Goal: Task Accomplishment & Management: Use online tool/utility

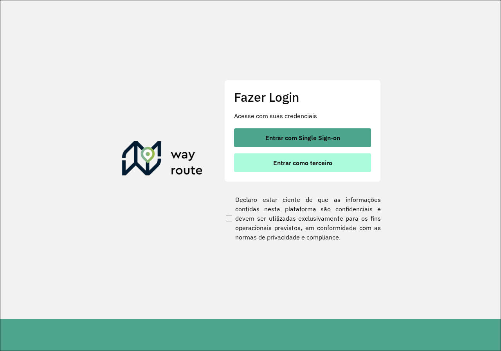
click at [282, 158] on button "Entrar como terceiro" at bounding box center [302, 162] width 137 height 19
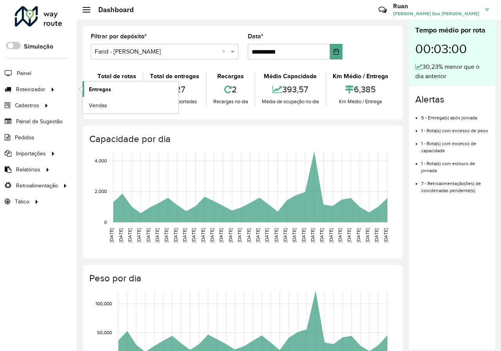
click at [104, 91] on span "Entregas" at bounding box center [100, 89] width 22 height 8
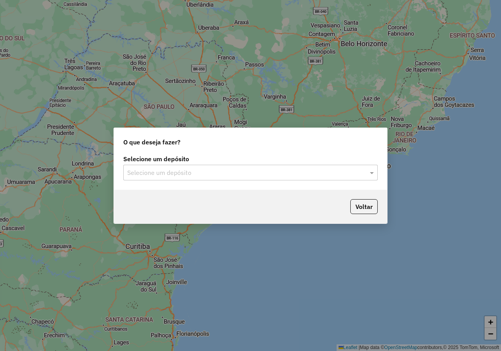
click at [357, 172] on input "text" at bounding box center [242, 172] width 231 height 9
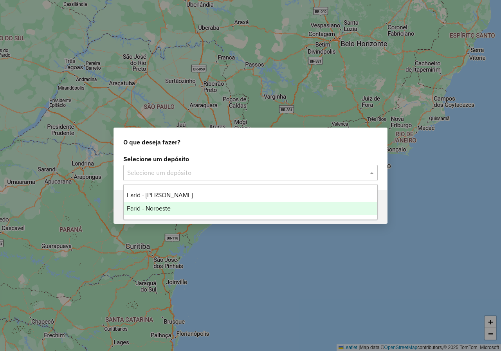
click at [169, 207] on span "Farid - Noroeste" at bounding box center [149, 208] width 44 height 7
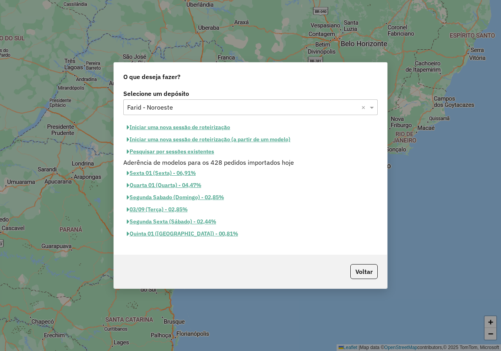
click at [222, 127] on button "Iniciar uma nova sessão de roteirização" at bounding box center [178, 127] width 110 height 12
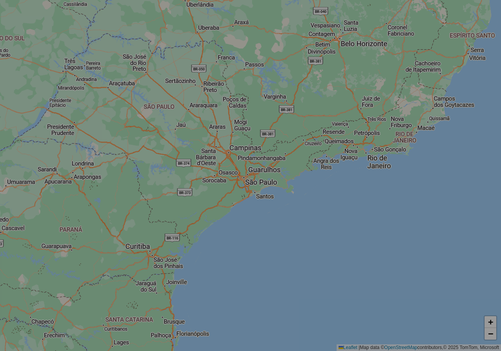
select select "*"
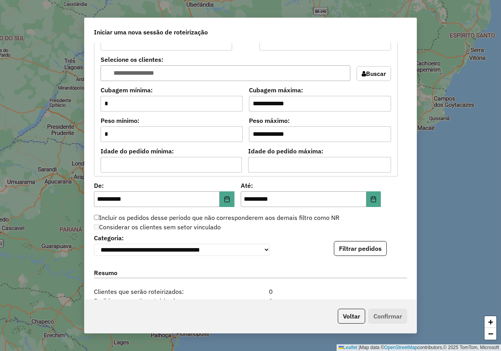
scroll to position [626, 0]
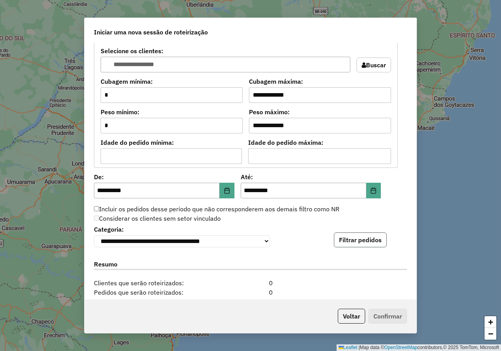
click at [370, 245] on button "Filtrar pedidos" at bounding box center [360, 239] width 53 height 15
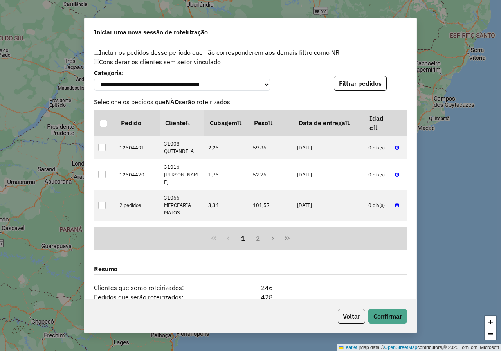
scroll to position [897, 0]
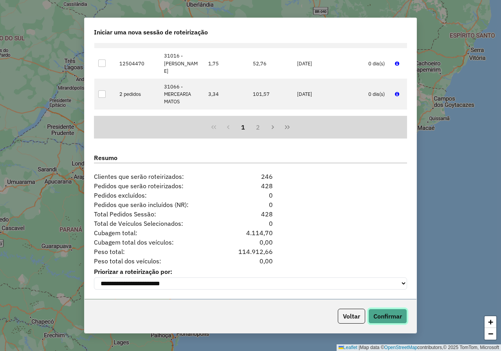
click at [392, 316] on button "Confirmar" at bounding box center [387, 316] width 39 height 15
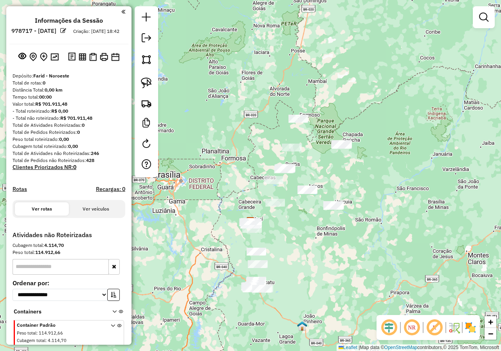
drag, startPoint x: 352, startPoint y: 235, endPoint x: 297, endPoint y: 249, distance: 56.5
click at [297, 249] on div "Janela de atendimento Grade de atendimento Capacidade Transportadoras Veículos …" at bounding box center [250, 175] width 501 height 351
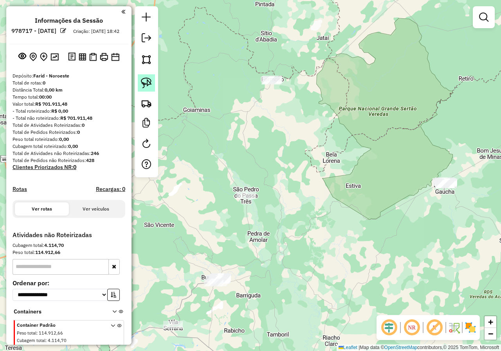
click at [149, 84] on img at bounding box center [146, 82] width 11 height 11
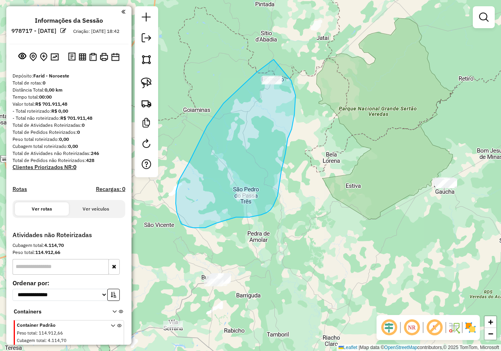
drag, startPoint x: 273, startPoint y: 59, endPoint x: 291, endPoint y: 81, distance: 27.5
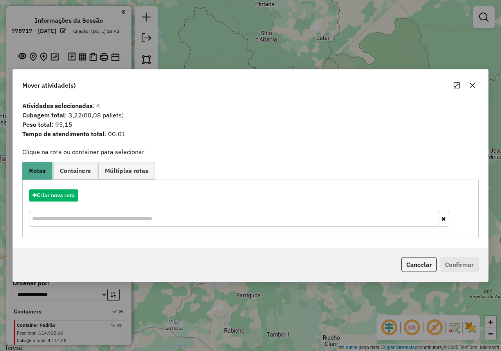
click at [470, 87] on icon "button" at bounding box center [472, 85] width 5 height 5
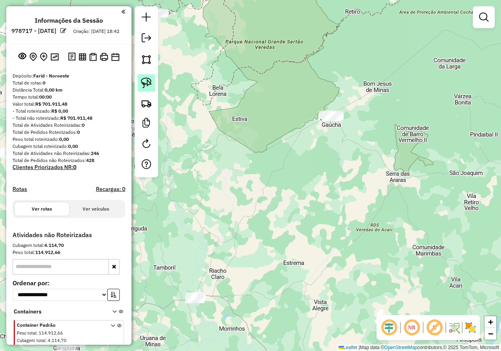
click at [153, 81] on link at bounding box center [146, 82] width 17 height 17
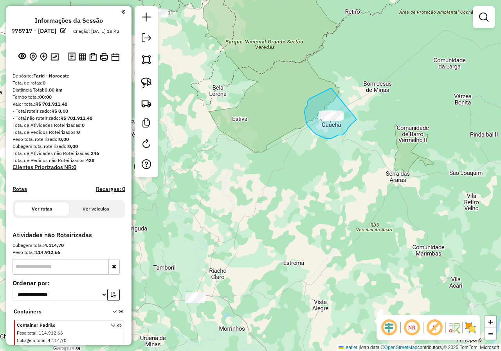
drag, startPoint x: 331, startPoint y: 88, endPoint x: 356, endPoint y: 118, distance: 39.7
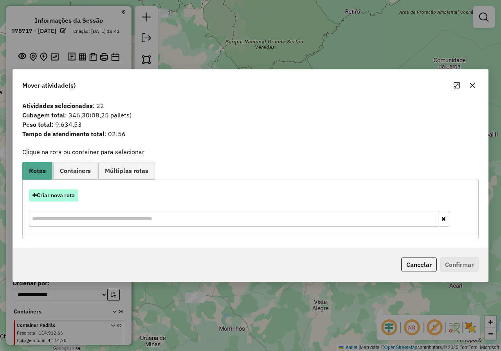
click at [71, 192] on button "Criar nova rota" at bounding box center [53, 195] width 49 height 12
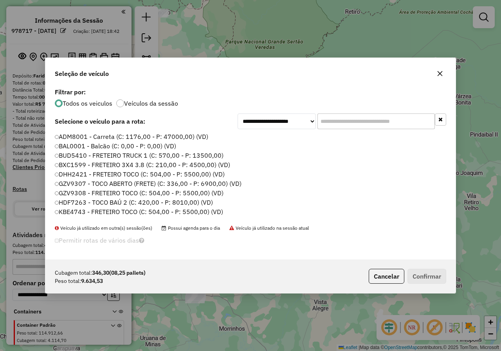
scroll to position [4, 2]
click at [329, 121] on input "text" at bounding box center [375, 121] width 117 height 16
type input "***"
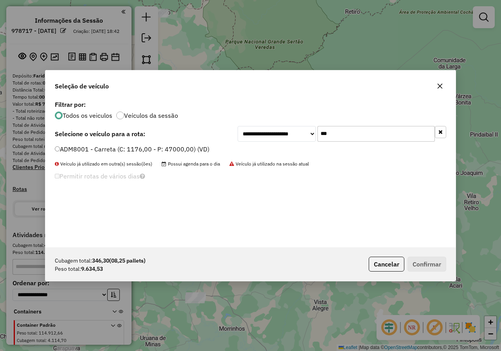
click at [62, 145] on label "ADM8001 - Carreta (C: 1176,00 - P: 47000,00) (VD)" at bounding box center [132, 148] width 154 height 9
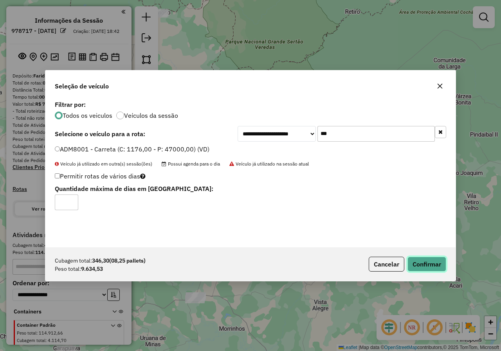
click at [421, 263] on button "Confirmar" at bounding box center [426, 264] width 39 height 15
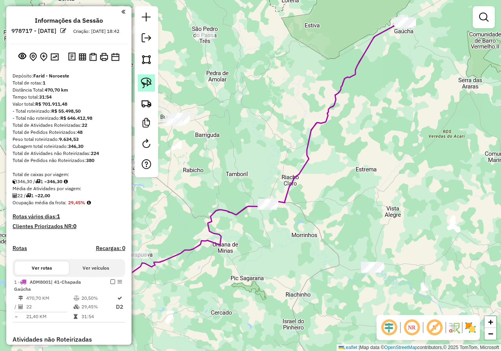
click at [147, 84] on img at bounding box center [146, 82] width 11 height 11
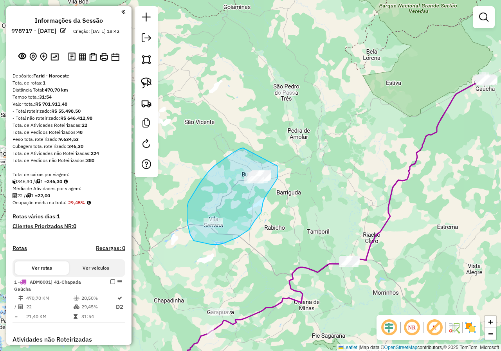
drag, startPoint x: 208, startPoint y: 171, endPoint x: 278, endPoint y: 164, distance: 69.6
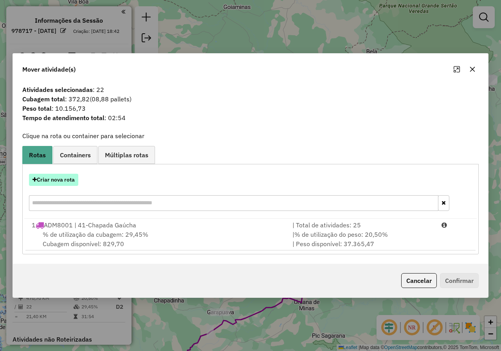
click at [69, 181] on button "Criar nova rota" at bounding box center [53, 180] width 49 height 12
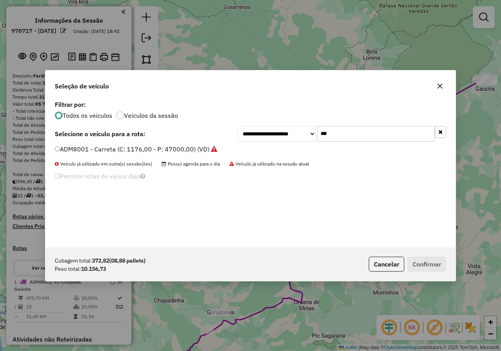
drag, startPoint x: 367, startPoint y: 136, endPoint x: 320, endPoint y: 138, distance: 47.4
click at [320, 138] on input "***" at bounding box center [375, 134] width 117 height 16
type input "***"
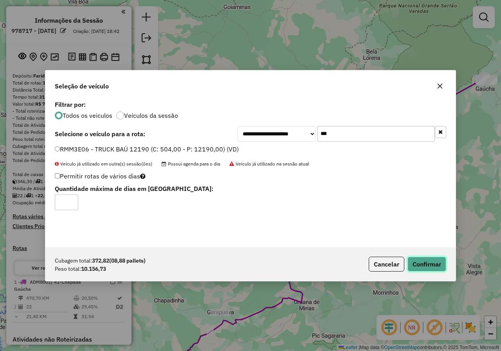
click at [423, 266] on button "Confirmar" at bounding box center [426, 264] width 39 height 15
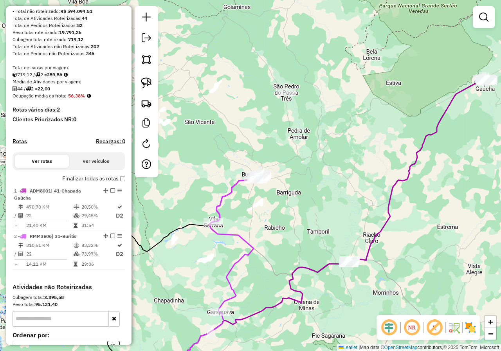
scroll to position [117, 0]
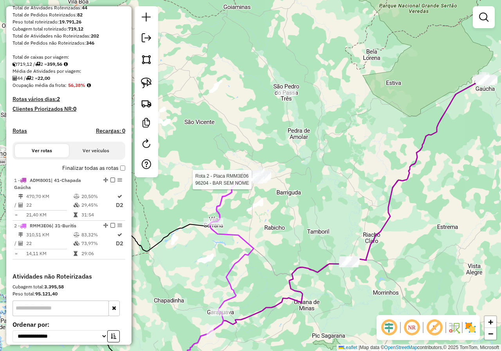
select select "**********"
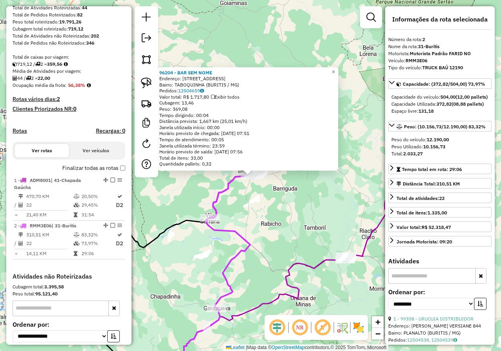
scroll to position [193, 0]
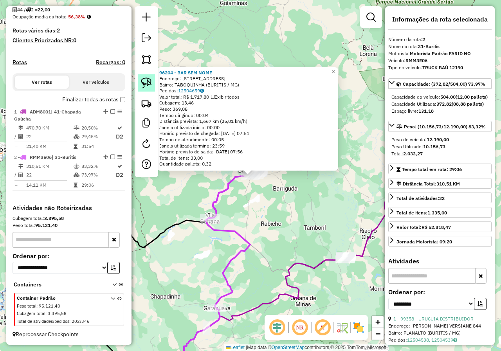
click at [148, 81] on img at bounding box center [146, 82] width 11 height 11
drag, startPoint x: 201, startPoint y: 296, endPoint x: 232, endPoint y: 307, distance: 33.3
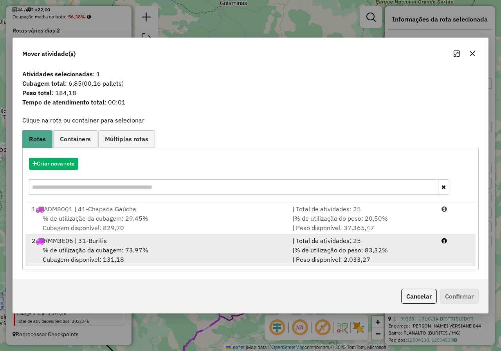
click at [98, 243] on div "2 RMM3E06 | 31-Buritis" at bounding box center [157, 240] width 260 height 9
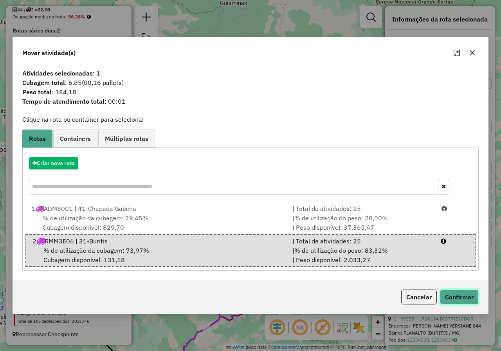
click at [456, 298] on button "Confirmar" at bounding box center [459, 296] width 39 height 15
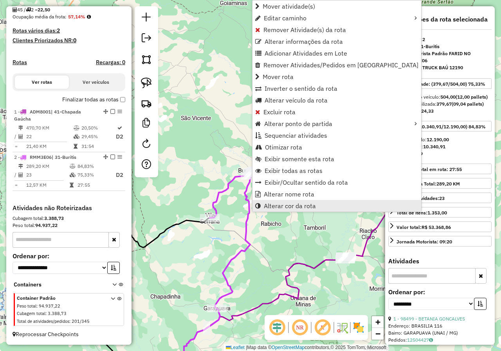
click at [289, 206] on span "Alterar cor da rota" at bounding box center [290, 206] width 52 height 6
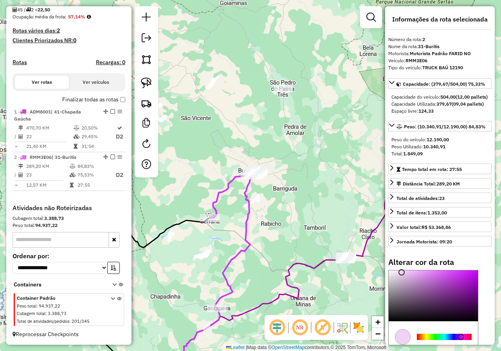
type input "*******"
drag, startPoint x: 458, startPoint y: 286, endPoint x: 400, endPoint y: 288, distance: 57.9
click at [400, 277] on div at bounding box center [400, 274] width 6 height 6
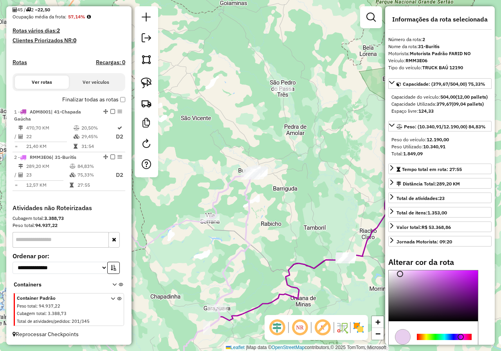
click at [343, 185] on div "Janela de atendimento Grade de atendimento Capacidade Transportadoras Veículos …" at bounding box center [250, 175] width 501 height 351
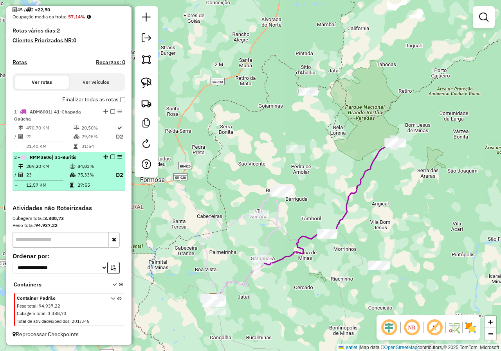
click at [110, 156] on em at bounding box center [112, 156] width 5 height 5
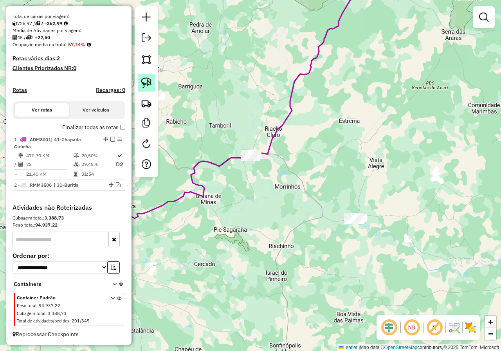
click at [151, 81] on img at bounding box center [146, 82] width 11 height 11
drag, startPoint x: 360, startPoint y: 203, endPoint x: 328, endPoint y: 225, distance: 38.2
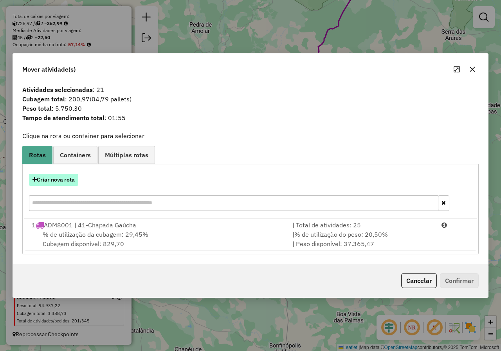
click at [67, 181] on button "Criar nova rota" at bounding box center [53, 180] width 49 height 12
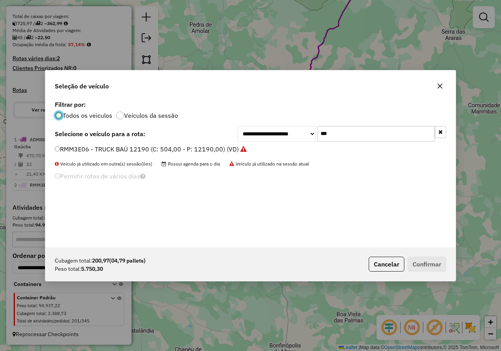
scroll to position [4, 2]
drag, startPoint x: 349, startPoint y: 136, endPoint x: 281, endPoint y: 139, distance: 68.1
click at [281, 139] on div "**********" at bounding box center [341, 134] width 208 height 16
type input "***"
click at [63, 150] on label "QUM6511 - TOCO BAÚ 7670 (C: 420,00 - P: 7670,00) (VD)" at bounding box center [141, 148] width 172 height 9
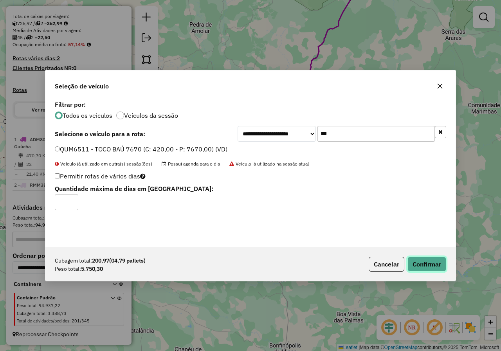
click at [418, 262] on button "Confirmar" at bounding box center [426, 264] width 39 height 15
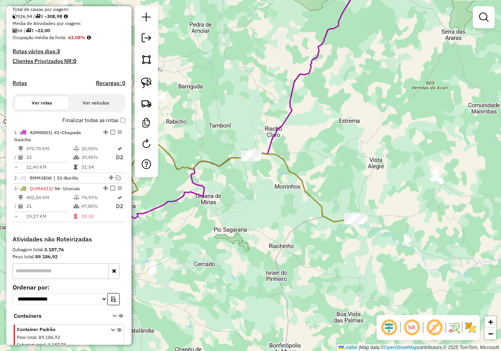
scroll to position [193, 0]
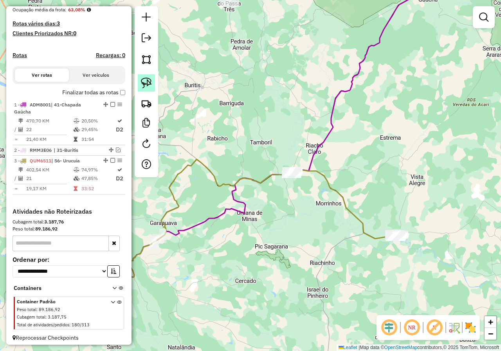
click at [150, 84] on img at bounding box center [146, 82] width 11 height 11
drag, startPoint x: 279, startPoint y: 141, endPoint x: 274, endPoint y: 192, distance: 51.1
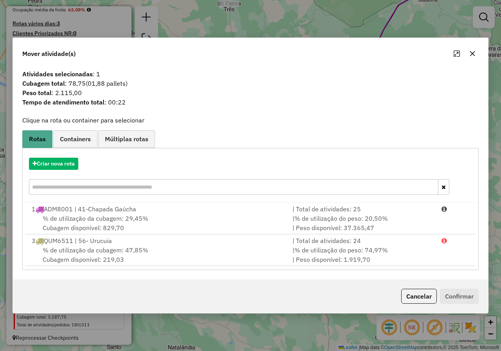
click at [469, 56] on icon "button" at bounding box center [472, 53] width 6 height 6
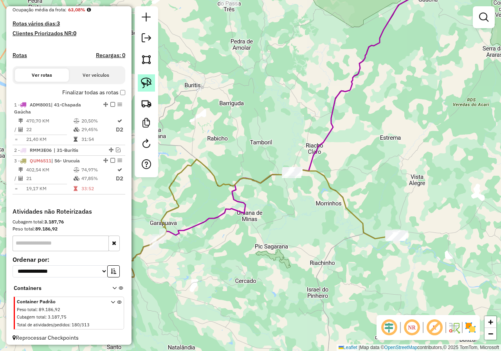
click at [146, 79] on img at bounding box center [146, 82] width 11 height 11
drag, startPoint x: 278, startPoint y: 153, endPoint x: 314, endPoint y: 167, distance: 37.6
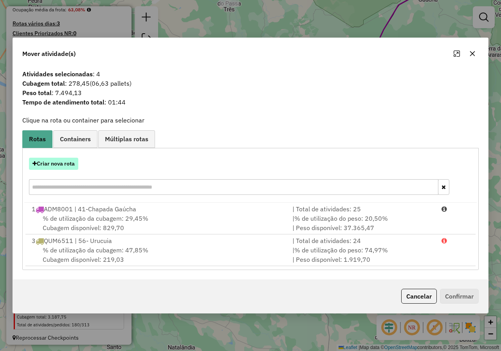
click at [61, 159] on button "Criar nova rota" at bounding box center [53, 164] width 49 height 12
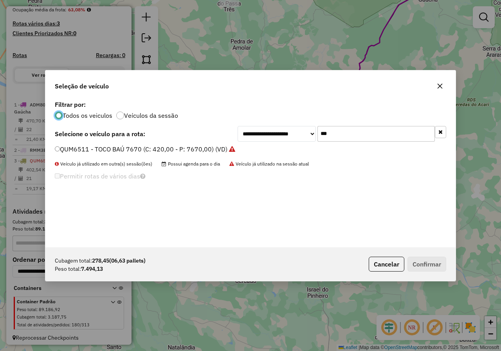
scroll to position [4, 2]
drag, startPoint x: 340, startPoint y: 135, endPoint x: 314, endPoint y: 126, distance: 27.2
click at [314, 126] on div "**********" at bounding box center [341, 134] width 208 height 16
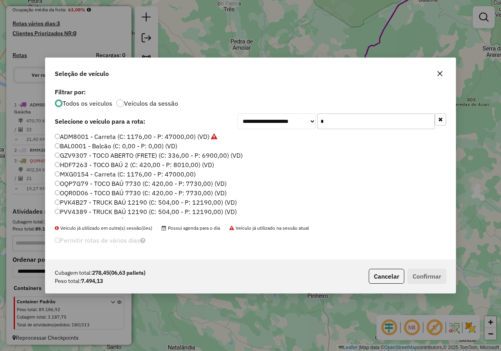
type input "***"
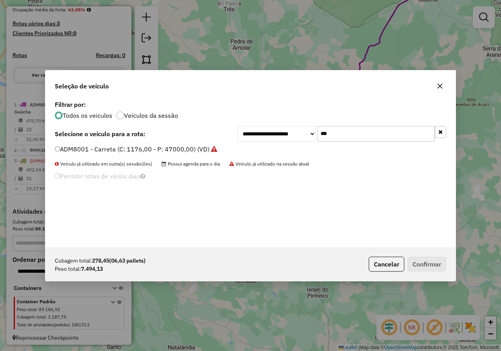
click at [60, 148] on label "ADM8001 - Carreta (C: 1176,00 - P: 47000,00) (VD)" at bounding box center [136, 148] width 162 height 9
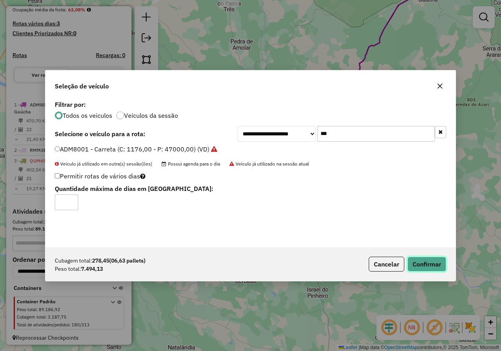
click at [422, 264] on button "Confirmar" at bounding box center [426, 264] width 39 height 15
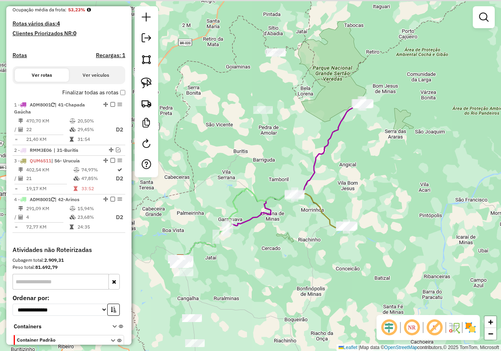
drag, startPoint x: 403, startPoint y: 66, endPoint x: 352, endPoint y: 135, distance: 85.5
click at [352, 135] on div "Janela de atendimento Grade de atendimento Capacidade Transportadoras Veículos …" at bounding box center [250, 175] width 501 height 351
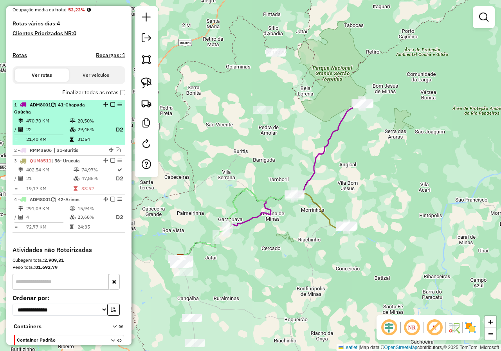
select select "**********"
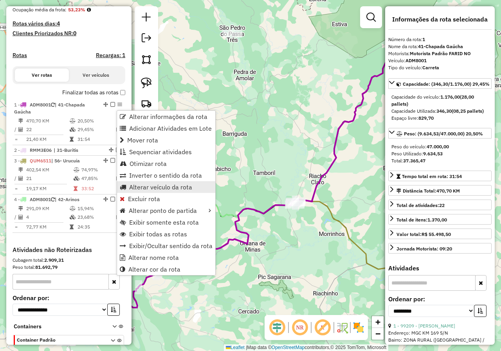
click at [168, 186] on span "Alterar veículo da rota" at bounding box center [160, 187] width 63 height 6
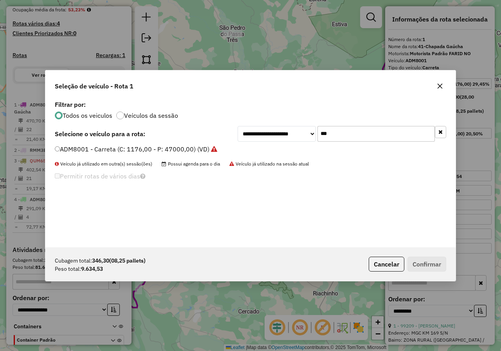
drag, startPoint x: 382, startPoint y: 134, endPoint x: 316, endPoint y: 134, distance: 66.1
click at [316, 134] on div "**********" at bounding box center [341, 134] width 208 height 16
type input "***"
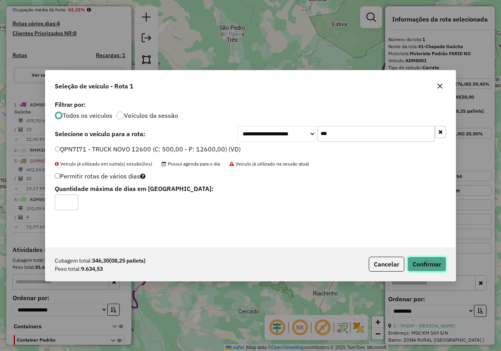
click at [424, 263] on button "Confirmar" at bounding box center [426, 264] width 39 height 15
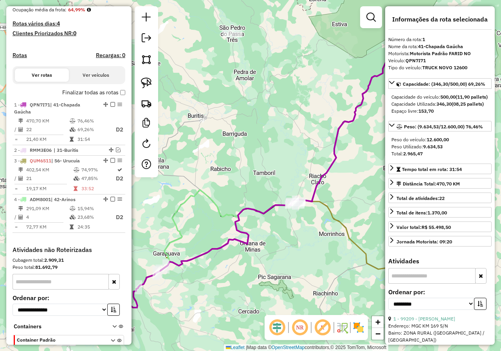
scroll to position [242, 0]
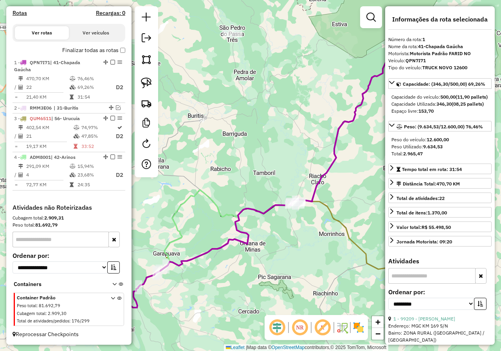
click at [290, 179] on div "Janela de atendimento Grade de atendimento Capacidade Transportadoras Veículos …" at bounding box center [250, 175] width 501 height 351
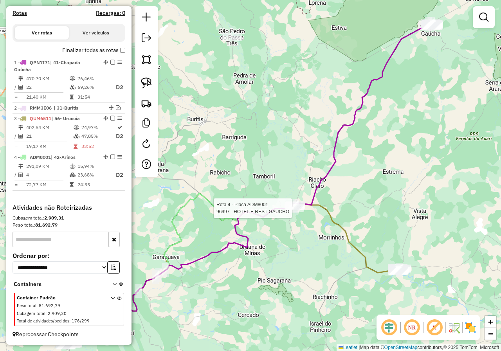
select select "**********"
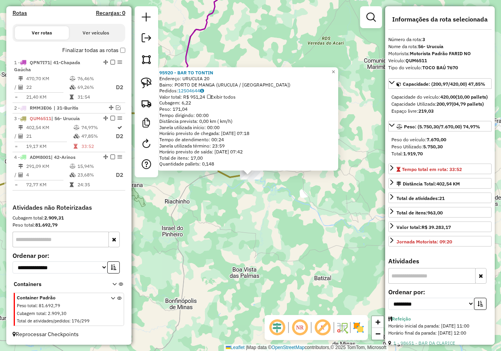
click at [361, 99] on div "95920 - BAR TO TONTIN Endereço: URUCUIA 20 Bairro: PORTO DE MANGA (URUCUIA / MG…" at bounding box center [250, 175] width 501 height 351
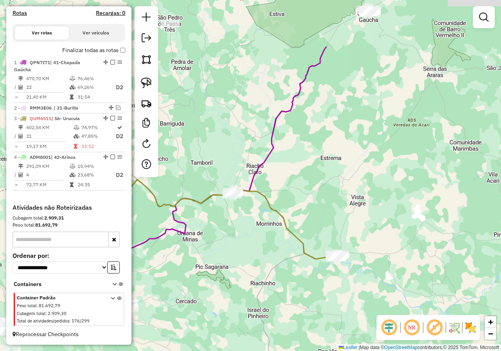
drag, startPoint x: 258, startPoint y: 127, endPoint x: 338, endPoint y: 241, distance: 139.5
click at [338, 241] on div "Janela de atendimento Grade de atendimento Capacidade Transportadoras Veículos …" at bounding box center [250, 175] width 501 height 351
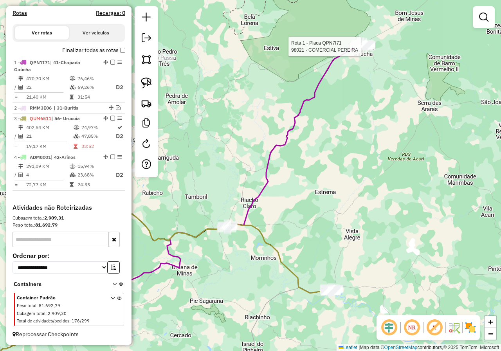
select select "**********"
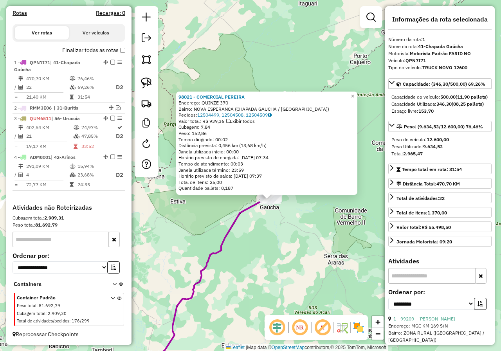
drag, startPoint x: 314, startPoint y: 190, endPoint x: 335, endPoint y: 215, distance: 32.5
click at [335, 215] on div "98021 - COMERCIAL PEREIRA Endereço: QUINZE 370 Bairro: NOVA ESPERANCA (CHAPADA …" at bounding box center [250, 175] width 501 height 351
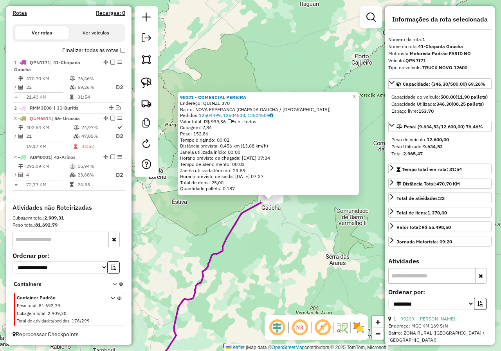
click at [325, 212] on div "98021 - COMERCIAL PEREIRA Endereço: QUINZE 370 Bairro: NOVA ESPERANCA (CHAPADA …" at bounding box center [250, 175] width 501 height 351
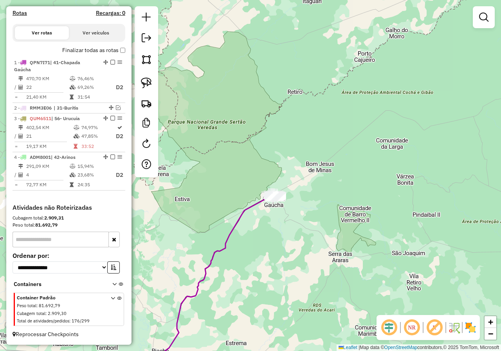
drag, startPoint x: 248, startPoint y: 193, endPoint x: 338, endPoint y: 64, distance: 157.0
click at [332, 73] on div "Janela de atendimento Grade de atendimento Capacidade Transportadoras Veículos …" at bounding box center [250, 175] width 501 height 351
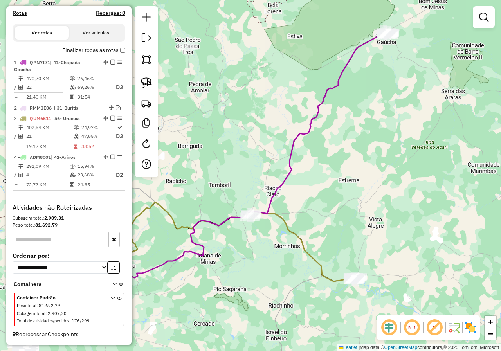
drag, startPoint x: 312, startPoint y: 198, endPoint x: 333, endPoint y: 178, distance: 28.5
click at [333, 178] on div "Janela de atendimento Grade de atendimento Capacidade Transportadoras Veículos …" at bounding box center [250, 175] width 501 height 351
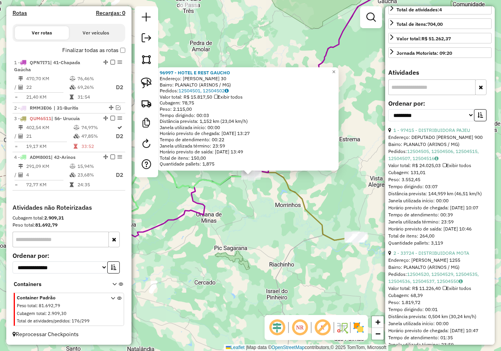
scroll to position [235, 0]
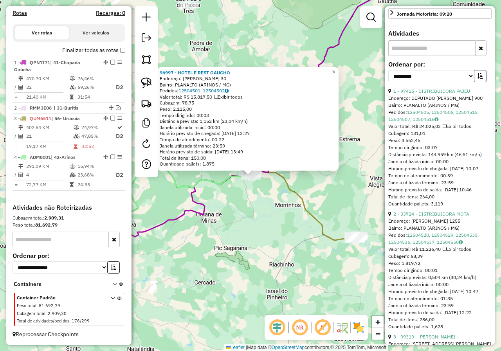
click at [474, 82] on button "button" at bounding box center [480, 76] width 13 height 12
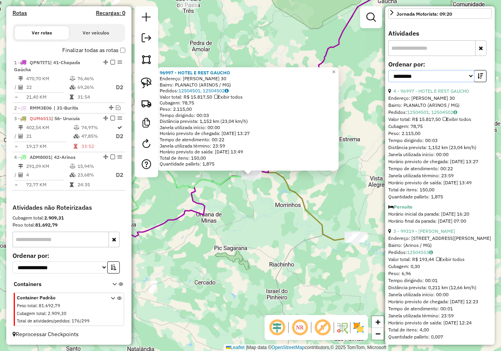
click at [468, 82] on select "**********" at bounding box center [431, 76] width 86 height 12
select select "*********"
click at [388, 82] on select "**********" at bounding box center [431, 76] width 86 height 12
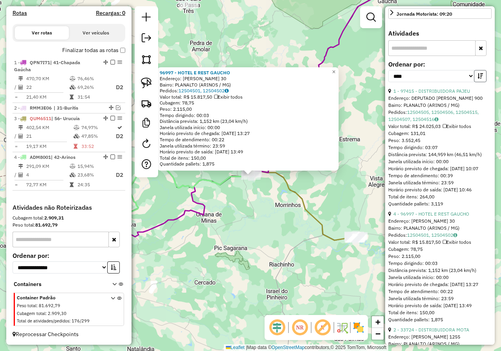
click at [476, 82] on button "button" at bounding box center [480, 76] width 13 height 12
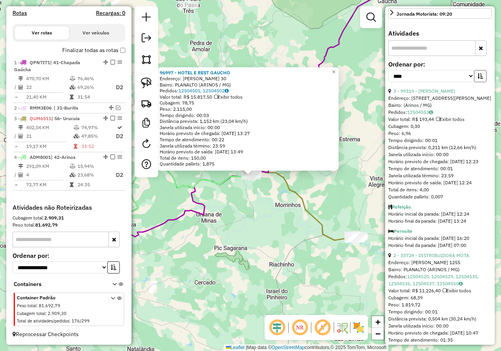
click at [476, 82] on button "button" at bounding box center [480, 76] width 13 height 12
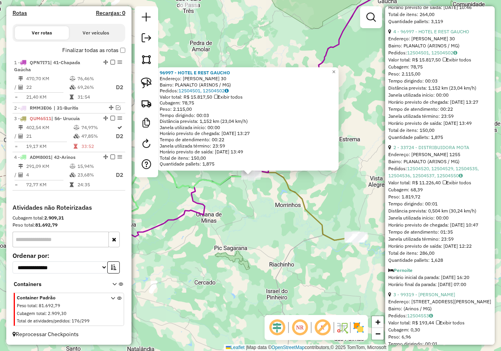
scroll to position [430, 0]
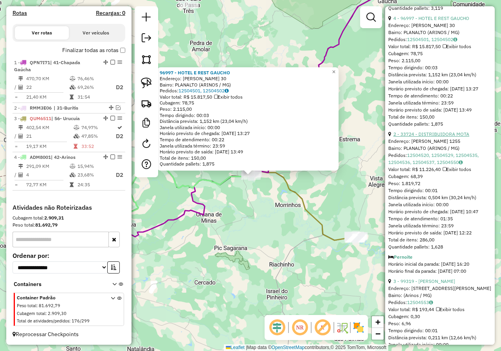
click at [451, 137] on link "2 - 33724 - DISTRIBUIDORA MOTA" at bounding box center [431, 134] width 76 height 6
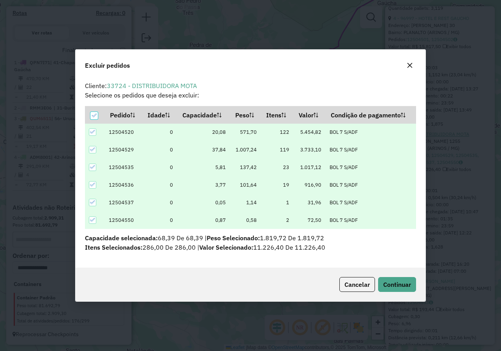
scroll to position [0, 0]
click at [397, 285] on span "Continuar" at bounding box center [397, 284] width 28 height 8
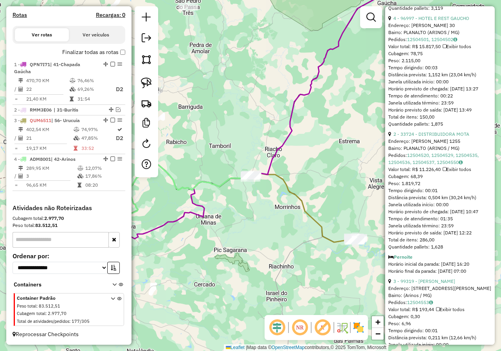
scroll to position [178, 0]
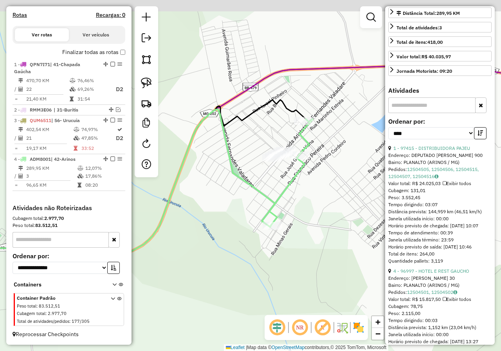
drag, startPoint x: 360, startPoint y: 173, endPoint x: 331, endPoint y: 188, distance: 32.5
click at [331, 188] on div "Janela de atendimento Grade de atendimento Capacidade Transportadoras Veículos …" at bounding box center [250, 175] width 501 height 351
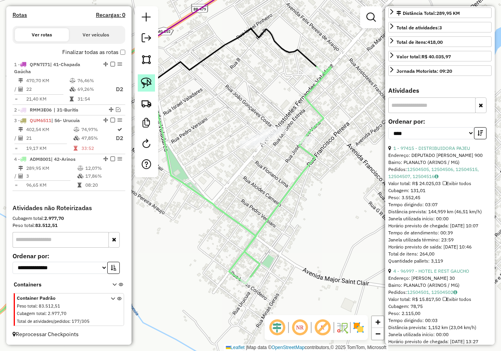
click at [145, 82] on img at bounding box center [146, 82] width 11 height 11
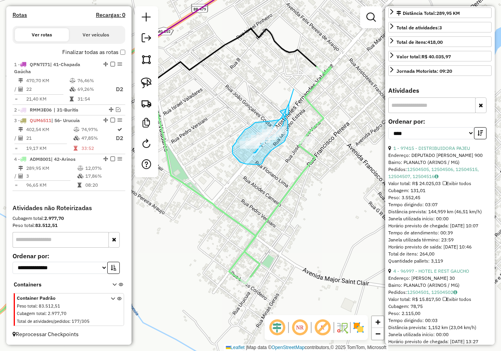
drag, startPoint x: 285, startPoint y: 109, endPoint x: 280, endPoint y: 111, distance: 5.8
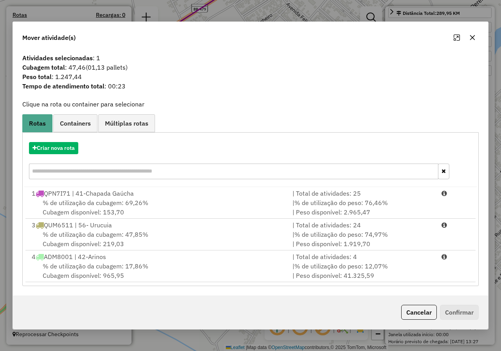
click at [471, 37] on icon "button" at bounding box center [472, 37] width 5 height 5
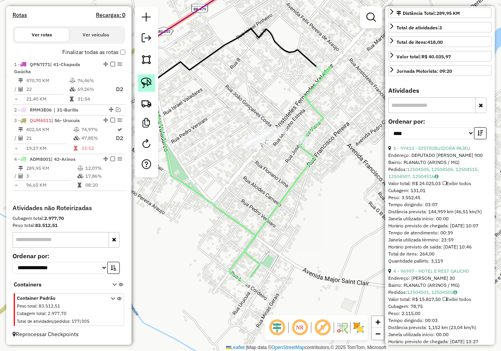
click at [144, 82] on img at bounding box center [146, 82] width 11 height 11
drag, startPoint x: 286, startPoint y: 114, endPoint x: 228, endPoint y: 138, distance: 63.5
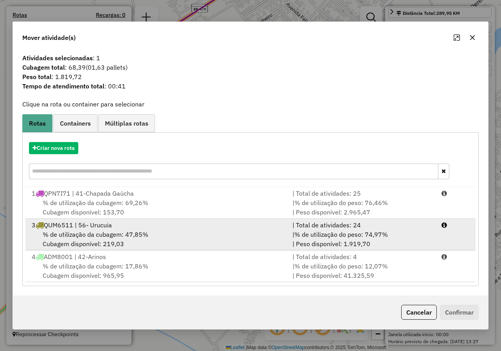
click at [216, 237] on div "% de utilização da cubagem: 47,85% Cubagem disponível: 219,03" at bounding box center [157, 239] width 260 height 19
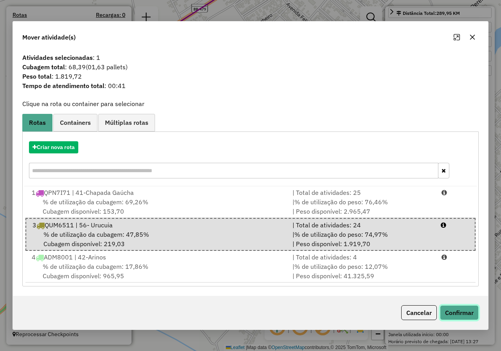
click at [464, 310] on button "Confirmar" at bounding box center [459, 312] width 39 height 15
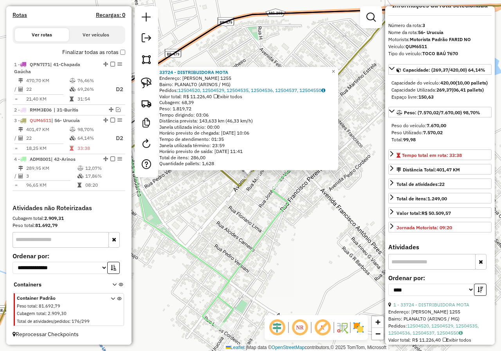
scroll to position [0, 0]
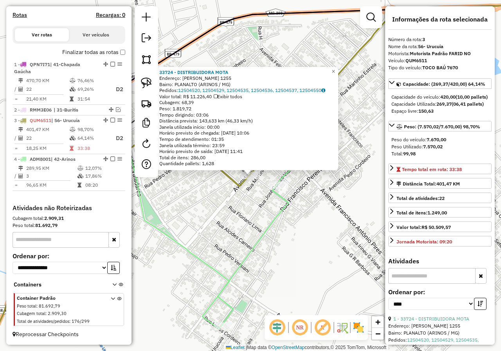
click at [356, 201] on div "33724 - DISTRIBUIDORA MOTA Endereço: ARISTOTELES FERNANDES VALADARE 1255 Bairro…" at bounding box center [250, 175] width 501 height 351
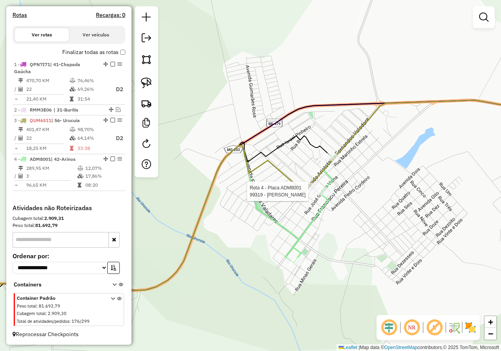
select select "*********"
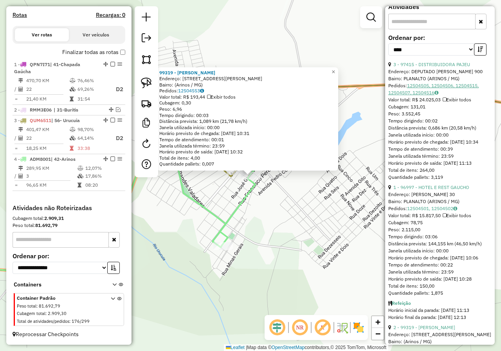
scroll to position [274, 0]
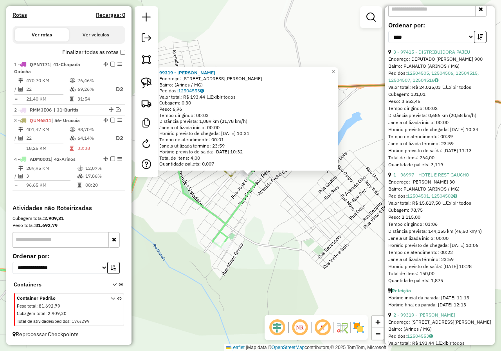
click at [346, 228] on div "99319 - CEREALISTA OLIVEIRA Endereço: Avenida José Fernandes Valadares, 145 Bai…" at bounding box center [250, 175] width 501 height 351
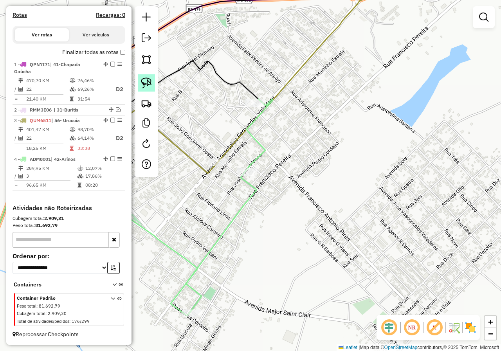
click at [145, 84] on img at bounding box center [146, 82] width 11 height 11
click at [150, 81] on img at bounding box center [146, 82] width 11 height 11
drag, startPoint x: 275, startPoint y: 155, endPoint x: 233, endPoint y: 159, distance: 41.2
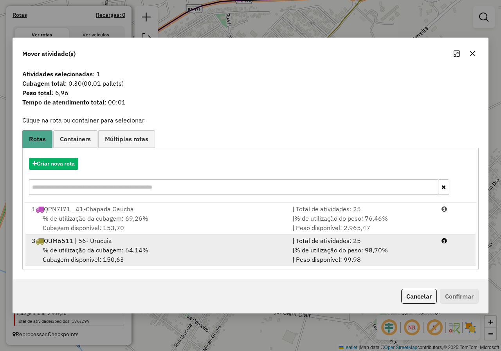
click at [257, 238] on div "3 QUM6511 | 56- Urucuia" at bounding box center [157, 240] width 260 height 9
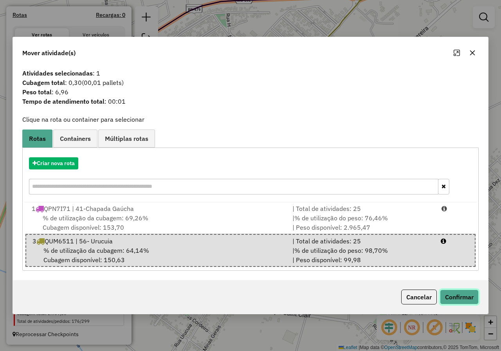
click at [453, 301] on button "Confirmar" at bounding box center [459, 296] width 39 height 15
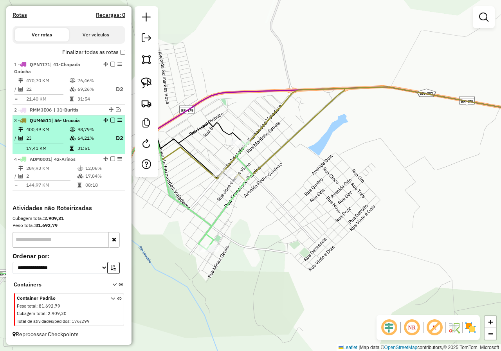
click at [110, 120] on em at bounding box center [112, 120] width 5 height 5
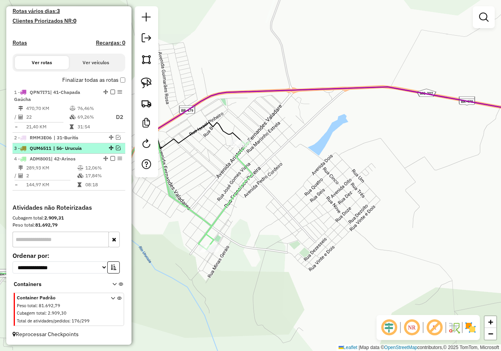
scroll to position [212, 0]
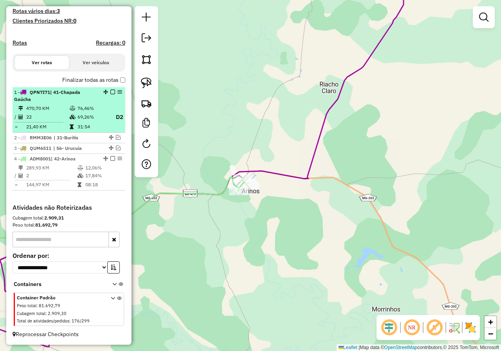
click at [83, 94] on div "1 - QPN7I71 | 41-Chapada Gaúcha" at bounding box center [55, 96] width 83 height 14
select select "*********"
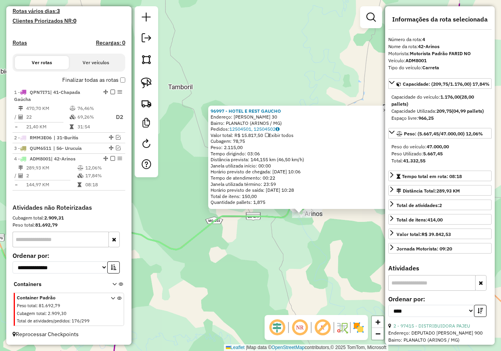
drag, startPoint x: 238, startPoint y: 210, endPoint x: 290, endPoint y: 250, distance: 66.0
click at [290, 250] on div "96997 - HOTEL E REST GAUCHO Endereço: FRANCISCO PEREIRA 30 Bairro: PLANALTO (AR…" at bounding box center [250, 175] width 501 height 351
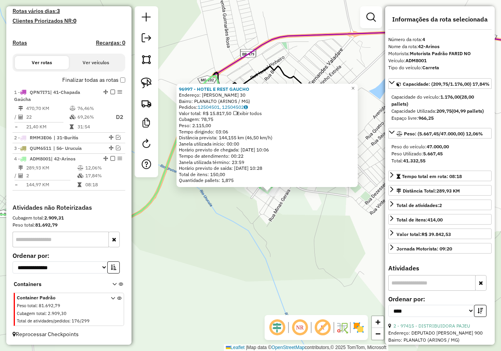
click at [297, 206] on div "96997 - HOTEL E REST GAUCHO Endereço: FRANCISCO PEREIRA 30 Bairro: PLANALTO (AR…" at bounding box center [250, 175] width 501 height 351
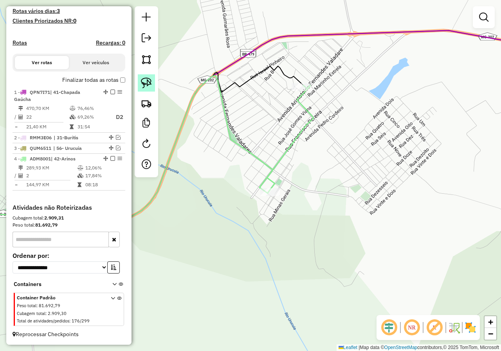
click at [144, 84] on img at bounding box center [146, 82] width 11 height 11
drag, startPoint x: 249, startPoint y: 173, endPoint x: 257, endPoint y: 203, distance: 30.6
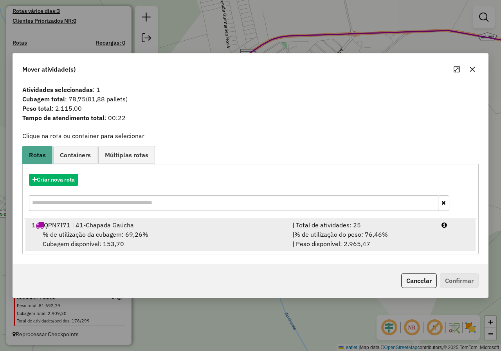
click at [179, 230] on div "% de utilização da cubagem: 69,26% Cubagem disponível: 153,70" at bounding box center [157, 239] width 260 height 19
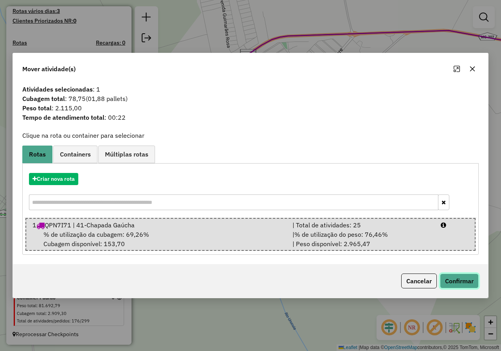
click at [446, 281] on button "Confirmar" at bounding box center [459, 280] width 39 height 15
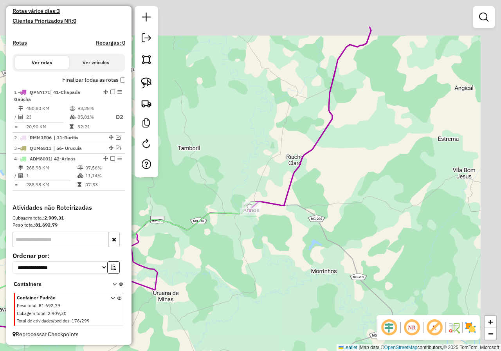
drag, startPoint x: 358, startPoint y: 95, endPoint x: 291, endPoint y: 225, distance: 146.6
click at [291, 224] on div "Janela de atendimento Grade de atendimento Capacidade Transportadoras Veículos …" at bounding box center [250, 175] width 501 height 351
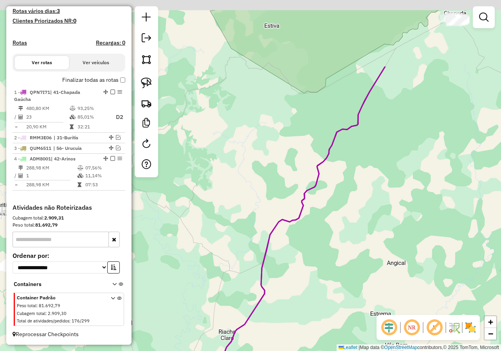
drag, startPoint x: 295, startPoint y: 185, endPoint x: 298, endPoint y: 177, distance: 8.2
click at [293, 194] on div "Janela de atendimento Grade de atendimento Capacidade Transportadoras Veículos …" at bounding box center [250, 175] width 501 height 351
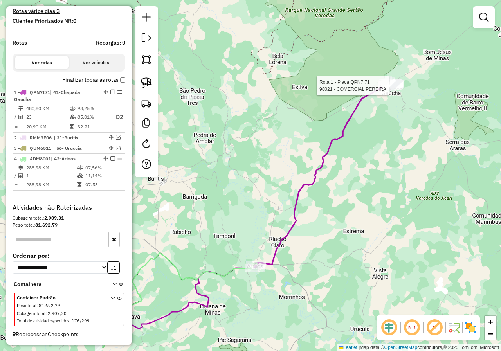
select select "*********"
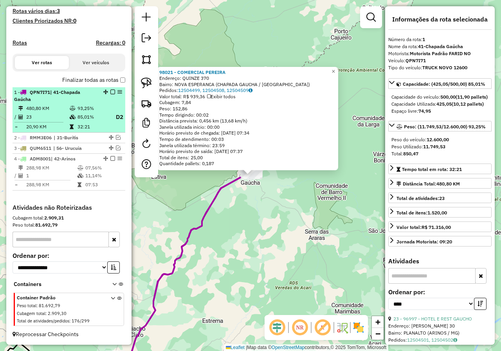
click at [110, 92] on em at bounding box center [112, 92] width 5 height 5
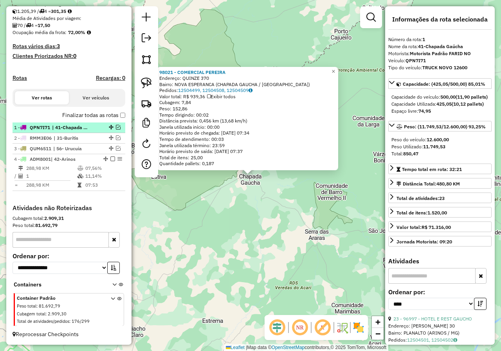
scroll to position [177, 0]
click at [254, 201] on div "98021 - COMERCIAL PEREIRA Endereço: QUINZE 370 Bairro: NOVA ESPERANCA (CHAPADA …" at bounding box center [250, 175] width 501 height 351
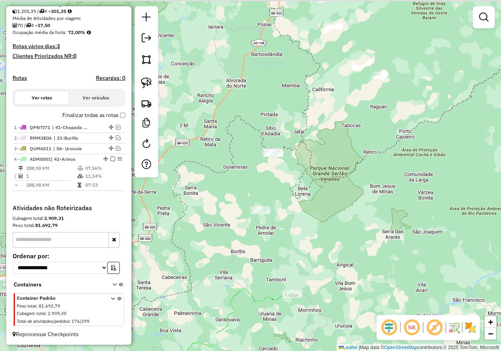
drag, startPoint x: 221, startPoint y: 177, endPoint x: 298, endPoint y: 200, distance: 79.8
click at [298, 200] on div "Janela de atendimento Grade de atendimento Capacidade Transportadoras Veículos …" at bounding box center [250, 175] width 501 height 351
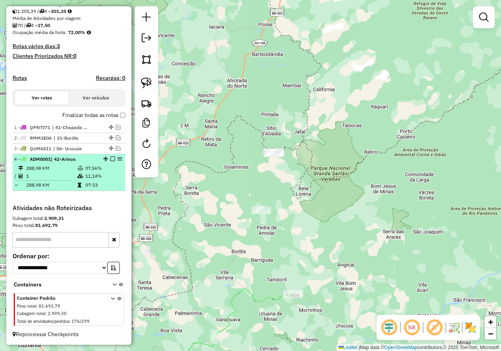
select select "*********"
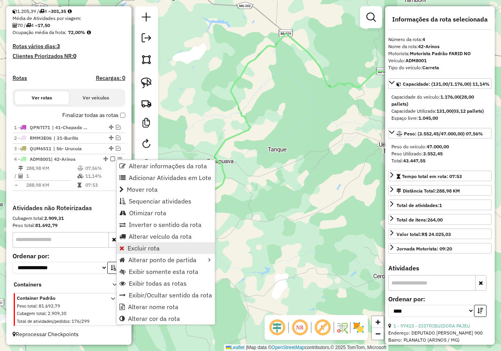
click at [142, 248] on span "Excluir rota" at bounding box center [143, 248] width 32 height 6
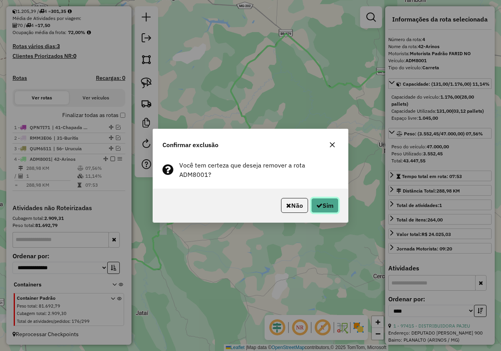
click at [327, 199] on button "Sim" at bounding box center [324, 205] width 27 height 15
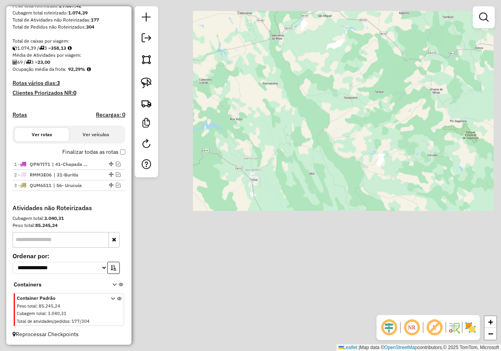
scroll to position [140, 0]
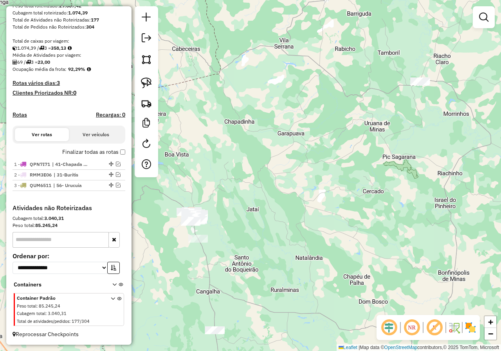
drag, startPoint x: 415, startPoint y: 91, endPoint x: 384, endPoint y: 84, distance: 31.6
click at [382, 89] on div "Janela de atendimento Grade de atendimento Capacidade Transportadoras Veículos …" at bounding box center [250, 175] width 501 height 351
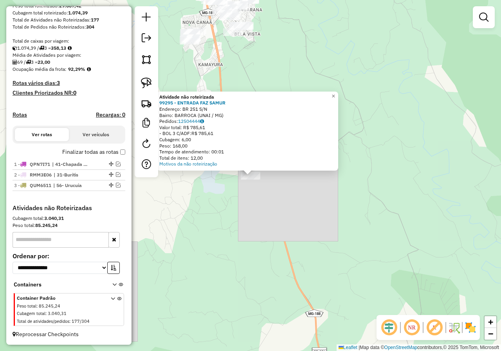
click at [330, 58] on div "Atividade não roteirizada 99295 - ENTRADA FAZ SAMUR Endereço: BR 251 S/N Bairro…" at bounding box center [250, 175] width 501 height 351
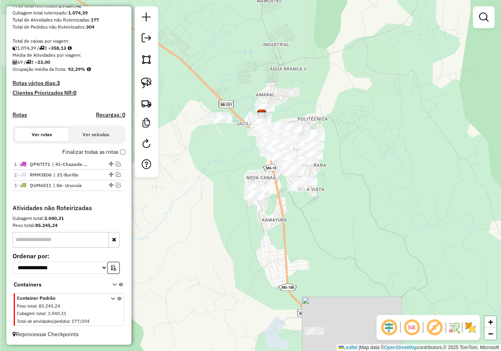
drag, startPoint x: 239, startPoint y: 55, endPoint x: 310, endPoint y: 88, distance: 78.2
click at [310, 88] on div "Janela de atendimento Grade de atendimento Capacidade Transportadoras Veículos …" at bounding box center [250, 175] width 501 height 351
click at [149, 82] on img at bounding box center [146, 82] width 11 height 11
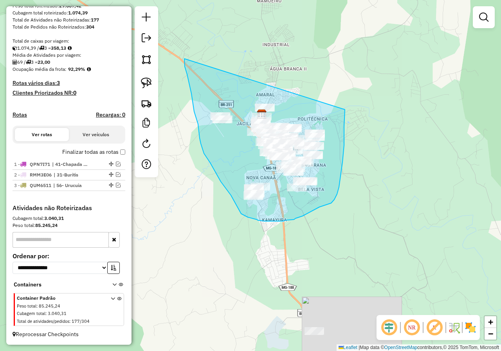
drag, startPoint x: 184, startPoint y: 59, endPoint x: 345, endPoint y: 109, distance: 168.2
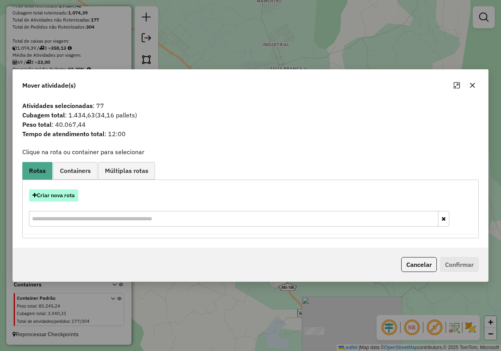
click at [66, 192] on button "Criar nova rota" at bounding box center [53, 195] width 49 height 12
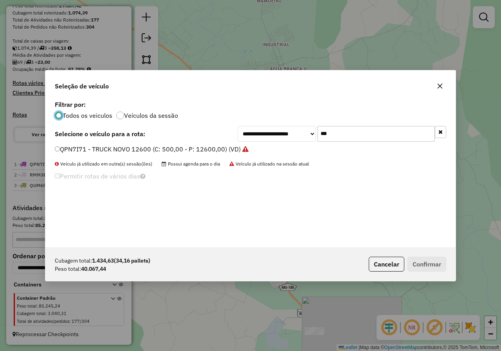
scroll to position [4, 2]
click at [375, 136] on input "***" at bounding box center [375, 134] width 117 height 16
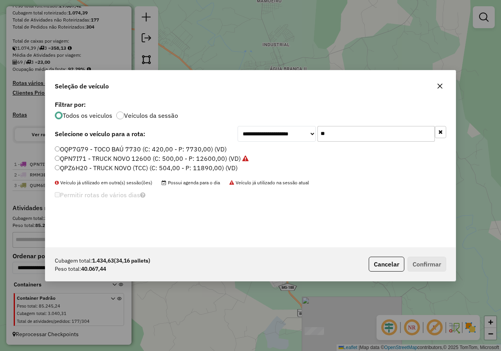
type input "*"
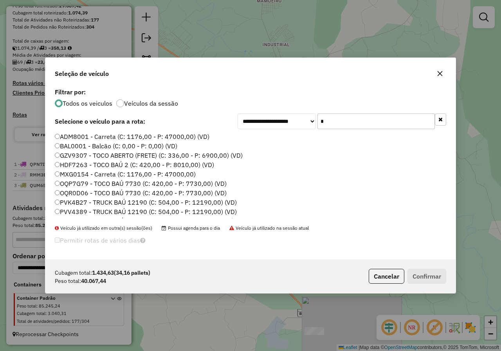
type input "***"
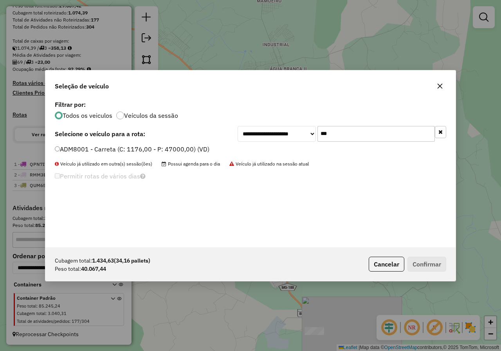
click at [126, 148] on label "ADM8001 - Carreta (C: 1176,00 - P: 47000,00) (VD)" at bounding box center [132, 148] width 154 height 9
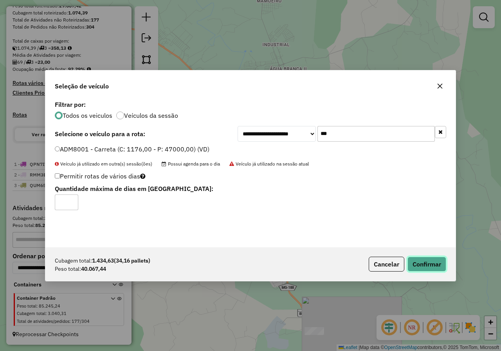
click at [423, 262] on button "Confirmar" at bounding box center [426, 264] width 39 height 15
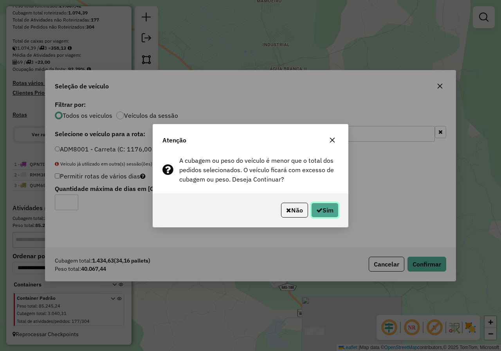
click at [332, 212] on button "Sim" at bounding box center [324, 210] width 27 height 15
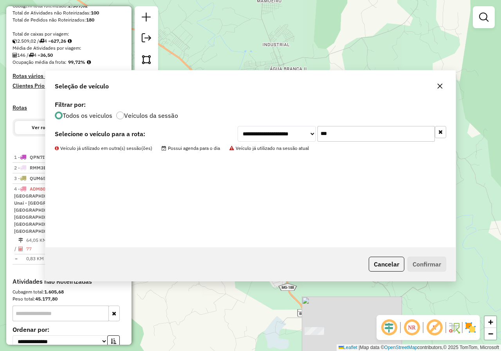
scroll to position [200, 0]
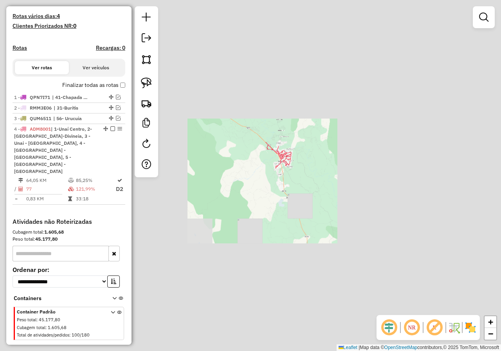
click at [326, 222] on div "Janela de atendimento Grade de atendimento Capacidade Transportadoras Veículos …" at bounding box center [250, 175] width 501 height 351
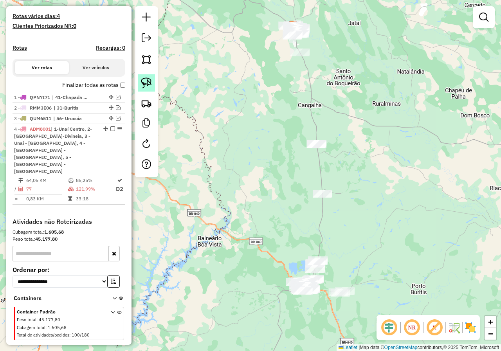
click at [144, 84] on img at bounding box center [146, 82] width 11 height 11
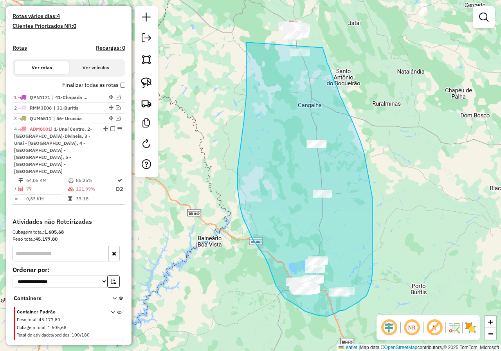
drag, startPoint x: 246, startPoint y: 42, endPoint x: 323, endPoint y: 48, distance: 76.8
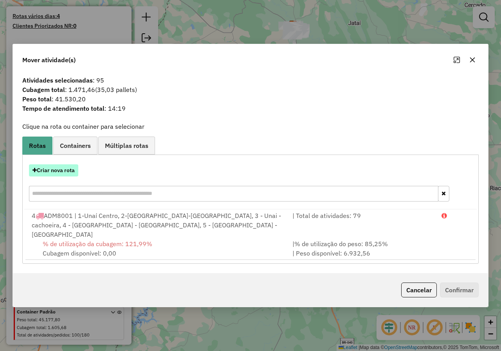
click at [62, 174] on button "Criar nova rota" at bounding box center [53, 170] width 49 height 12
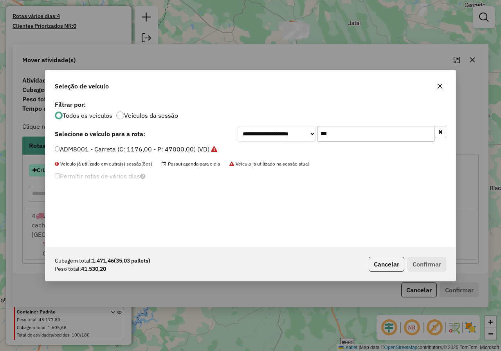
scroll to position [4, 2]
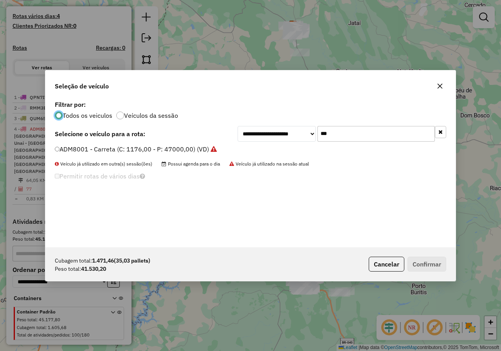
click at [102, 151] on label "ADM8001 - Carreta (C: 1176,00 - P: 47000,00) (VD)" at bounding box center [136, 148] width 162 height 9
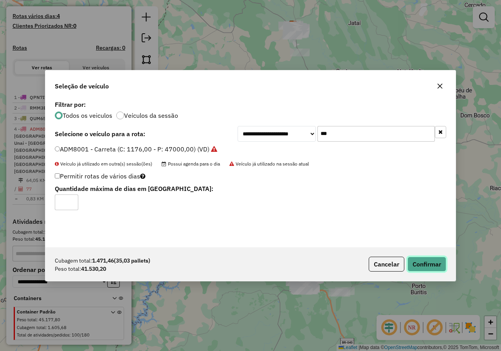
click at [420, 266] on button "Confirmar" at bounding box center [426, 264] width 39 height 15
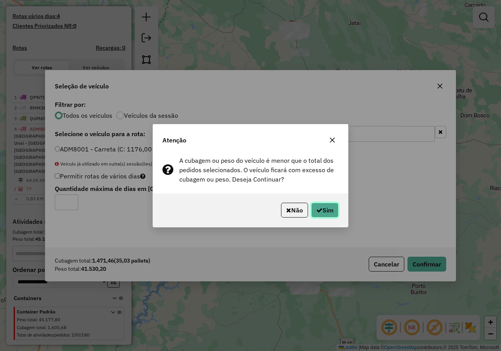
click at [330, 211] on button "Sim" at bounding box center [324, 210] width 27 height 15
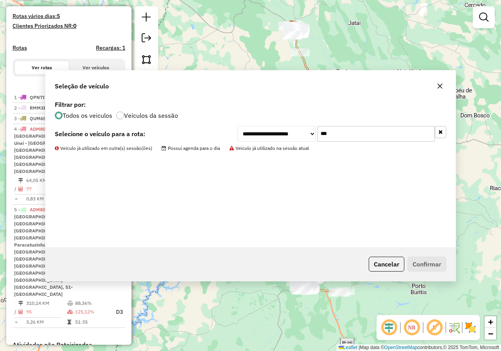
scroll to position [242, 0]
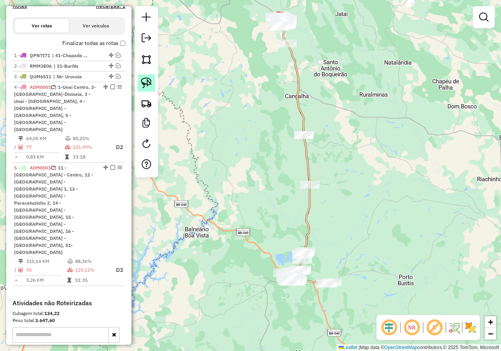
click at [150, 83] on img at bounding box center [146, 82] width 11 height 11
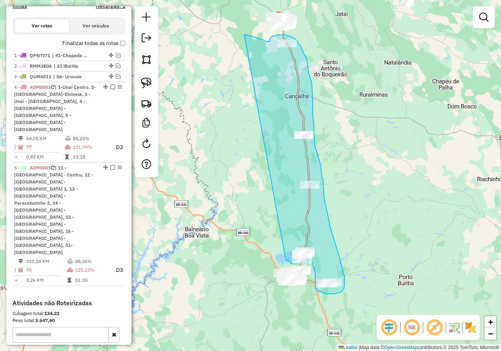
drag, startPoint x: 244, startPoint y: 35, endPoint x: 285, endPoint y: 260, distance: 228.5
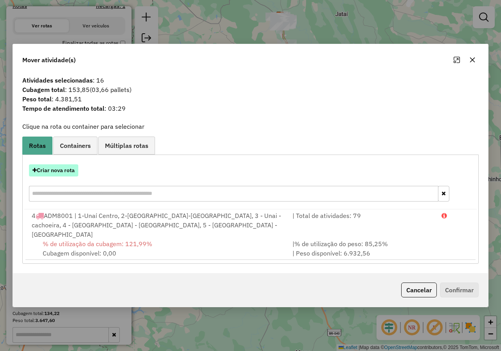
click at [69, 176] on button "Criar nova rota" at bounding box center [53, 170] width 49 height 12
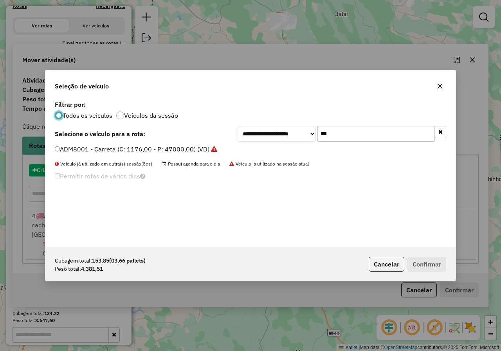
scroll to position [4, 2]
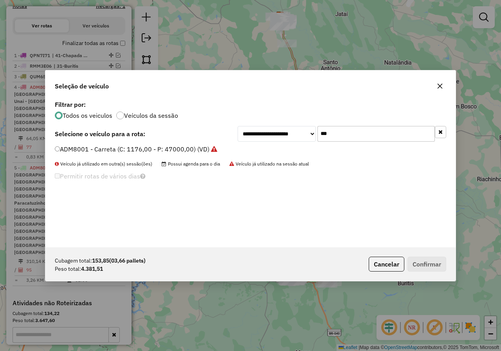
drag, startPoint x: 360, startPoint y: 137, endPoint x: 302, endPoint y: 137, distance: 57.9
click at [302, 137] on div "**********" at bounding box center [341, 134] width 208 height 16
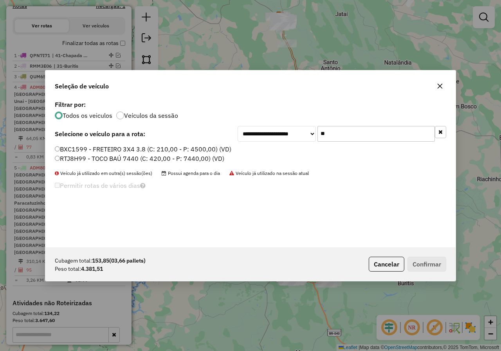
type input "**"
click at [57, 161] on label "RTJ8H99 - TOCO BAÚ 7440 (C: 420,00 - P: 7440,00) (VD)" at bounding box center [139, 158] width 169 height 9
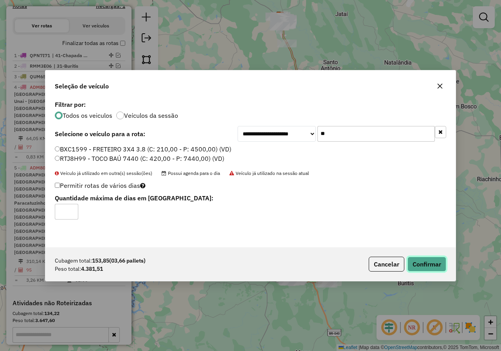
click at [426, 264] on button "Confirmar" at bounding box center [426, 264] width 39 height 15
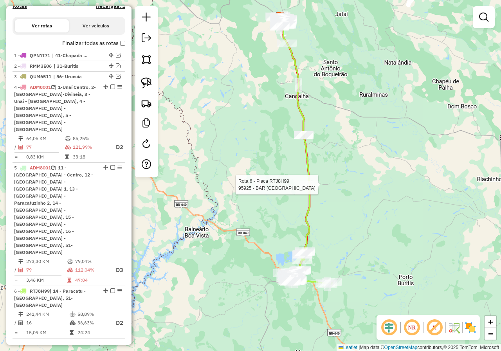
select select "*********"
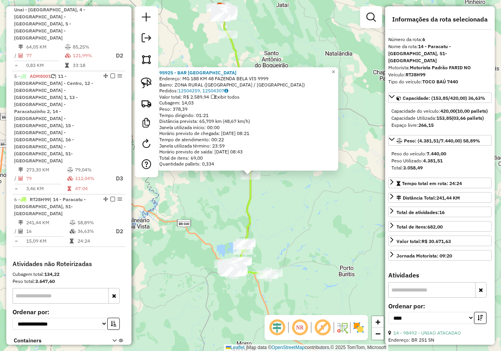
scroll to position [334, 0]
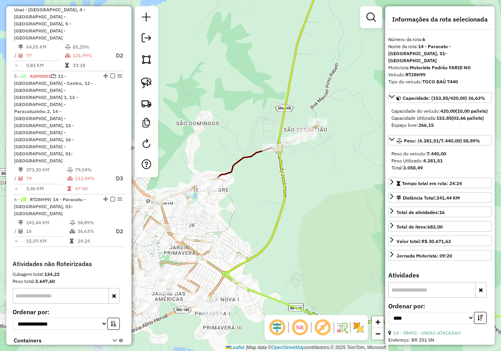
drag, startPoint x: 286, startPoint y: 206, endPoint x: 249, endPoint y: 224, distance: 41.1
click at [249, 224] on div "95925 - BAR BARRA DA EGUA Endereço: MG 188 KM 48 FAZENDA BELA VIS 9999 Bairro: …" at bounding box center [250, 175] width 501 height 351
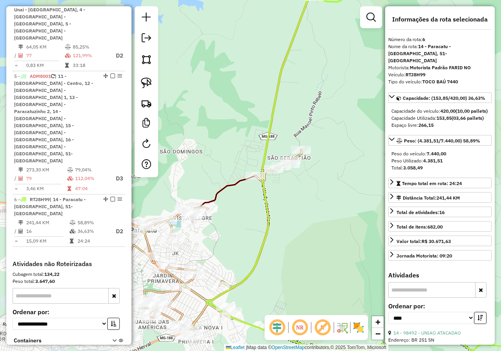
drag, startPoint x: 303, startPoint y: 207, endPoint x: 302, endPoint y: 225, distance: 18.0
click at [302, 225] on div "95925 - BAR BARRA DA EGUA Endereço: MG 188 KM 48 FAZENDA BELA VIS 9999 Bairro: …" at bounding box center [250, 175] width 501 height 351
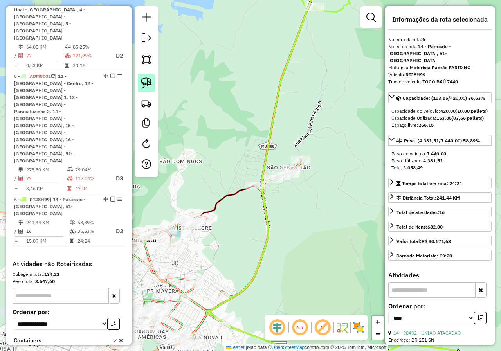
click at [151, 84] on img at bounding box center [146, 82] width 11 height 11
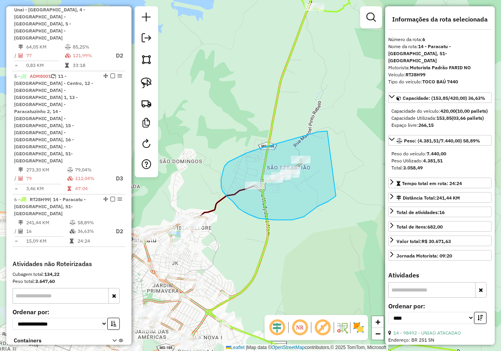
drag, startPoint x: 327, startPoint y: 131, endPoint x: 336, endPoint y: 196, distance: 65.5
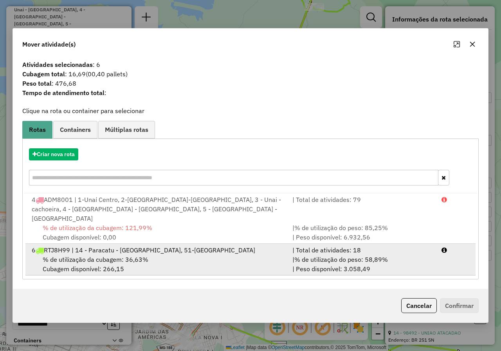
click at [186, 248] on div "6 RTJ8H99 | 14 - Paracatu - Nossa Senhora de Fátima, 51-Natalândia" at bounding box center [157, 249] width 260 height 9
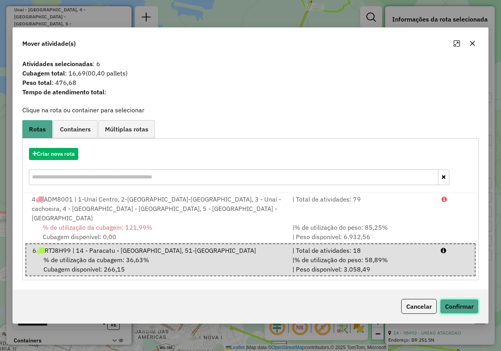
click at [459, 302] on button "Confirmar" at bounding box center [459, 306] width 39 height 15
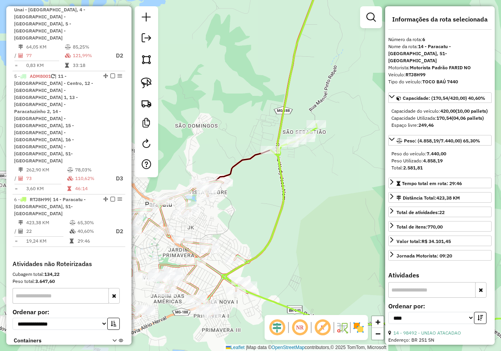
drag, startPoint x: 315, startPoint y: 243, endPoint x: 336, endPoint y: 178, distance: 68.0
click at [334, 187] on div "Janela de atendimento Grade de atendimento Capacidade Transportadoras Veículos …" at bounding box center [250, 175] width 501 height 351
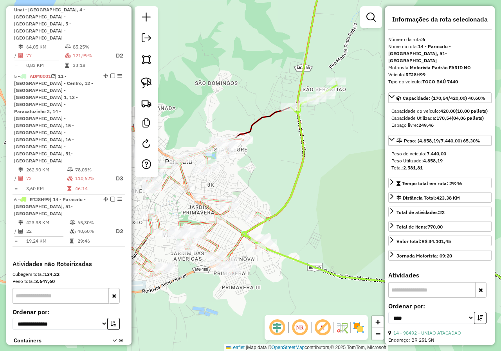
drag, startPoint x: 314, startPoint y: 233, endPoint x: 332, endPoint y: 212, distance: 28.3
click at [332, 212] on div "Janela de atendimento Grade de atendimento Capacidade Transportadoras Veículos …" at bounding box center [250, 175] width 501 height 351
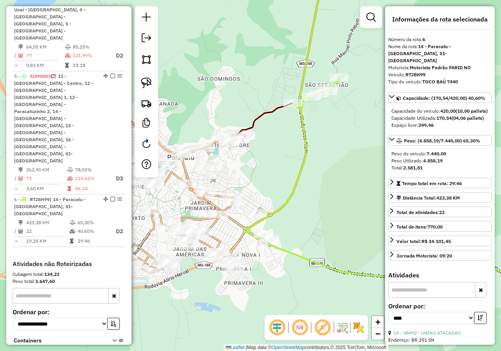
drag, startPoint x: 319, startPoint y: 186, endPoint x: 321, endPoint y: 167, distance: 19.7
click at [321, 167] on div "Janela de atendimento Grade de atendimento Capacidade Transportadoras Veículos …" at bounding box center [250, 175] width 501 height 351
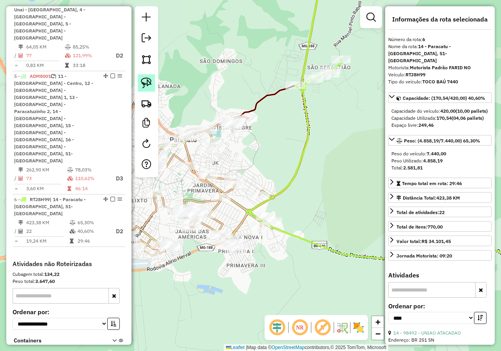
click at [149, 85] on img at bounding box center [146, 82] width 11 height 11
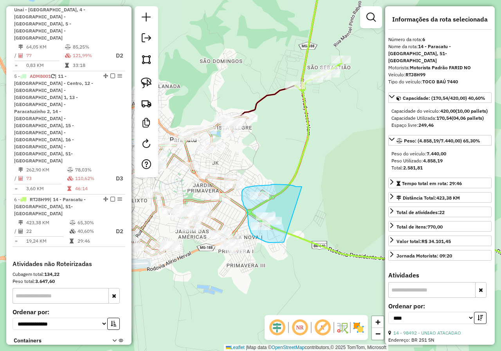
drag, startPoint x: 301, startPoint y: 187, endPoint x: 284, endPoint y: 242, distance: 58.4
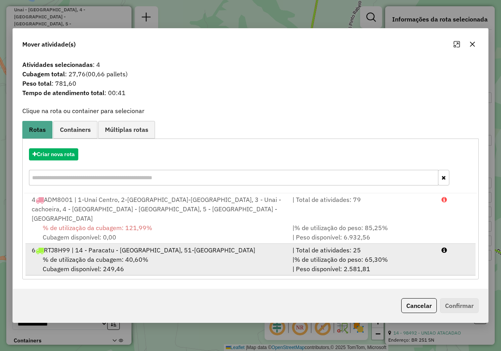
click at [366, 255] on span "% de utilização do peso: 65,30%" at bounding box center [340, 259] width 93 height 8
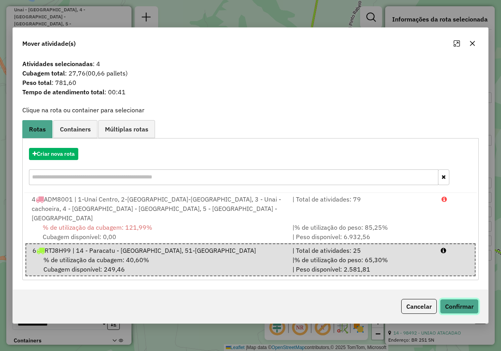
click at [456, 301] on button "Confirmar" at bounding box center [459, 306] width 39 height 15
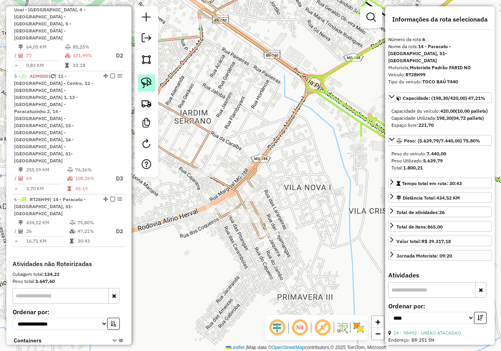
click at [144, 84] on img at bounding box center [146, 82] width 11 height 11
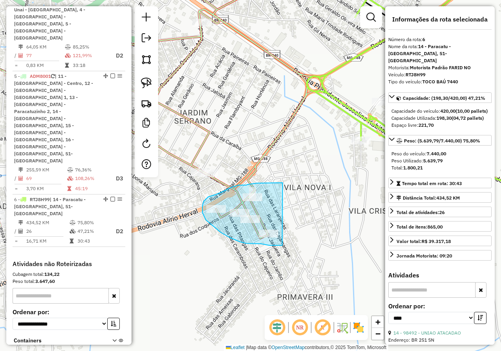
drag, startPoint x: 282, startPoint y: 183, endPoint x: 282, endPoint y: 245, distance: 62.6
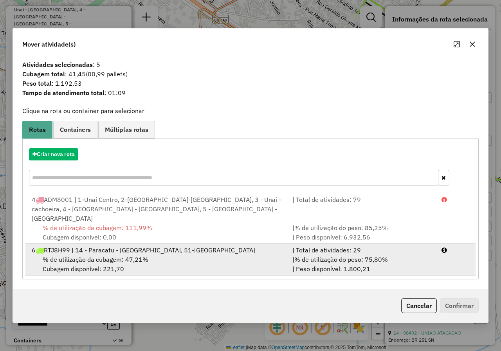
click at [199, 255] on div "% de utilização da cubagem: 47,21% Cubagem disponível: 221,70" at bounding box center [157, 264] width 260 height 19
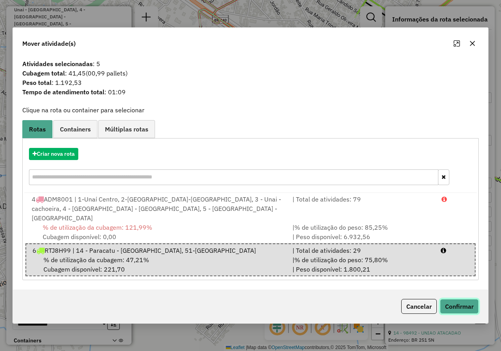
click at [463, 301] on button "Confirmar" at bounding box center [459, 306] width 39 height 15
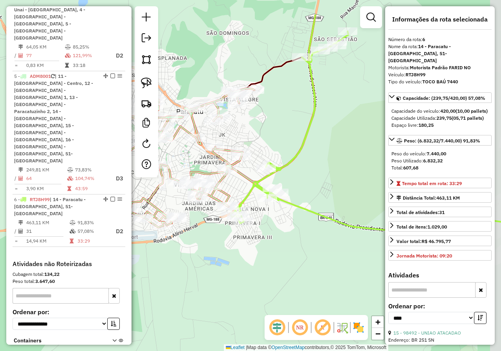
drag, startPoint x: 357, startPoint y: 128, endPoint x: 324, endPoint y: 178, distance: 59.8
click at [324, 178] on div "Janela de atendimento Grade de atendimento Capacidade Transportadoras Veículos …" at bounding box center [250, 175] width 501 height 351
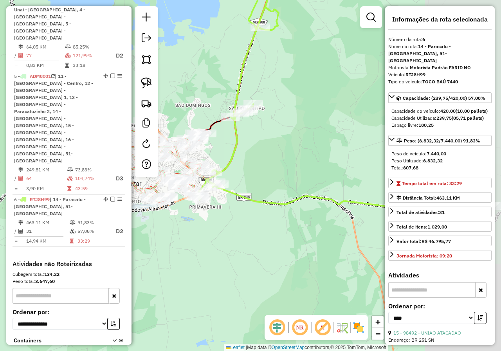
drag, startPoint x: 353, startPoint y: 177, endPoint x: 268, endPoint y: 179, distance: 84.9
click at [268, 179] on div "Janela de atendimento Grade de atendimento Capacidade Transportadoras Veículos …" at bounding box center [250, 175] width 501 height 351
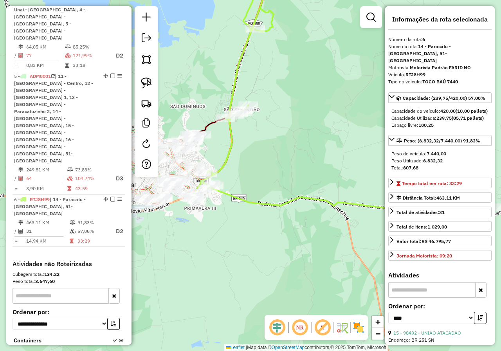
drag, startPoint x: 346, startPoint y: 181, endPoint x: 255, endPoint y: 174, distance: 91.0
click at [255, 174] on div "Janela de atendimento Grade de atendimento Capacidade Transportadoras Veículos …" at bounding box center [250, 175] width 501 height 351
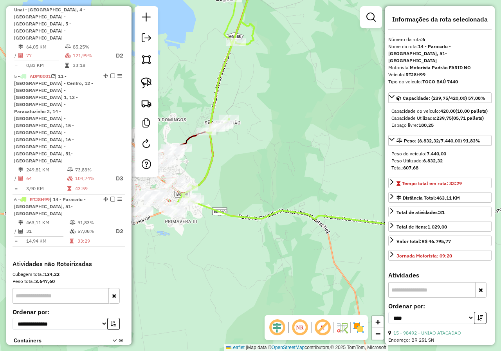
drag, startPoint x: 217, startPoint y: 178, endPoint x: 350, endPoint y: 198, distance: 134.1
click at [349, 198] on div "Janela de atendimento Grade de atendimento Capacidade Transportadoras Veículos …" at bounding box center [250, 175] width 501 height 351
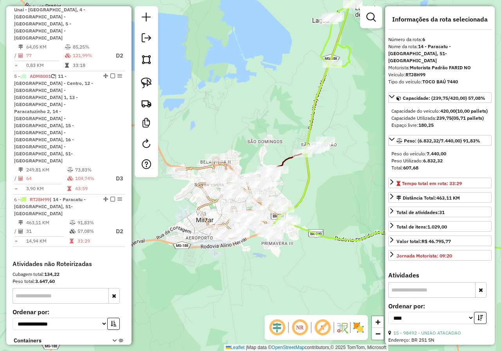
drag, startPoint x: 278, startPoint y: 164, endPoint x: 321, endPoint y: 190, distance: 49.6
click at [315, 185] on icon at bounding box center [418, 123] width 303 height 272
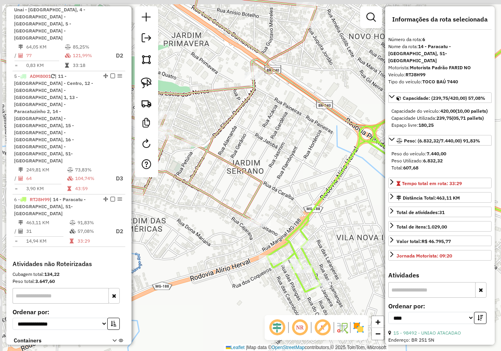
drag, startPoint x: 228, startPoint y: 212, endPoint x: 274, endPoint y: 236, distance: 51.3
click at [274, 236] on div "Janela de atendimento Grade de atendimento Capacidade Transportadoras Veículos …" at bounding box center [250, 175] width 501 height 351
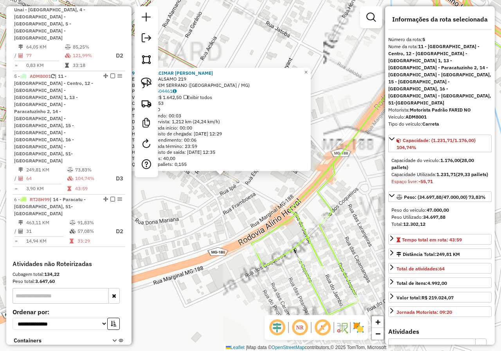
click at [291, 183] on div "98796 - DULCIMAR MARIA SOAR Endereço: BALSAMO 219 Bairro: JARDIM SERRANO (PARAC…" at bounding box center [250, 175] width 501 height 351
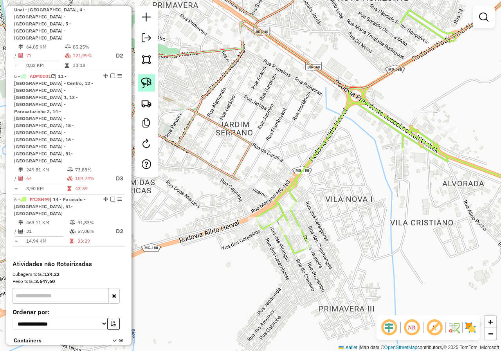
click at [148, 85] on img at bounding box center [146, 82] width 11 height 11
drag, startPoint x: 258, startPoint y: 171, endPoint x: 266, endPoint y: 194, distance: 23.7
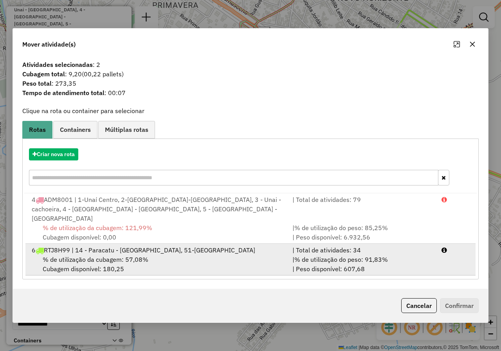
click at [137, 255] on span "% de utilização da cubagem: 57,08%" at bounding box center [96, 259] width 106 height 8
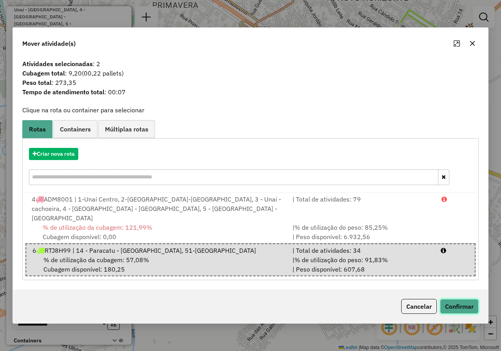
click at [450, 302] on button "Confirmar" at bounding box center [459, 306] width 39 height 15
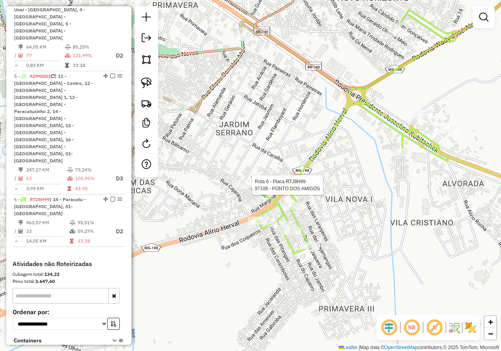
select select "*********"
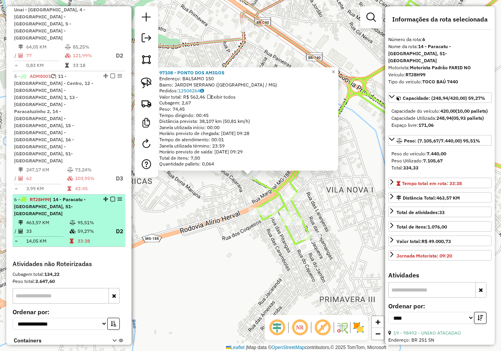
click at [111, 197] on em at bounding box center [112, 199] width 5 height 5
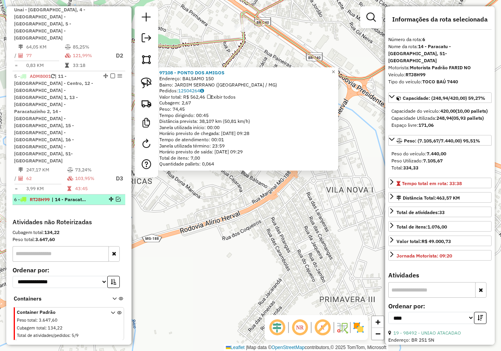
scroll to position [291, 0]
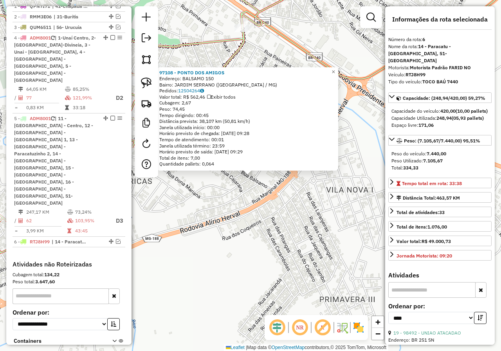
click at [293, 202] on div "97108 - PONTO DOS AMIGOS Endereço: BALSAMO 150 Bairro: JARDIM SERRANO (PARACATU…" at bounding box center [250, 175] width 501 height 351
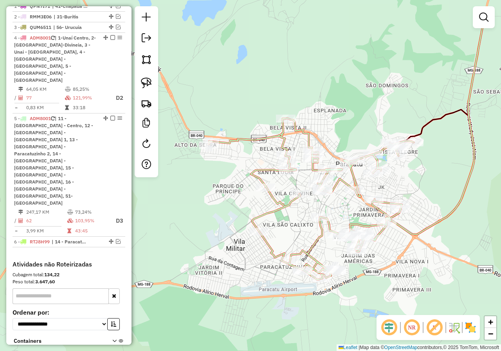
drag, startPoint x: 248, startPoint y: 174, endPoint x: 316, endPoint y: 224, distance: 84.0
click at [316, 224] on icon at bounding box center [311, 199] width 205 height 162
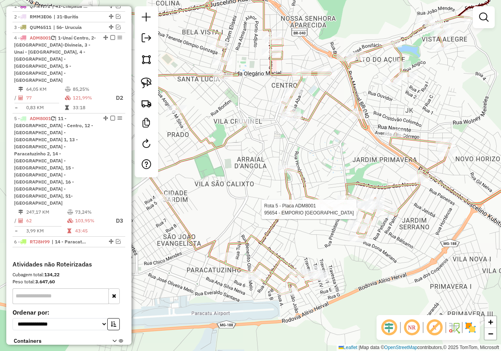
select select "*********"
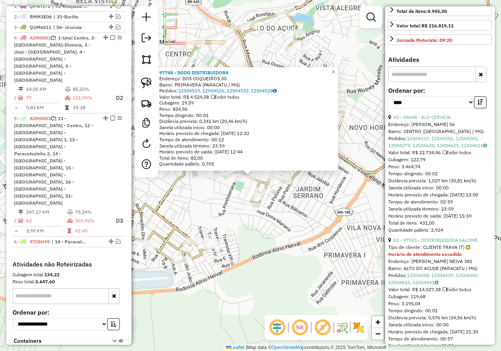
scroll to position [274, 0]
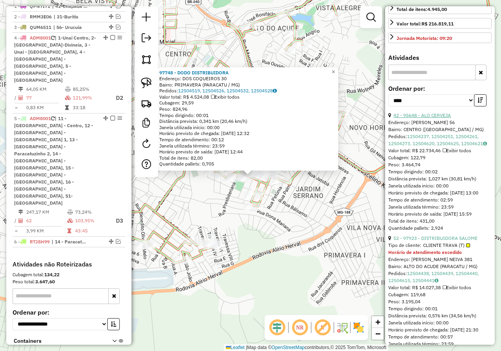
click at [444, 112] on link "42 - 95648 - ALO CERVEJA" at bounding box center [421, 115] width 57 height 6
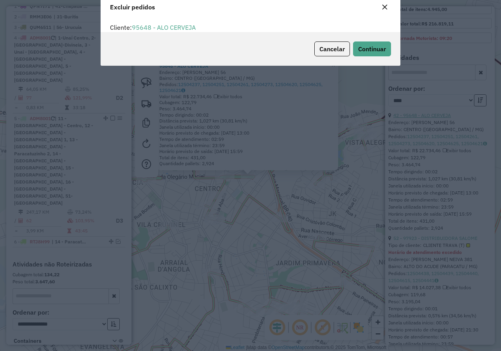
scroll to position [5, 2]
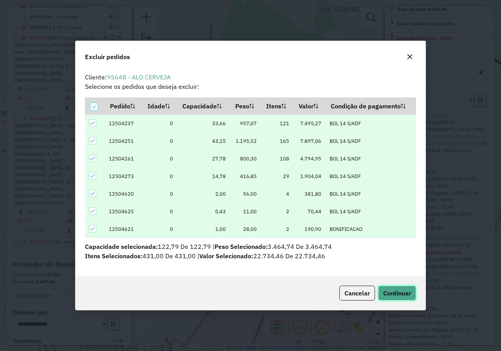
click at [398, 291] on span "Continuar" at bounding box center [397, 293] width 28 height 8
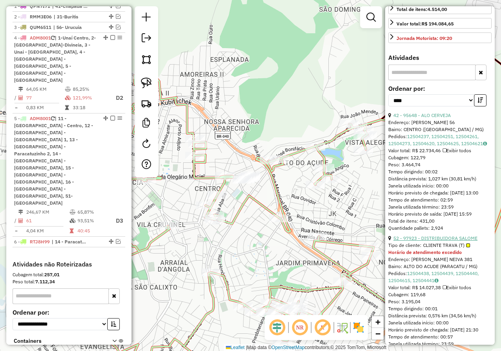
click at [450, 235] on link "52 - 97923 - DISTRIBUIDORA SALOME" at bounding box center [435, 238] width 84 height 6
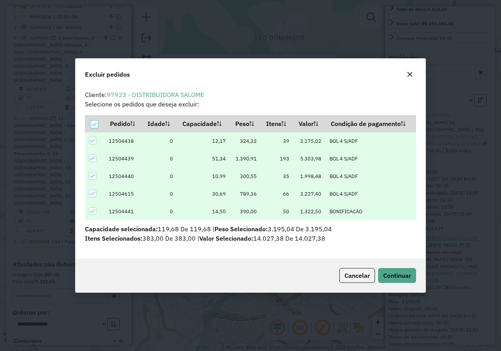
scroll to position [0, 0]
click at [403, 269] on button "Continuar" at bounding box center [397, 275] width 38 height 15
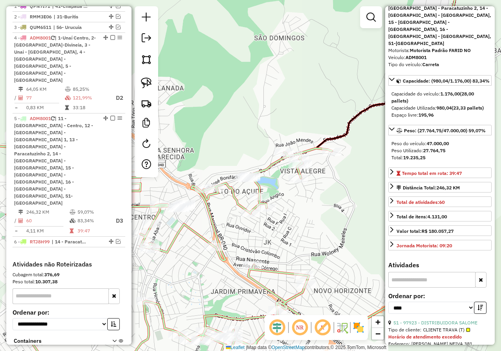
scroll to position [78, 0]
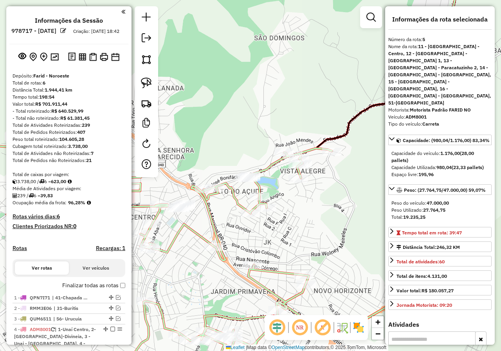
select select "*********"
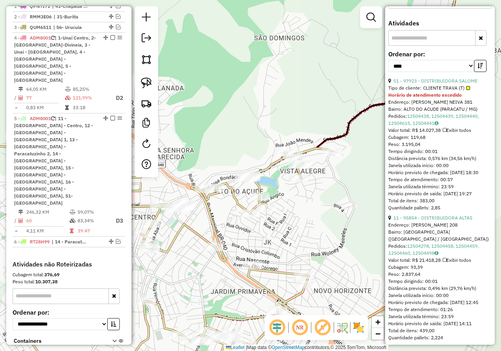
scroll to position [313, 0]
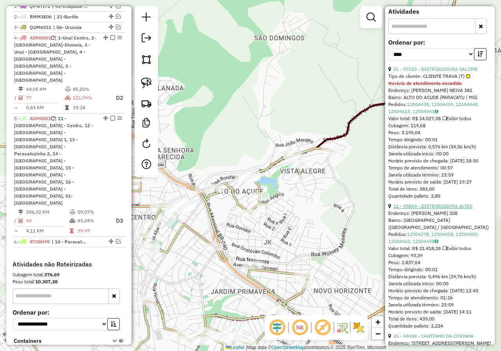
click at [453, 203] on link "11 - 95854 - DISTRIBUIDORA ALTAS" at bounding box center [432, 206] width 79 height 6
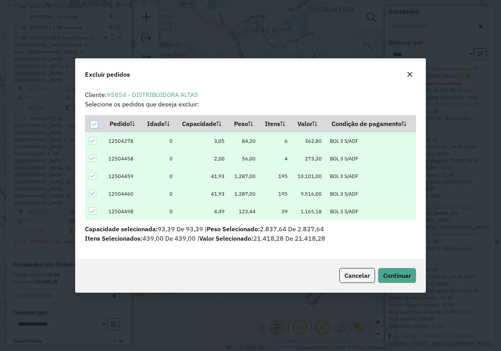
scroll to position [5, 2]
click at [399, 275] on span "Continuar" at bounding box center [397, 275] width 28 height 8
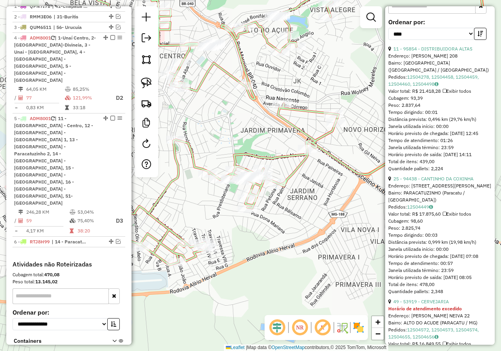
scroll to position [352, 0]
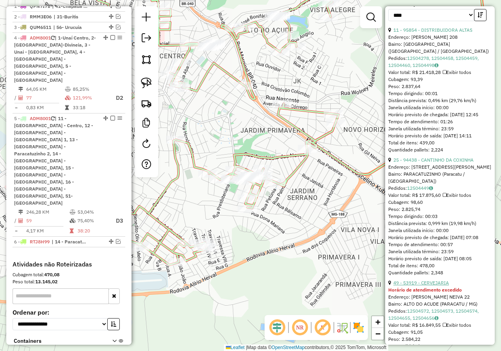
click at [431, 280] on link "49 - 53919 - CERVEJARIA" at bounding box center [421, 283] width 56 height 6
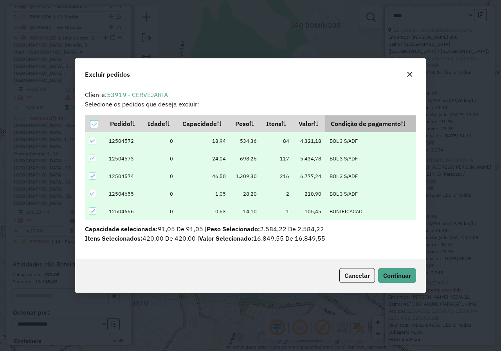
scroll to position [0, 0]
click at [402, 271] on button "Continuar" at bounding box center [397, 275] width 38 height 15
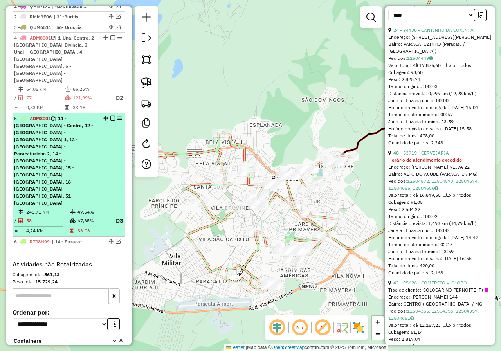
click at [110, 116] on em at bounding box center [112, 118] width 5 height 5
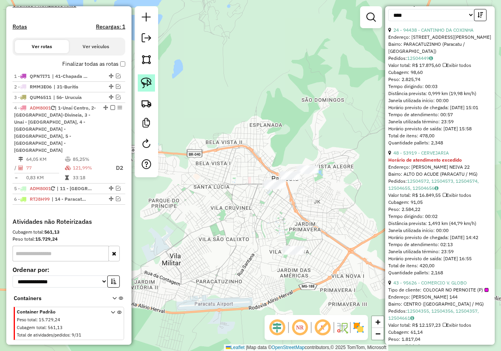
click at [144, 81] on img at bounding box center [146, 82] width 11 height 11
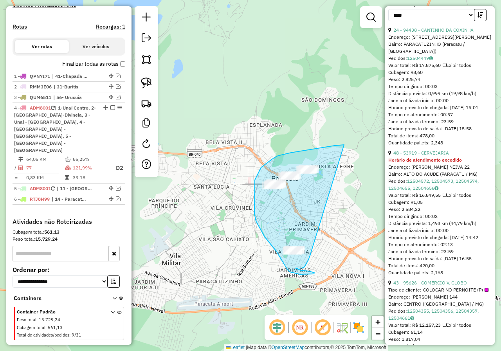
drag, startPoint x: 344, startPoint y: 145, endPoint x: 310, endPoint y: 255, distance: 115.8
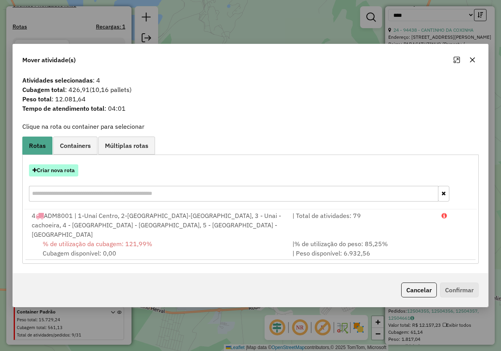
click at [60, 174] on button "Criar nova rota" at bounding box center [53, 170] width 49 height 12
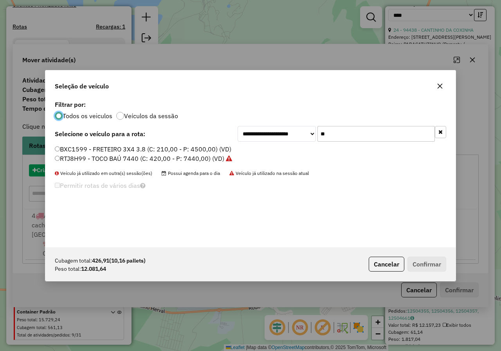
scroll to position [4, 2]
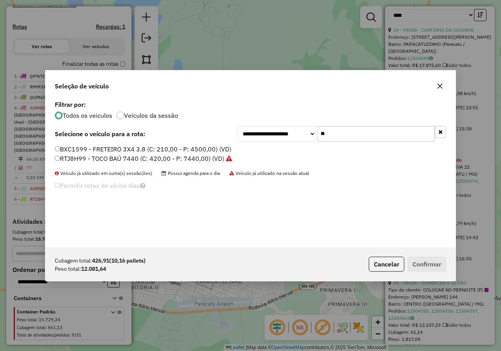
drag, startPoint x: 335, startPoint y: 135, endPoint x: 307, endPoint y: 133, distance: 28.2
click at [307, 133] on div "**********" at bounding box center [341, 134] width 208 height 16
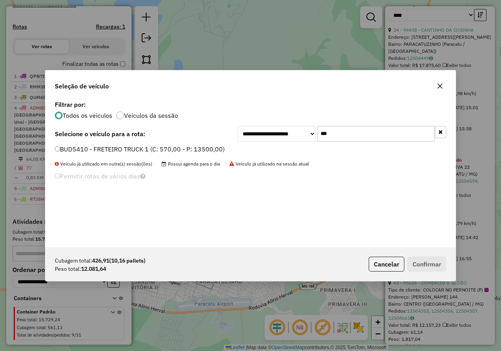
type input "***"
click at [427, 264] on button "Confirmar" at bounding box center [426, 264] width 39 height 15
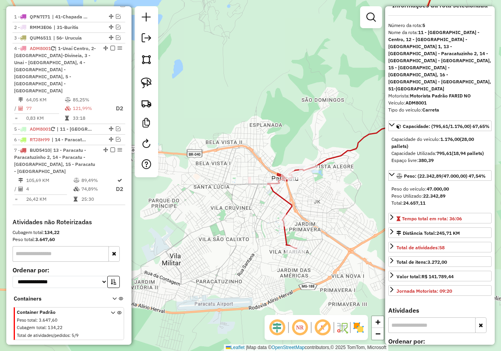
scroll to position [0, 0]
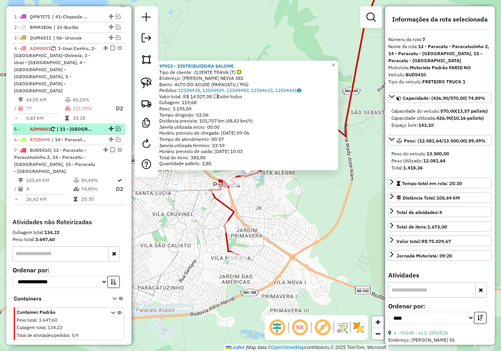
click at [116, 126] on em at bounding box center [118, 128] width 5 height 5
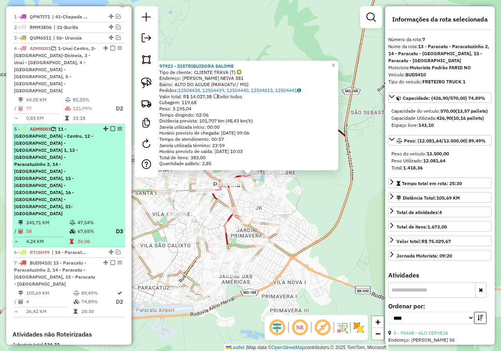
scroll to position [291, 0]
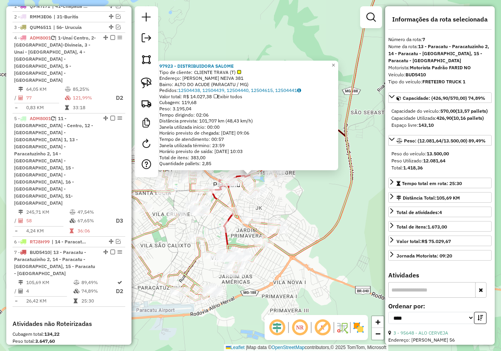
click at [324, 194] on div "97923 - DISTRIBUIDORA SALOME Tipo de cliente: CLIENTE TRAVA (T) Endereço: [PERS…" at bounding box center [250, 175] width 501 height 351
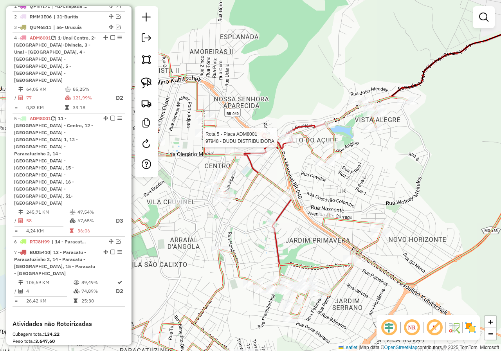
select select "*********"
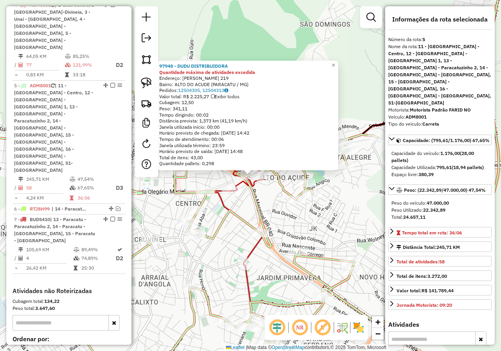
scroll to position [351, 0]
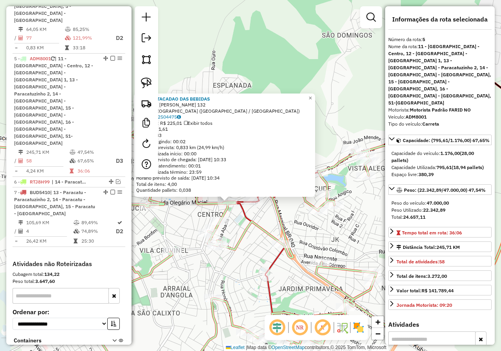
drag, startPoint x: 289, startPoint y: 191, endPoint x: 266, endPoint y: 216, distance: 33.5
click at [266, 216] on div "98377 - ATACADAO DAS BEBIDAS Endereço: [PERSON_NAME] 132 Bairro: [GEOGRAPHIC_DA…" at bounding box center [250, 175] width 501 height 351
click at [311, 95] on span "×" at bounding box center [310, 98] width 4 height 7
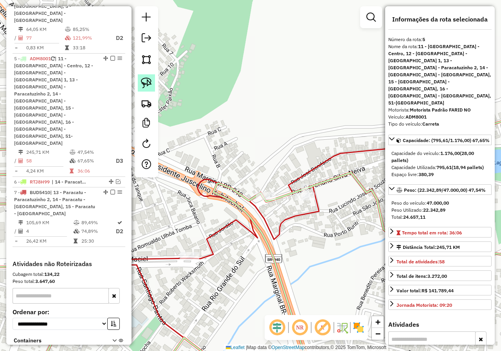
click at [150, 84] on img at bounding box center [146, 82] width 11 height 11
drag, startPoint x: 257, startPoint y: 174, endPoint x: 284, endPoint y: 188, distance: 31.0
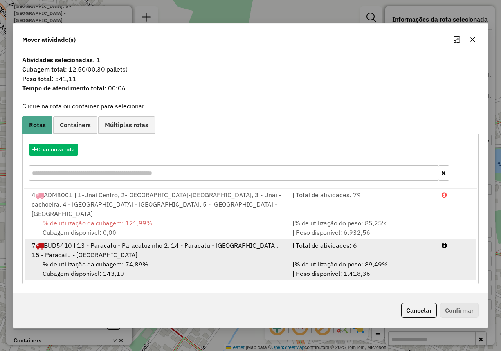
click at [264, 240] on div "7 BUD5410 | 13 - Paracatu - Paracatuzinho 2, 14 - Paracatu - [GEOGRAPHIC_DATA],…" at bounding box center [157, 249] width 260 height 19
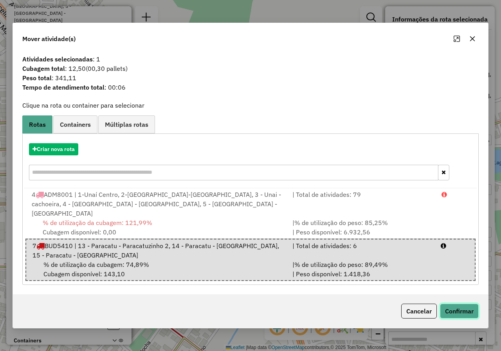
click at [453, 303] on button "Confirmar" at bounding box center [459, 310] width 39 height 15
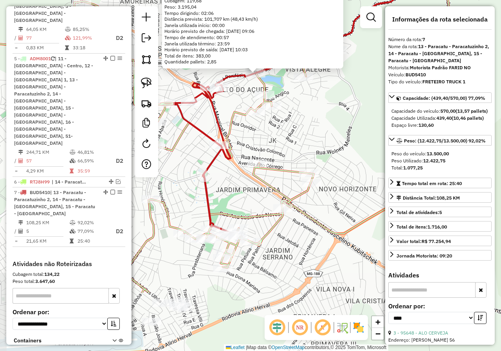
drag, startPoint x: 262, startPoint y: 294, endPoint x: 268, endPoint y: 196, distance: 97.5
click at [268, 196] on div "97923 - DISTRIBUIDORA SALOME Tipo de cliente: CLIENTE TRAVA (T) Endereço: [PERS…" at bounding box center [250, 175] width 501 height 351
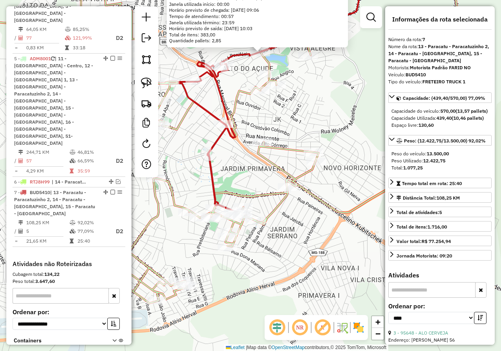
drag, startPoint x: 276, startPoint y: 269, endPoint x: 285, endPoint y: 237, distance: 33.8
click at [285, 238] on div "97923 - DISTRIBUIDORA SALOME Tipo de cliente: CLIENTE TRAVA (T) Endereço: [PERS…" at bounding box center [250, 175] width 501 height 351
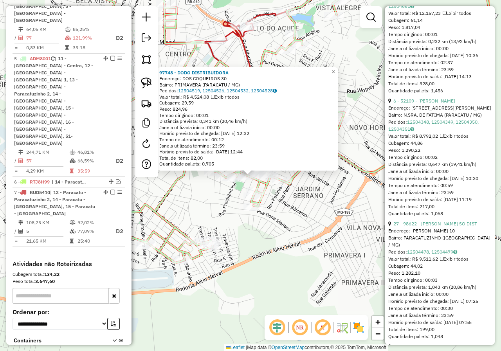
scroll to position [547, 0]
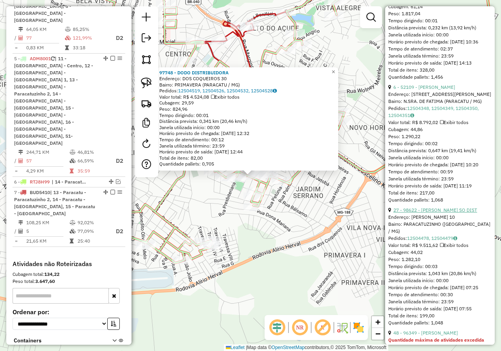
click at [448, 210] on link "27 - 98622 - [PERSON_NAME] SO DIST" at bounding box center [435, 210] width 84 height 6
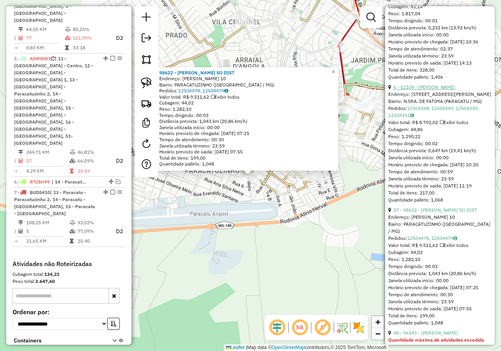
click at [440, 84] on link "6 - 52109 - [PERSON_NAME]" at bounding box center [424, 87] width 62 height 6
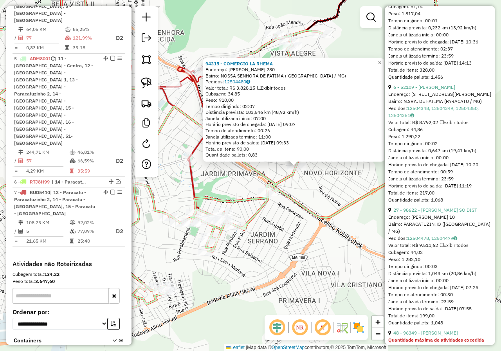
drag, startPoint x: 234, startPoint y: 221, endPoint x: 301, endPoint y: 207, distance: 68.2
click at [292, 208] on div "94315 - COMERCIO LA RHEMA Endereço: JUQUITA JORDAO 280 Bairro: [GEOGRAPHIC_DATA…" at bounding box center [250, 175] width 501 height 351
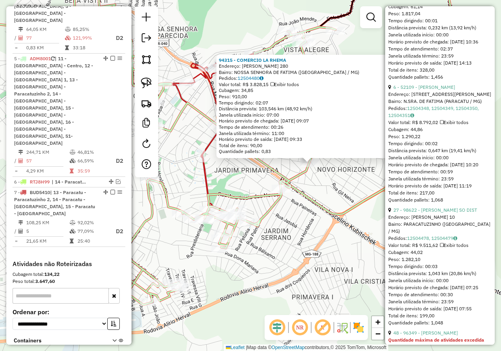
click at [309, 213] on div "94315 - COMERCIO LA RHEMA Endereço: JUQUITA JORDAO 280 Bairro: [GEOGRAPHIC_DATA…" at bounding box center [250, 175] width 501 height 351
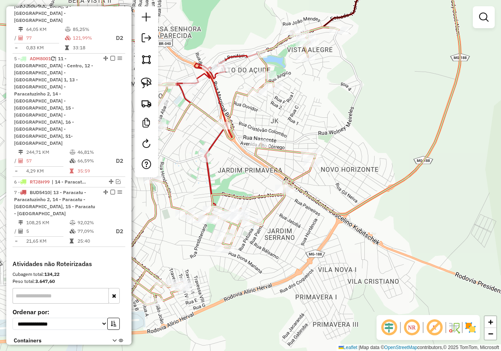
drag, startPoint x: 228, startPoint y: 157, endPoint x: 246, endPoint y: 152, distance: 18.3
click at [246, 152] on div "Janela de atendimento Grade de atendimento Capacidade Transportadoras Veículos …" at bounding box center [250, 175] width 501 height 351
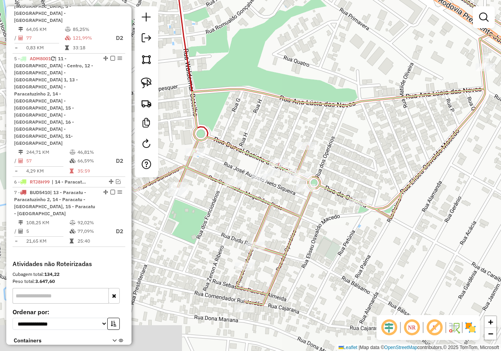
drag, startPoint x: 232, startPoint y: 194, endPoint x: 280, endPoint y: 149, distance: 65.6
click at [280, 149] on div "Janela de atendimento Grade de atendimento Capacidade Transportadoras Veículos …" at bounding box center [250, 175] width 501 height 351
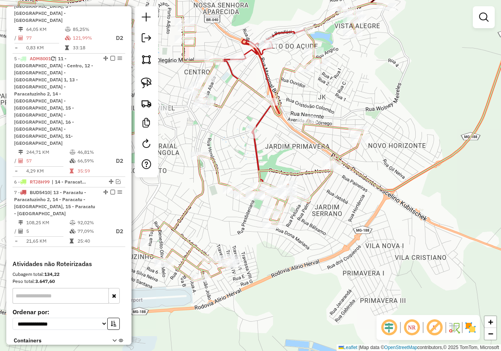
drag, startPoint x: 347, startPoint y: 232, endPoint x: 343, endPoint y: 228, distance: 5.6
click at [343, 228] on div "Janela de atendimento Grade de atendimento Capacidade Transportadoras Veículos …" at bounding box center [250, 175] width 501 height 351
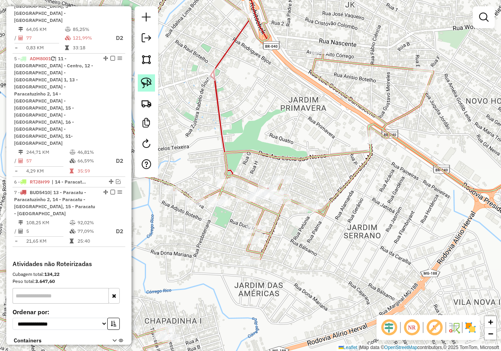
click at [145, 82] on img at bounding box center [146, 82] width 11 height 11
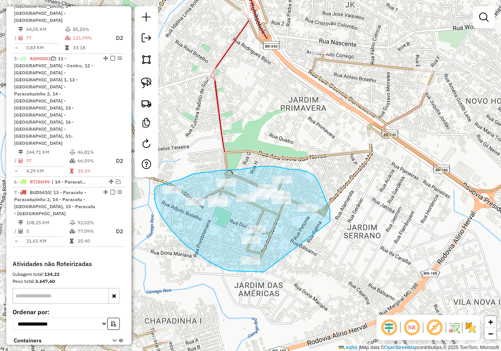
drag, startPoint x: 330, startPoint y: 221, endPoint x: 264, endPoint y: 272, distance: 83.1
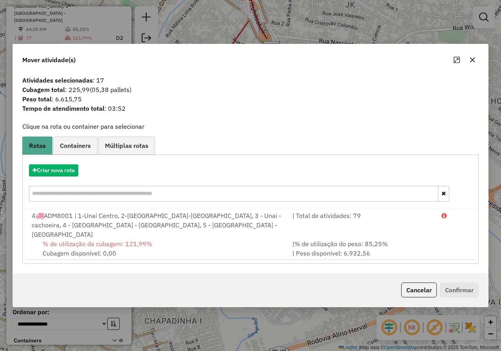
click at [470, 63] on icon "button" at bounding box center [472, 60] width 6 height 6
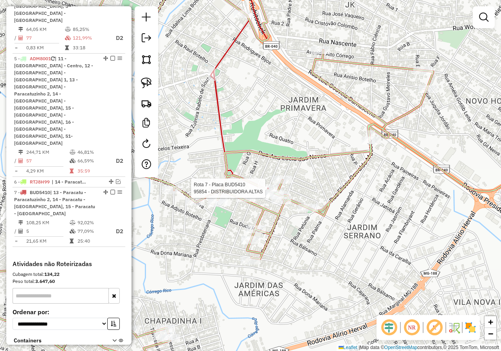
select select "*********"
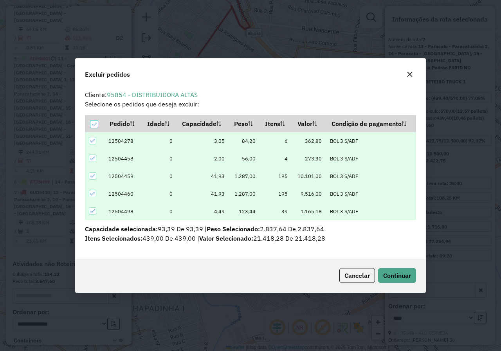
scroll to position [0, 0]
click at [394, 272] on span "Continuar" at bounding box center [397, 275] width 28 height 8
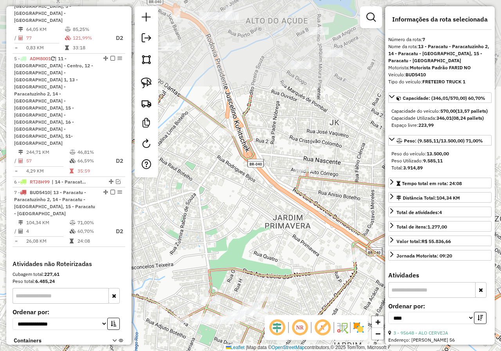
drag, startPoint x: 252, startPoint y: 91, endPoint x: 254, endPoint y: 229, distance: 138.4
click at [254, 229] on div "Janela de atendimento Grade de atendimento Capacidade Transportadoras Veículos …" at bounding box center [250, 175] width 501 height 351
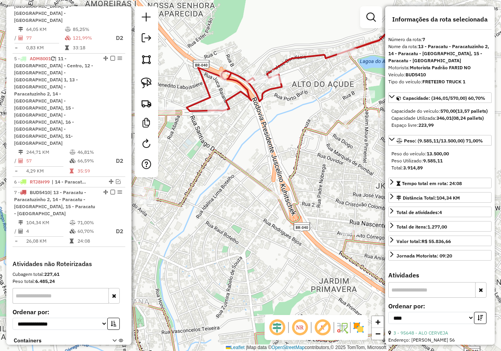
drag, startPoint x: 245, startPoint y: 71, endPoint x: 229, endPoint y: 73, distance: 16.5
click at [229, 73] on div "Janela de atendimento Grade de atendimento Capacidade Transportadoras Veículos …" at bounding box center [250, 175] width 501 height 351
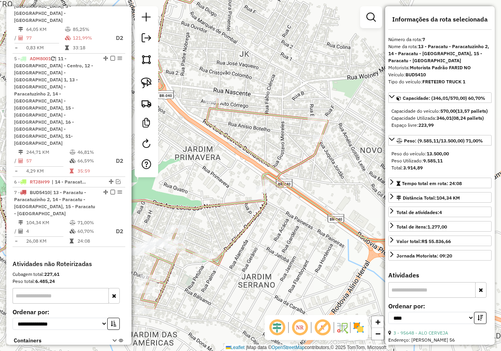
drag, startPoint x: 299, startPoint y: 244, endPoint x: 216, endPoint y: 163, distance: 116.1
click at [216, 163] on div "Janela de atendimento Grade de atendimento Capacidade Transportadoras Veículos …" at bounding box center [250, 175] width 501 height 351
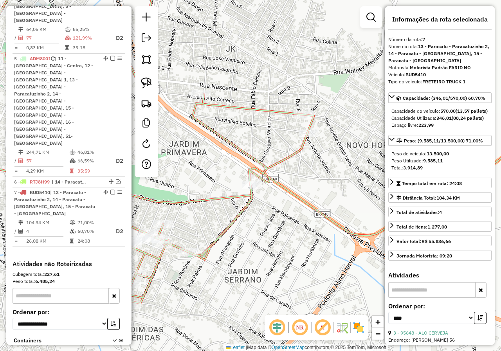
click at [147, 72] on div at bounding box center [146, 91] width 23 height 171
click at [143, 82] on img at bounding box center [146, 82] width 11 height 11
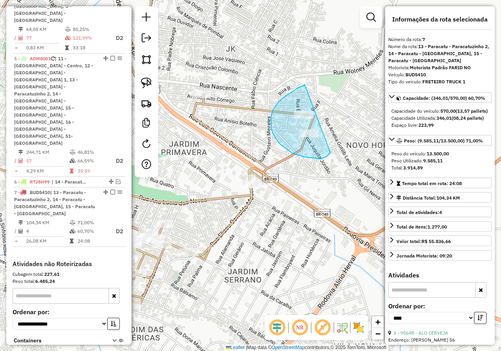
drag, startPoint x: 304, startPoint y: 85, endPoint x: 329, endPoint y: 90, distance: 25.5
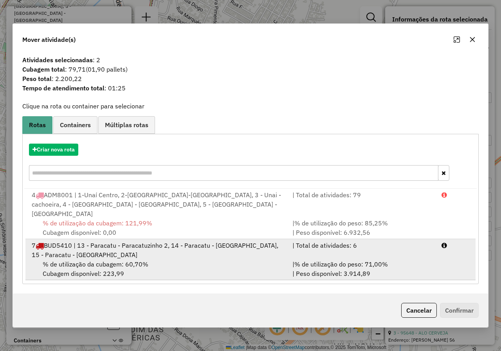
click at [192, 246] on div "7 BUD5410 | 13 - Paracatu - Paracatuzinho 2, 14 - Paracatu - [GEOGRAPHIC_DATA],…" at bounding box center [157, 249] width 260 height 19
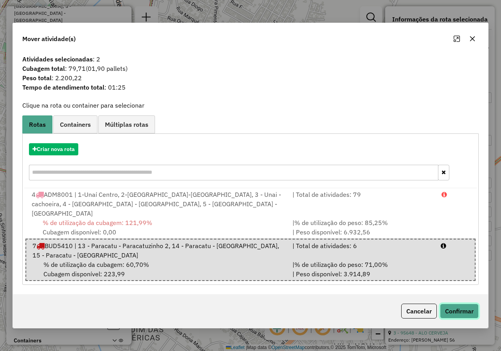
click at [455, 303] on button "Confirmar" at bounding box center [459, 310] width 39 height 15
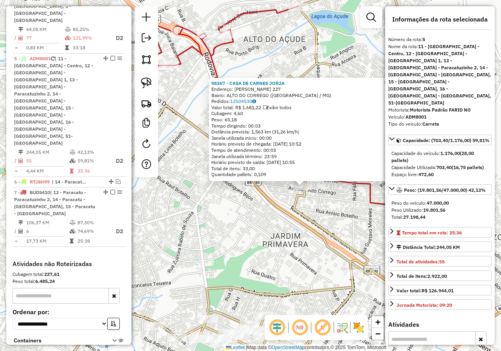
drag, startPoint x: 225, startPoint y: 42, endPoint x: 294, endPoint y: 76, distance: 76.4
click at [287, 56] on div "98367 - CASA DE CARNES [PERSON_NAME]: [PERSON_NAME] 227 Bairro: ALTO DO CORREGO…" at bounding box center [250, 175] width 501 height 351
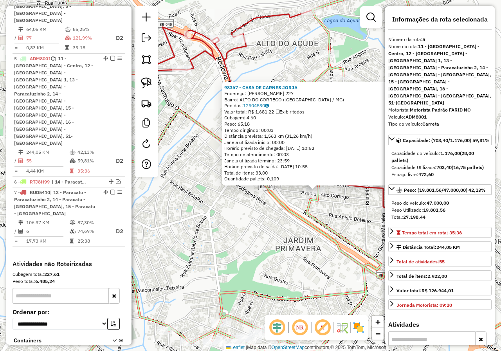
click at [315, 231] on icon at bounding box center [184, 175] width 468 height 421
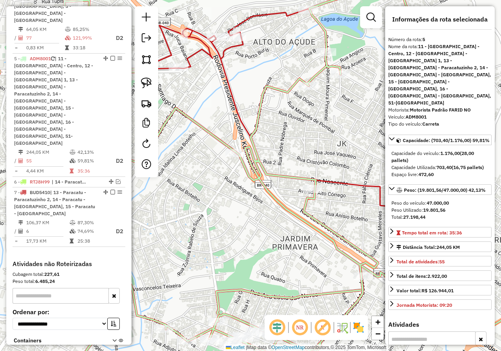
drag, startPoint x: 328, startPoint y: 161, endPoint x: 321, endPoint y: 158, distance: 7.3
click at [321, 158] on div "Janela de atendimento Grade de atendimento Capacidade Transportadoras Veículos …" at bounding box center [250, 175] width 501 height 351
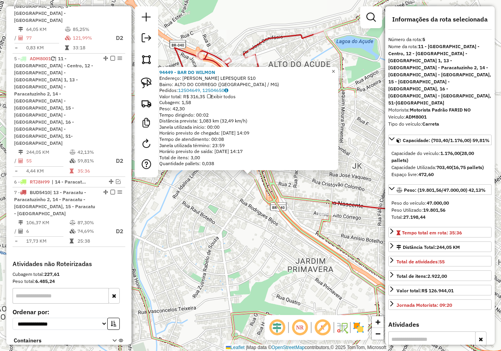
click at [335, 68] on span "×" at bounding box center [333, 71] width 4 height 7
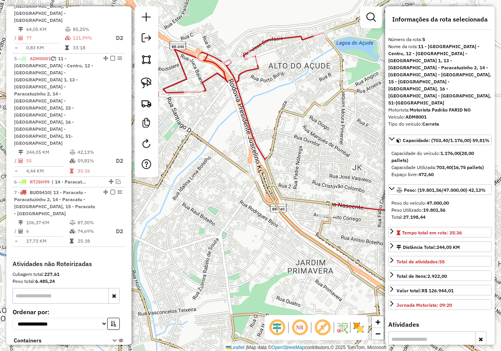
drag, startPoint x: 277, startPoint y: 84, endPoint x: 279, endPoint y: 122, distance: 37.6
click at [279, 122] on div "Janela de atendimento Grade de atendimento Capacidade Transportadoras Veículos …" at bounding box center [250, 175] width 501 height 351
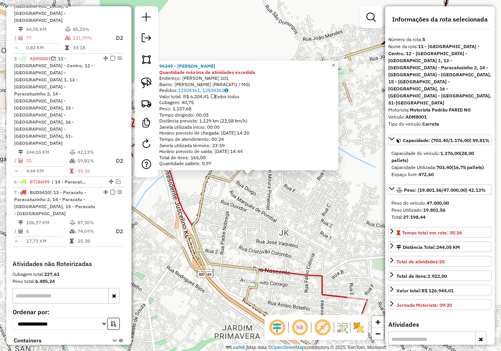
click at [335, 63] on span "×" at bounding box center [333, 65] width 4 height 7
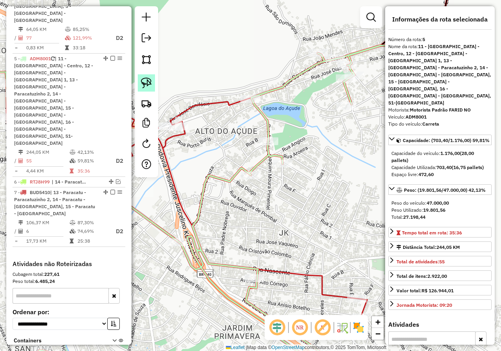
click at [145, 79] on img at bounding box center [146, 82] width 11 height 11
drag, startPoint x: 234, startPoint y: 164, endPoint x: 264, endPoint y: 164, distance: 30.1
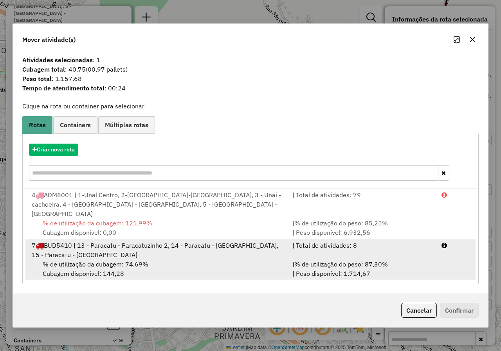
click at [144, 260] on span "% de utilização da cubagem: 74,69%" at bounding box center [96, 264] width 106 height 8
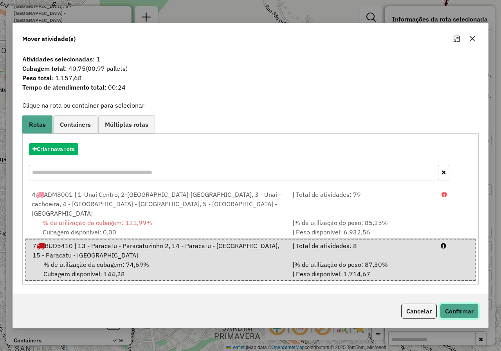
click at [460, 307] on button "Confirmar" at bounding box center [459, 310] width 39 height 15
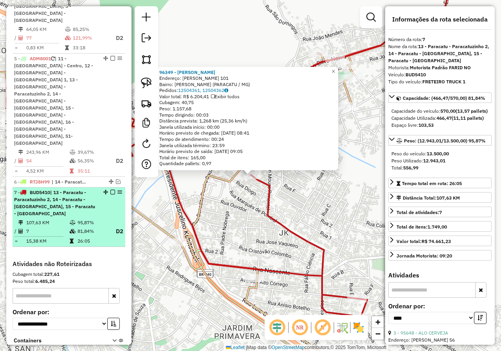
click at [111, 190] on em at bounding box center [112, 192] width 5 height 5
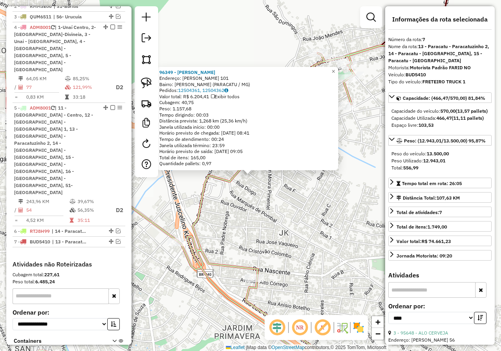
click at [352, 181] on div "96349 - MERCEARIA SANTOS Endereço: [PERSON_NAME] DE ARAUJO 101 Bairro: [PERSON_…" at bounding box center [250, 175] width 501 height 351
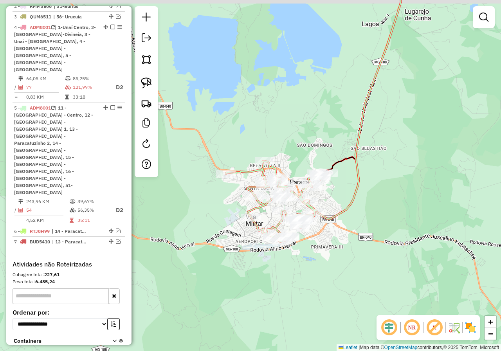
drag, startPoint x: 323, startPoint y: 201, endPoint x: 334, endPoint y: 207, distance: 11.7
click at [334, 207] on div "Janela de atendimento Grade de atendimento Capacidade Transportadoras Veículos …" at bounding box center [250, 175] width 501 height 351
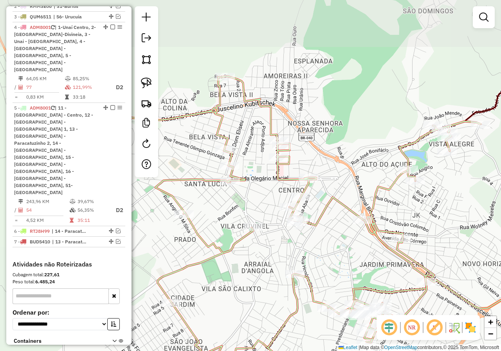
drag, startPoint x: 309, startPoint y: 205, endPoint x: 335, endPoint y: 280, distance: 79.4
click at [335, 280] on div "Janela de atendimento Grade de atendimento Capacidade Transportadoras Veículos …" at bounding box center [250, 175] width 501 height 351
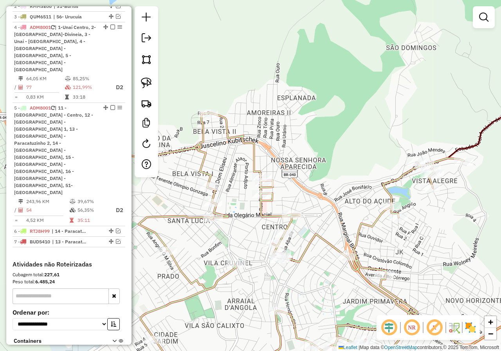
drag, startPoint x: 330, startPoint y: 202, endPoint x: 312, endPoint y: 235, distance: 37.1
click at [312, 235] on icon at bounding box center [258, 265] width 409 height 305
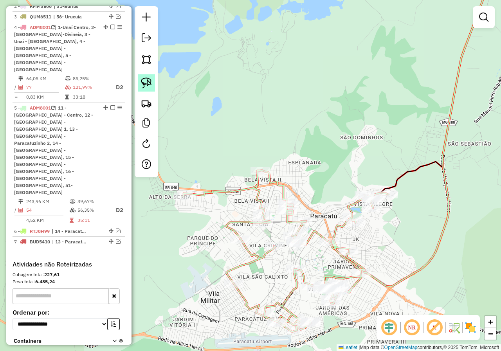
click at [144, 78] on img at bounding box center [146, 82] width 11 height 11
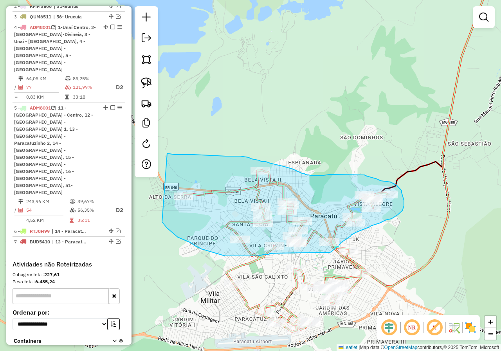
drag, startPoint x: 167, startPoint y: 153, endPoint x: 158, endPoint y: 210, distance: 57.8
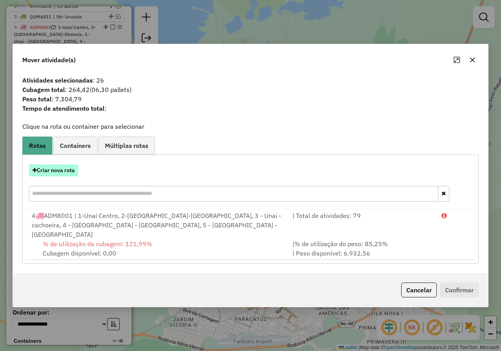
click at [77, 176] on button "Criar nova rota" at bounding box center [53, 170] width 49 height 12
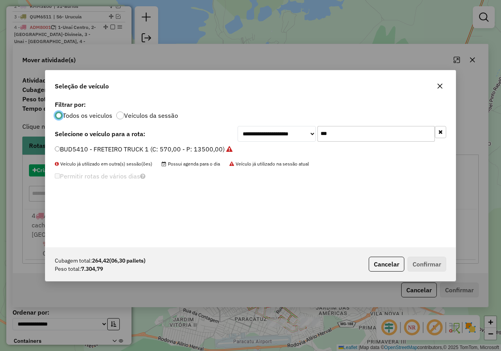
scroll to position [4, 2]
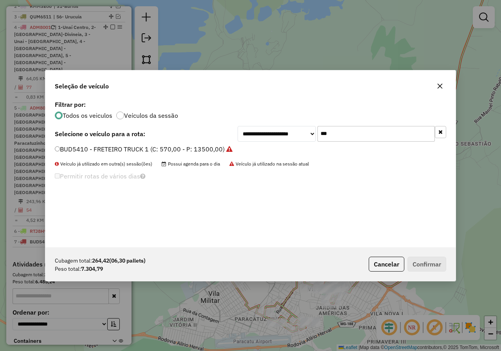
drag, startPoint x: 341, startPoint y: 133, endPoint x: 310, endPoint y: 120, distance: 33.8
click at [310, 120] on div "**********" at bounding box center [250, 173] width 410 height 149
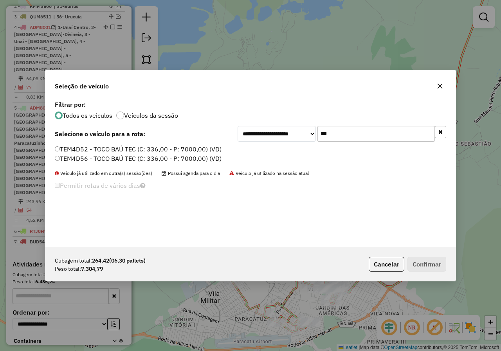
type input "***"
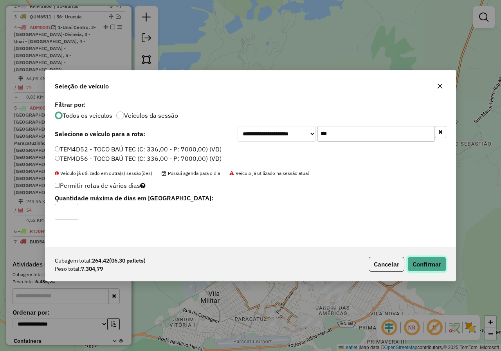
click at [442, 265] on button "Confirmar" at bounding box center [426, 264] width 39 height 15
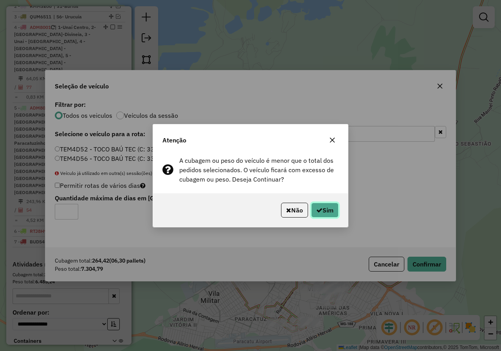
click at [327, 206] on button "Sim" at bounding box center [324, 210] width 27 height 15
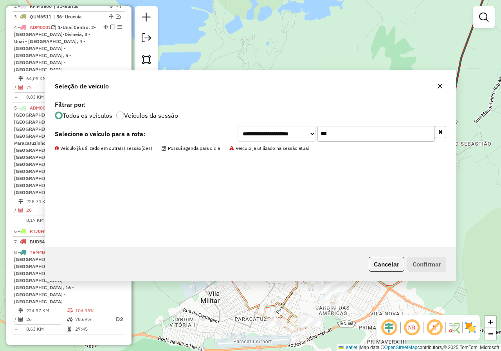
scroll to position [351, 0]
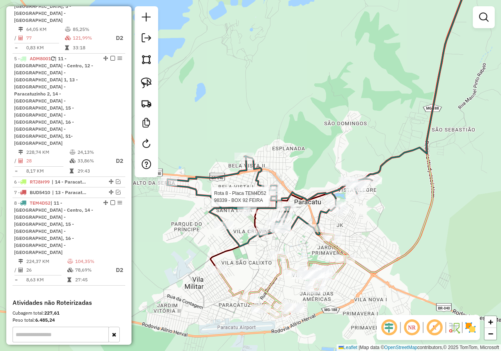
select select "*********"
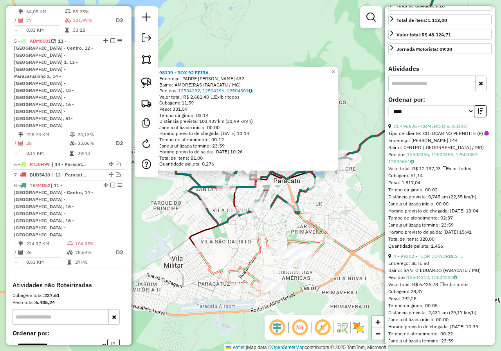
scroll to position [274, 0]
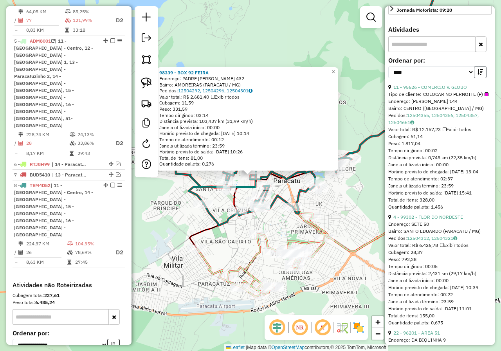
click at [477, 75] on button "button" at bounding box center [480, 72] width 13 height 12
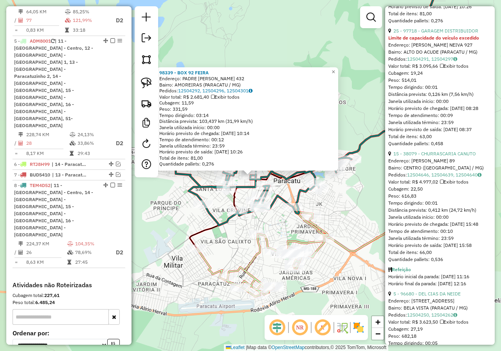
scroll to position [2659, 0]
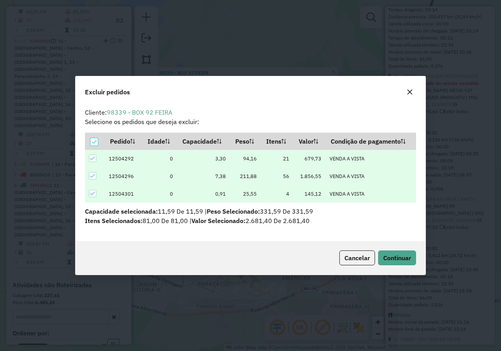
scroll to position [0, 0]
click at [396, 257] on span "Continuar" at bounding box center [397, 258] width 28 height 8
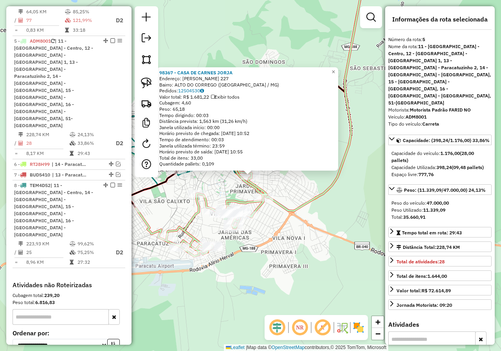
click at [320, 178] on div "98367 - CASA DE CARNES [PERSON_NAME]: [PERSON_NAME] 227 Bairro: ALTO DO CORREGO…" at bounding box center [250, 175] width 501 height 351
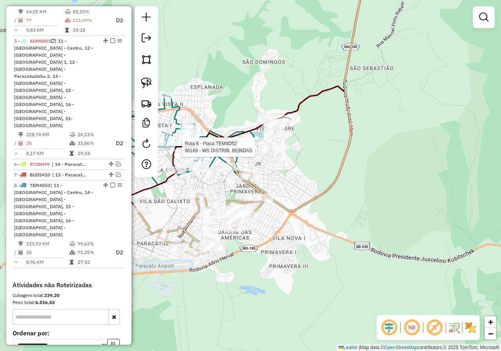
select select "*********"
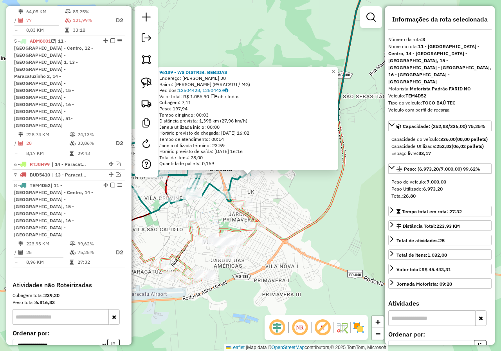
click at [359, 206] on div "96189 - WS DISTRIB. BEBIDAS Endereço: EURICO SANTAREM DA SILVA 30 Bairro: [PERS…" at bounding box center [250, 175] width 501 height 351
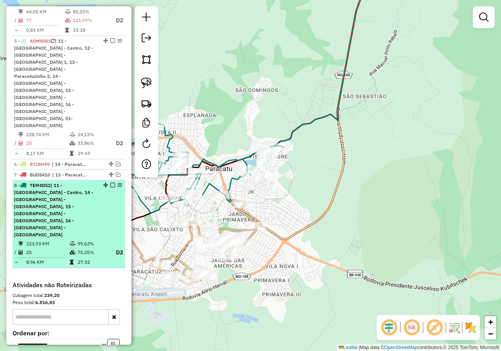
click at [110, 183] on em at bounding box center [112, 185] width 5 height 5
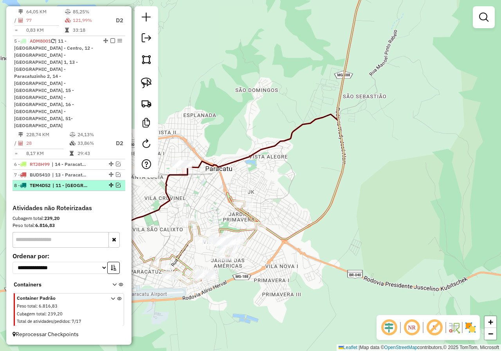
scroll to position [312, 0]
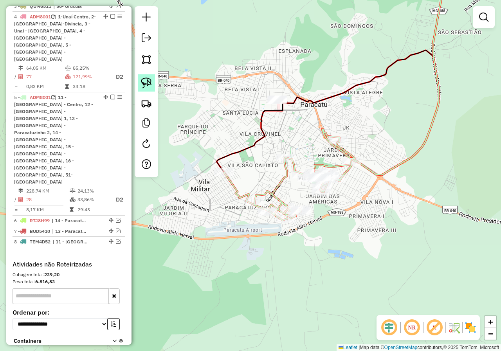
click at [147, 83] on img at bounding box center [146, 82] width 11 height 11
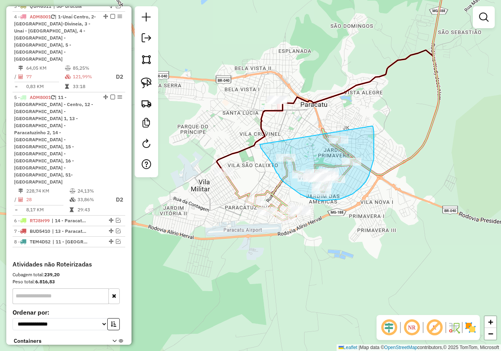
drag, startPoint x: 372, startPoint y: 126, endPoint x: 259, endPoint y: 141, distance: 114.0
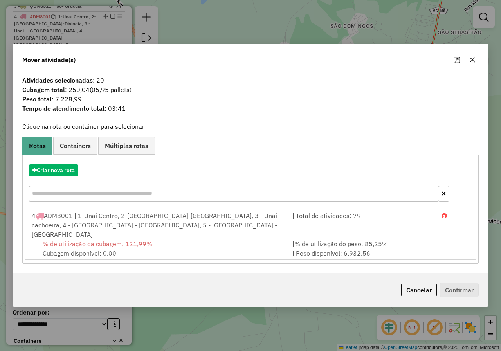
click at [473, 63] on icon "button" at bounding box center [472, 59] width 5 height 5
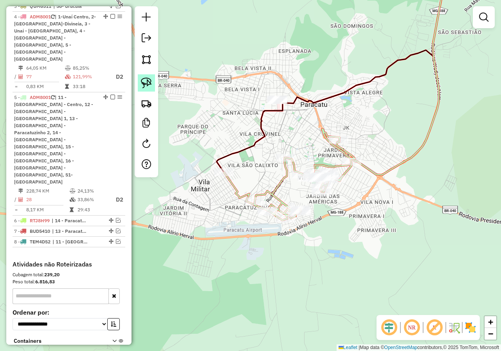
click at [151, 79] on img at bounding box center [146, 82] width 11 height 11
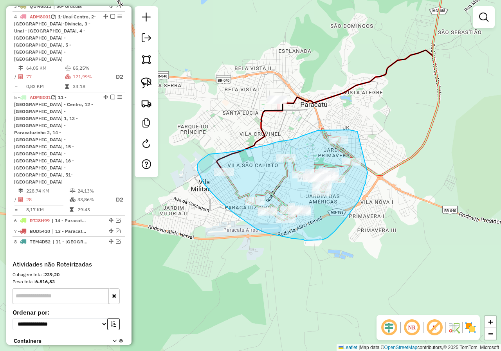
drag, startPoint x: 357, startPoint y: 131, endPoint x: 369, endPoint y: 163, distance: 33.9
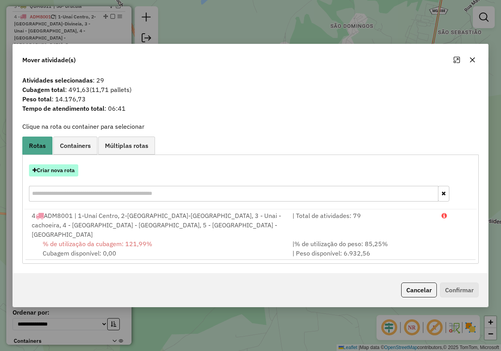
click at [63, 169] on button "Criar nova rota" at bounding box center [53, 170] width 49 height 12
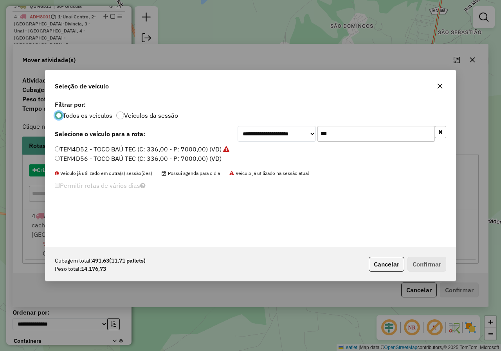
scroll to position [4, 2]
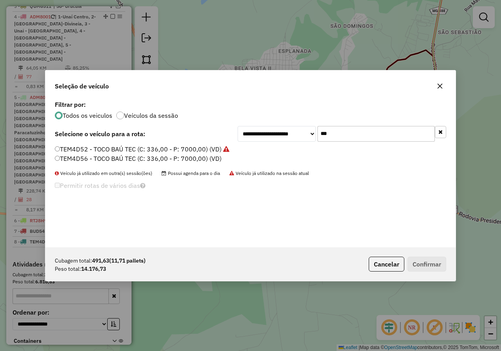
drag, startPoint x: 355, startPoint y: 129, endPoint x: 309, endPoint y: 127, distance: 46.2
click at [309, 127] on div "**********" at bounding box center [341, 134] width 208 height 16
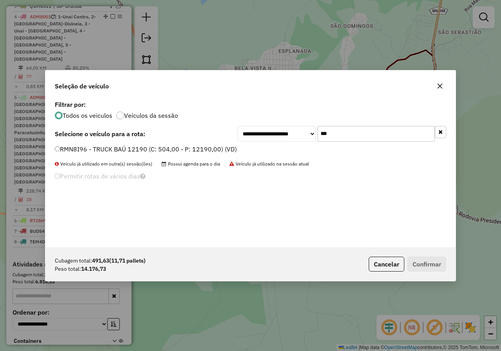
type input "***"
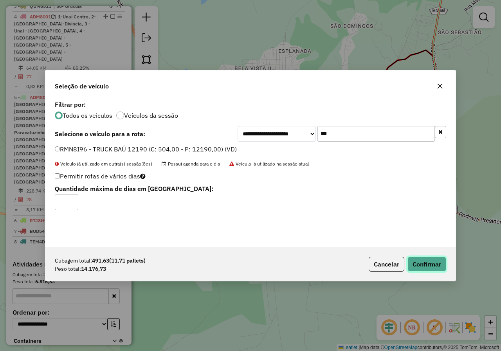
click at [416, 265] on button "Confirmar" at bounding box center [426, 264] width 39 height 15
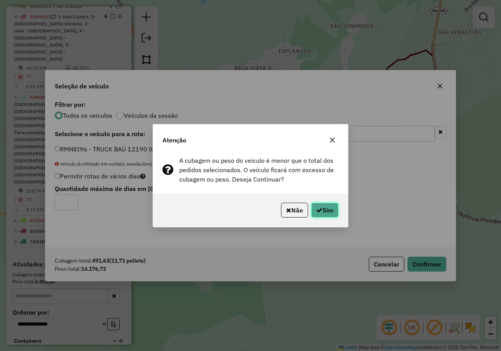
click at [321, 214] on button "Sim" at bounding box center [324, 210] width 27 height 15
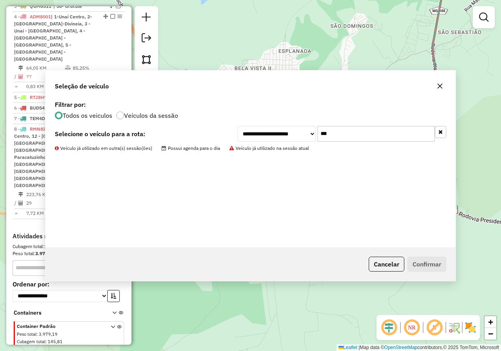
scroll to position [305, 0]
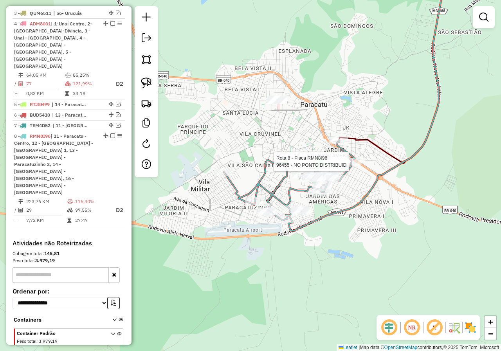
select select "*********"
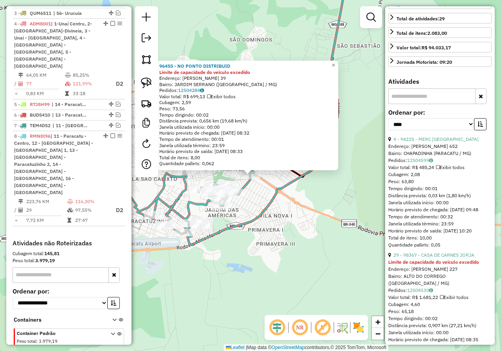
scroll to position [235, 0]
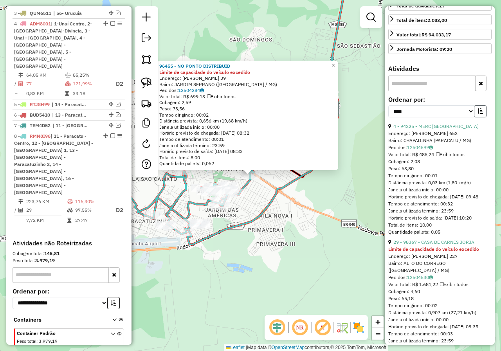
click at [478, 114] on icon "button" at bounding box center [479, 110] width 5 height 5
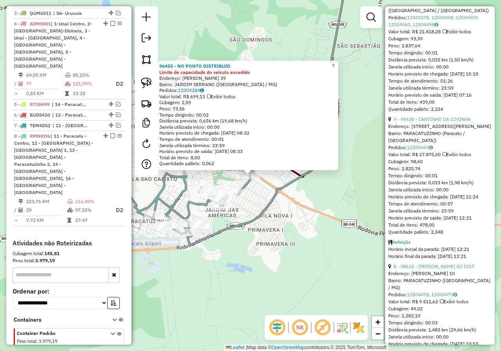
scroll to position [391, 0]
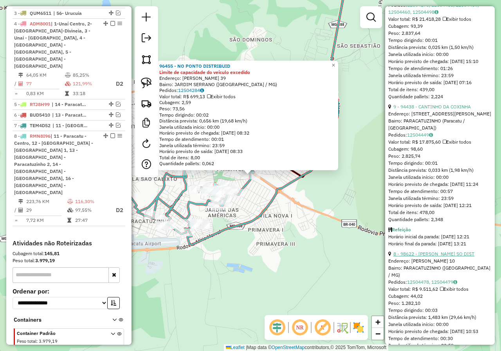
click at [445, 257] on link "8 - 98622 - [PERSON_NAME] SO DIST" at bounding box center [433, 254] width 81 height 6
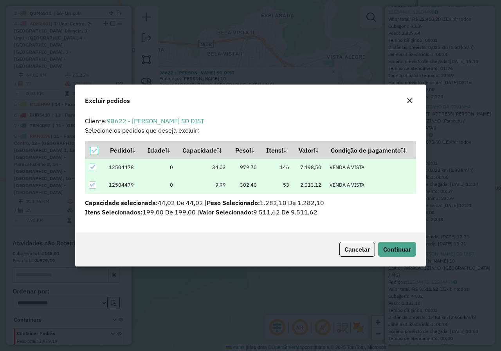
scroll to position [0, 0]
click at [405, 246] on span "Continuar" at bounding box center [397, 249] width 28 height 8
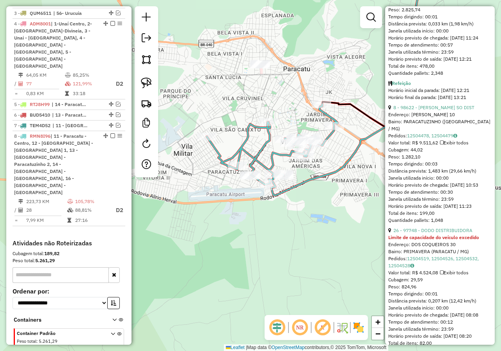
scroll to position [576, 0]
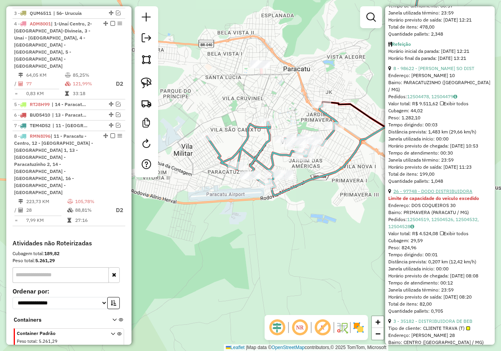
click at [458, 194] on link "26 - 97748 - DODO DISTRIBUIDORA" at bounding box center [432, 191] width 79 height 6
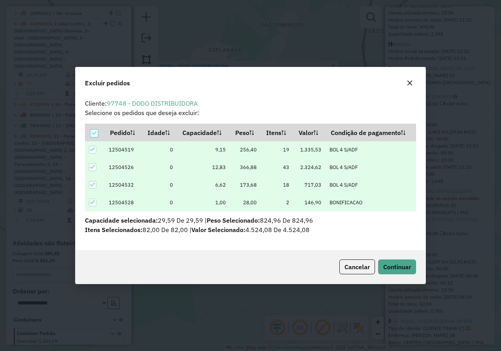
scroll to position [0, 0]
click at [399, 265] on span "Continuar" at bounding box center [397, 267] width 28 height 8
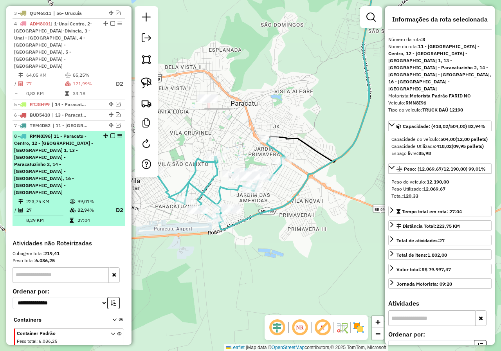
click at [110, 133] on em at bounding box center [112, 135] width 5 height 5
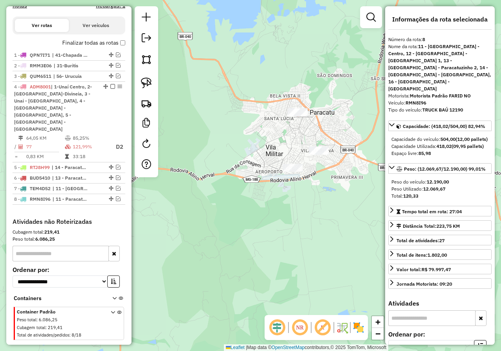
click at [368, 149] on div "Janela de atendimento Grade de atendimento Capacidade Transportadoras Veículos …" at bounding box center [250, 175] width 501 height 351
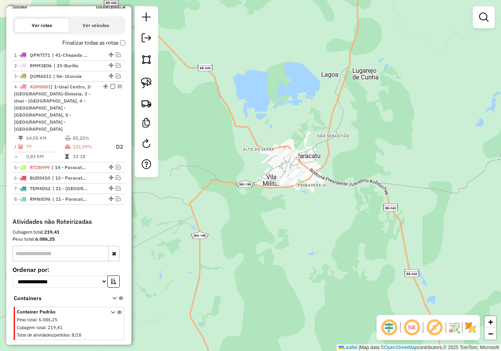
drag, startPoint x: 150, startPoint y: 83, endPoint x: 171, endPoint y: 88, distance: 21.3
click at [150, 83] on img at bounding box center [146, 82] width 11 height 11
drag, startPoint x: 259, startPoint y: 122, endPoint x: 323, endPoint y: 200, distance: 100.8
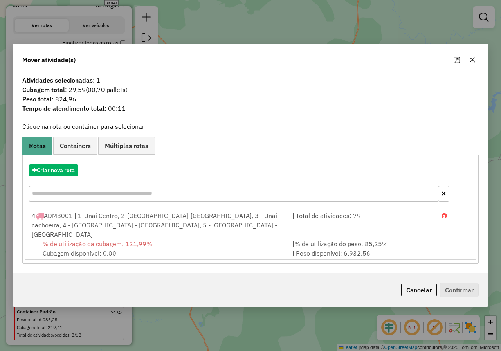
click at [471, 62] on icon "button" at bounding box center [472, 60] width 6 height 6
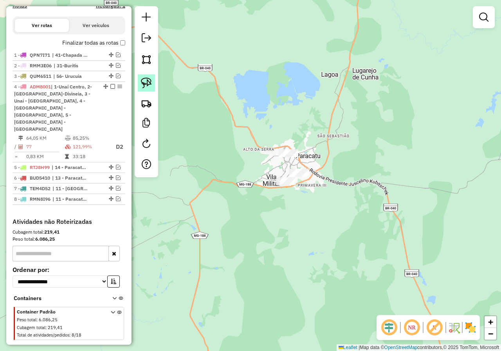
click at [149, 81] on img at bounding box center [146, 82] width 11 height 11
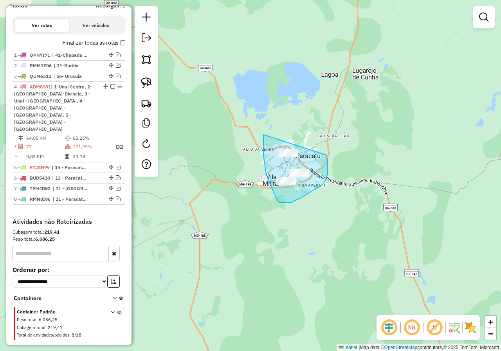
drag, startPoint x: 263, startPoint y: 135, endPoint x: 326, endPoint y: 155, distance: 65.8
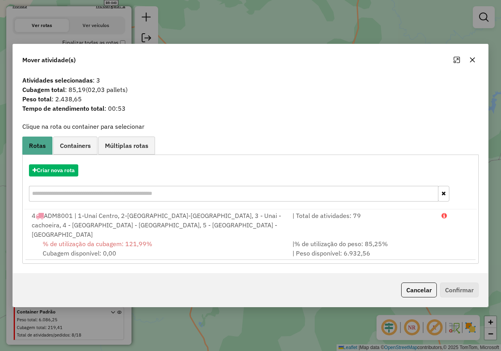
click at [472, 63] on icon "button" at bounding box center [472, 60] width 6 height 6
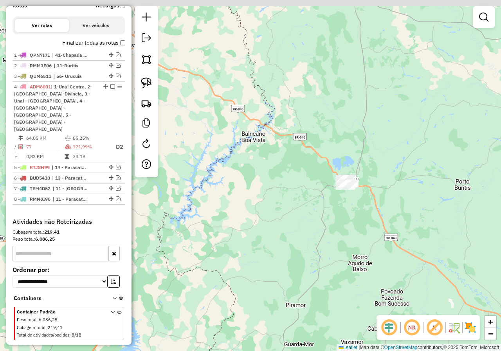
drag, startPoint x: 392, startPoint y: 46, endPoint x: 363, endPoint y: 248, distance: 203.4
click at [366, 239] on div "Janela de atendimento Grade de atendimento Capacidade Transportadoras Veículos …" at bounding box center [250, 175] width 501 height 351
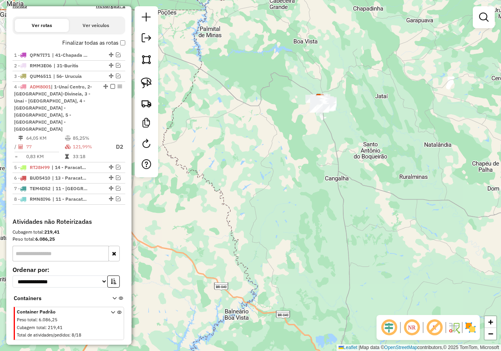
drag, startPoint x: 348, startPoint y: 78, endPoint x: 341, endPoint y: 175, distance: 97.2
click at [345, 178] on div "Janela de atendimento Grade de atendimento Capacidade Transportadoras Veículos …" at bounding box center [250, 175] width 501 height 351
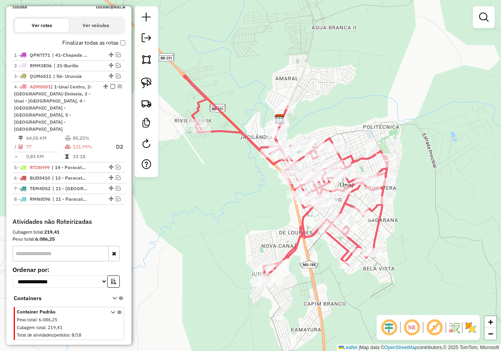
drag, startPoint x: 380, startPoint y: 190, endPoint x: 413, endPoint y: 192, distance: 32.5
click at [413, 192] on div "Janela de atendimento Grade de atendimento Capacidade Transportadoras Veículos …" at bounding box center [250, 175] width 501 height 351
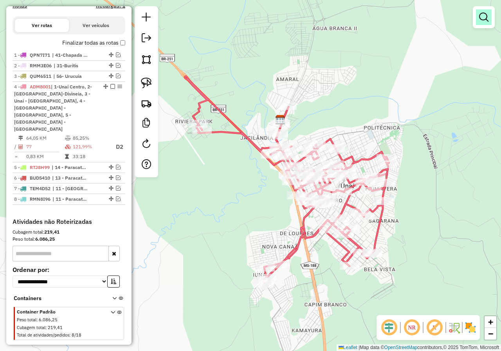
click at [479, 19] on em at bounding box center [483, 17] width 9 height 9
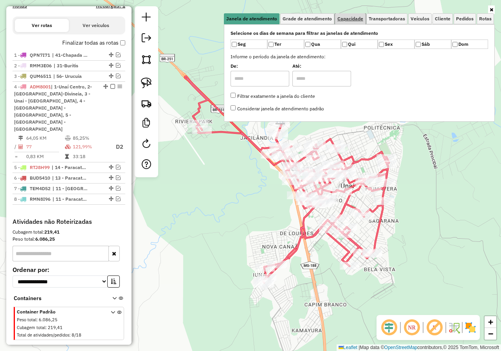
click at [354, 21] on span "Capacidade" at bounding box center [350, 18] width 26 height 5
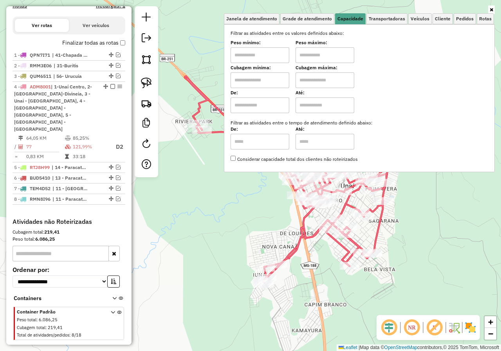
click at [279, 59] on input "text" at bounding box center [259, 55] width 59 height 16
type input "****"
click at [328, 52] on input "text" at bounding box center [324, 55] width 59 height 16
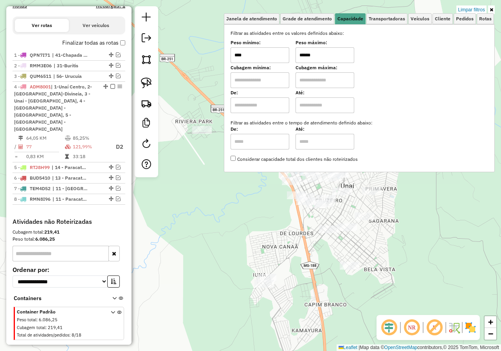
click at [405, 180] on div "Limpar filtros Janela de atendimento Grade de atendimento Capacidade Transporta…" at bounding box center [250, 175] width 501 height 351
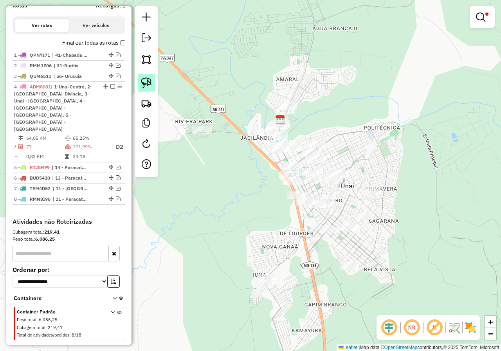
click at [148, 81] on img at bounding box center [146, 82] width 11 height 11
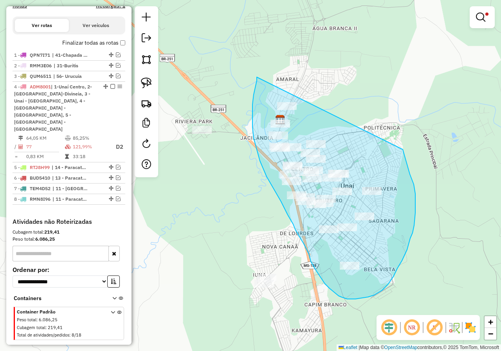
drag, startPoint x: 257, startPoint y: 77, endPoint x: 394, endPoint y: 119, distance: 143.6
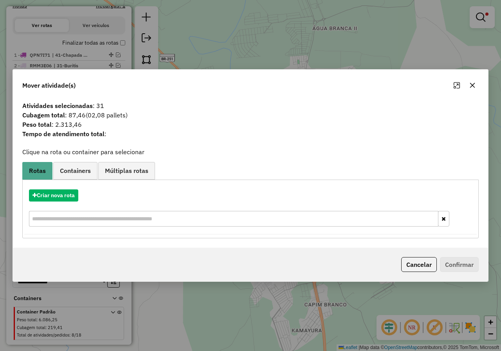
click at [472, 86] on icon "button" at bounding box center [472, 85] width 6 height 6
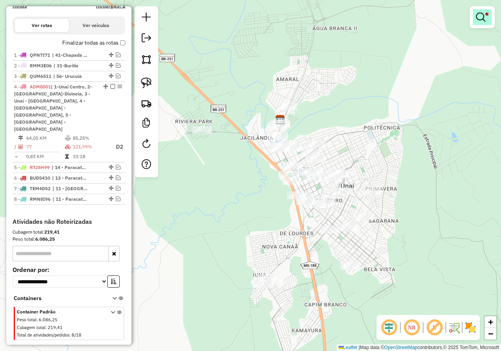
click at [480, 15] on em at bounding box center [480, 17] width 9 height 9
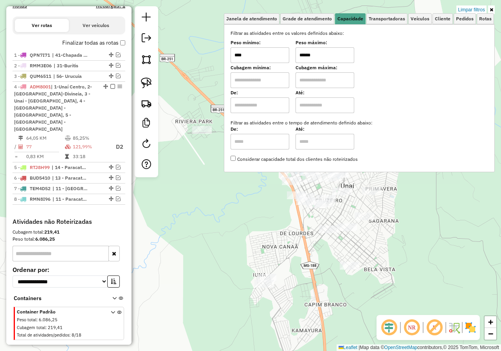
drag, startPoint x: 332, startPoint y: 53, endPoint x: 276, endPoint y: 48, distance: 56.5
click at [276, 48] on div "Peso mínimo: **** Peso máximo: ******" at bounding box center [358, 52] width 257 height 22
click at [245, 205] on div "Limpar filtros Janela de atendimento Grade de atendimento Capacidade Transporta…" at bounding box center [250, 175] width 501 height 351
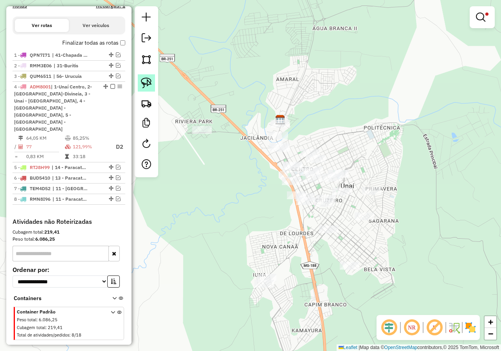
click at [143, 84] on img at bounding box center [146, 82] width 11 height 11
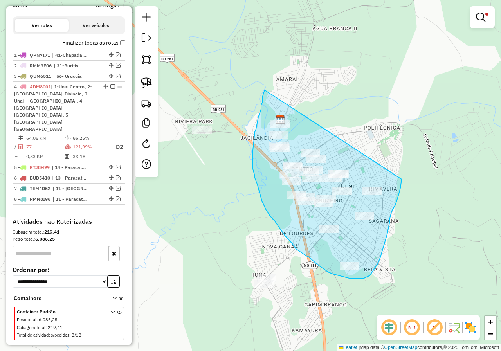
drag, startPoint x: 264, startPoint y: 90, endPoint x: 397, endPoint y: 153, distance: 146.6
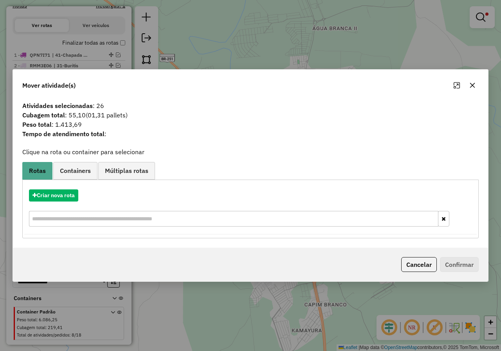
click at [474, 84] on icon "button" at bounding box center [472, 85] width 6 height 6
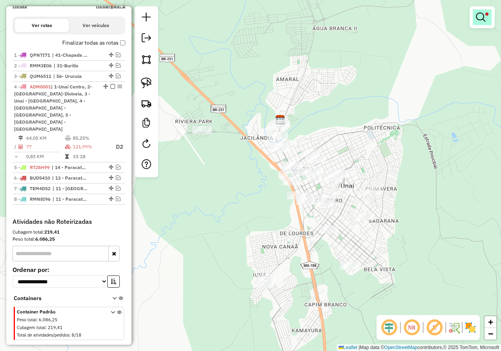
click at [481, 22] on link at bounding box center [481, 17] width 19 height 16
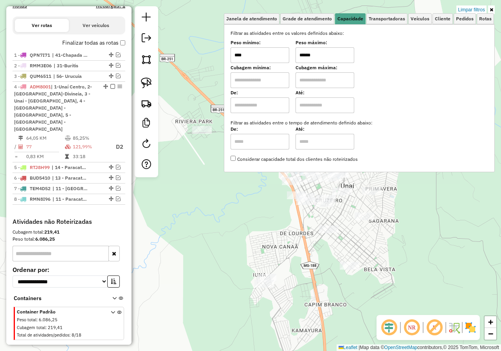
drag, startPoint x: 331, startPoint y: 57, endPoint x: 296, endPoint y: 41, distance: 38.5
click at [283, 47] on div "Peso mínimo: **** Peso máximo: ******" at bounding box center [358, 52] width 257 height 22
type input "******"
click at [258, 205] on div "Limpar filtros Janela de atendimento Grade de atendimento Capacidade Transporta…" at bounding box center [250, 175] width 501 height 351
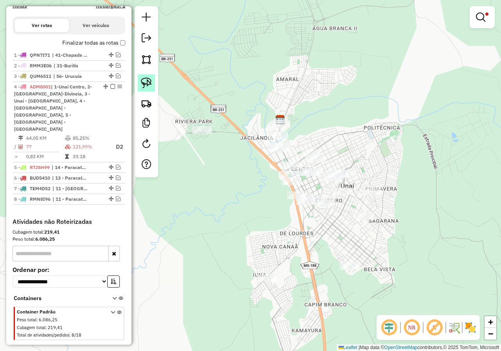
click at [144, 80] on img at bounding box center [146, 82] width 11 height 11
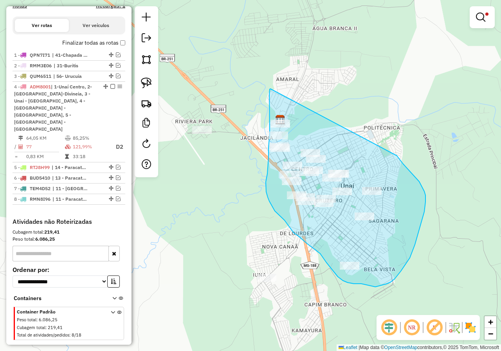
drag, startPoint x: 269, startPoint y: 89, endPoint x: 375, endPoint y: 137, distance: 116.2
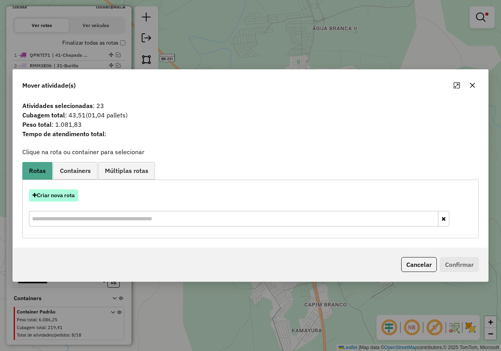
click at [57, 196] on button "Criar nova rota" at bounding box center [53, 195] width 49 height 12
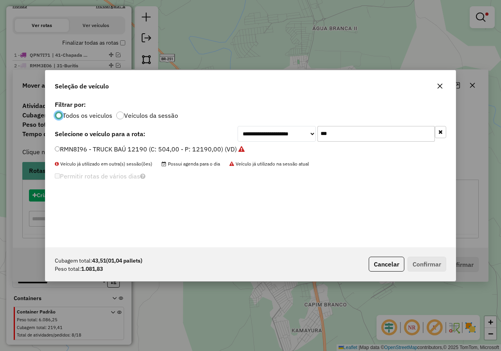
scroll to position [4, 2]
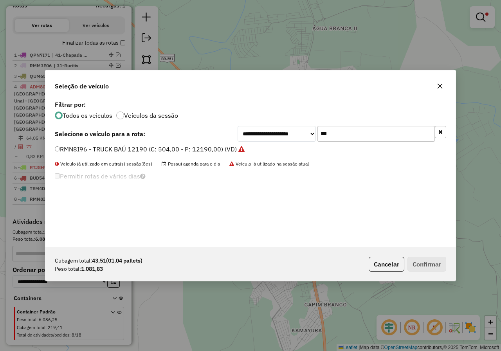
drag, startPoint x: 383, startPoint y: 134, endPoint x: 309, endPoint y: 134, distance: 73.5
click at [309, 134] on div "**********" at bounding box center [341, 134] width 208 height 16
type input "**"
click at [73, 149] on label "PYI8805 - MOTO (C: 200,00 - P: 2000,00) (VD)" at bounding box center [124, 148] width 139 height 9
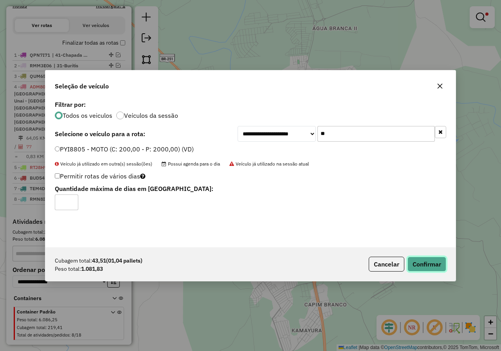
click at [421, 264] on button "Confirmar" at bounding box center [426, 264] width 39 height 15
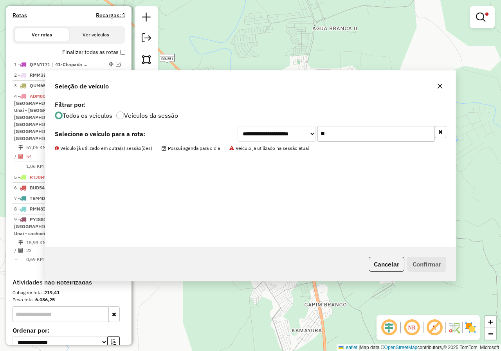
scroll to position [296, 0]
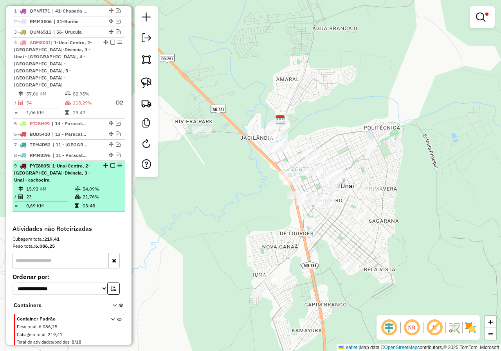
click at [111, 163] on em at bounding box center [112, 165] width 5 height 5
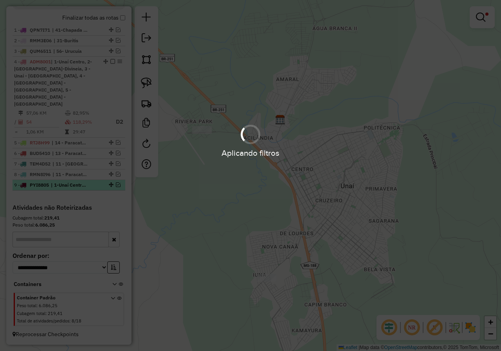
scroll to position [263, 0]
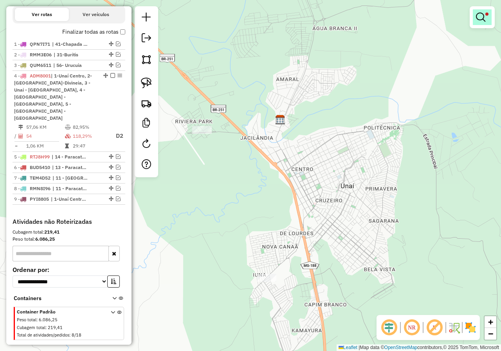
click at [475, 20] on link at bounding box center [481, 17] width 19 height 16
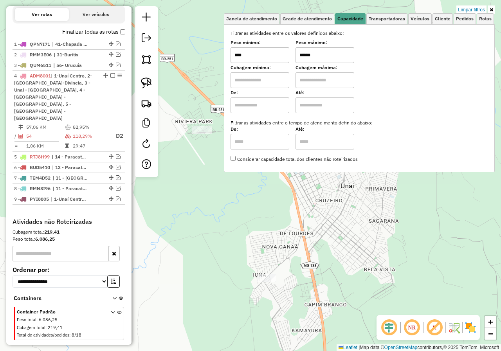
drag, startPoint x: 340, startPoint y: 54, endPoint x: 279, endPoint y: 55, distance: 61.0
click at [279, 55] on div "Peso mínimo: **** Peso máximo: ******" at bounding box center [358, 52] width 257 height 22
type input "*******"
click at [254, 197] on div "Limpar filtros Janela de atendimento Grade de atendimento Capacidade Transporta…" at bounding box center [250, 175] width 501 height 351
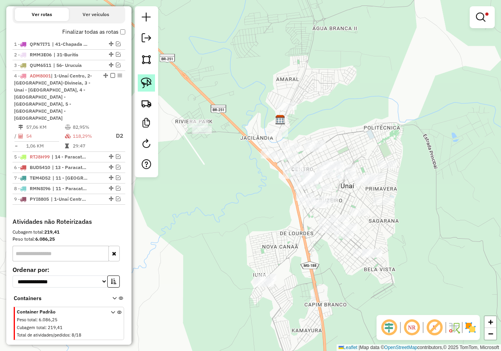
click at [147, 83] on img at bounding box center [146, 82] width 11 height 11
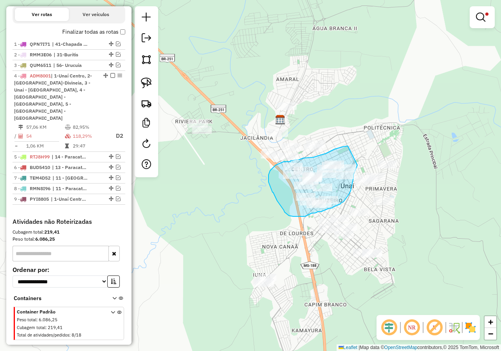
drag, startPoint x: 348, startPoint y: 146, endPoint x: 357, endPoint y: 165, distance: 21.0
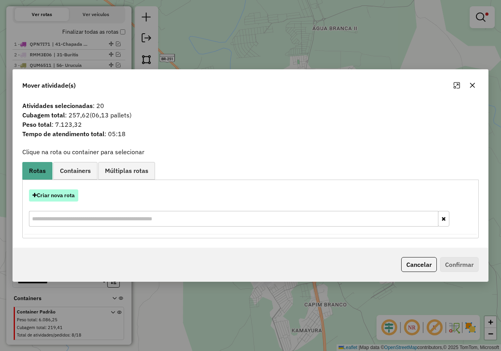
click at [67, 195] on button "Criar nova rota" at bounding box center [53, 195] width 49 height 12
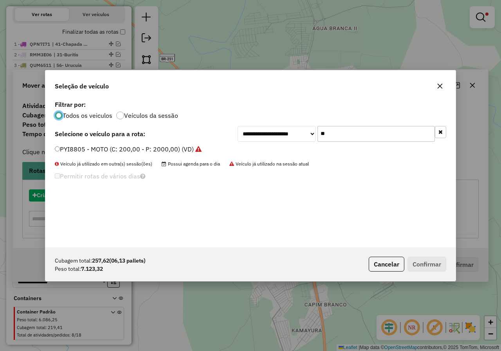
scroll to position [4, 2]
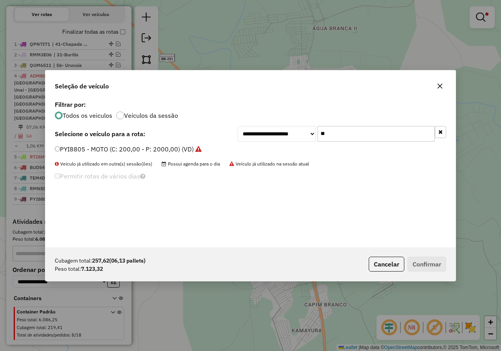
drag, startPoint x: 346, startPoint y: 129, endPoint x: 311, endPoint y: 128, distance: 34.4
click at [311, 128] on div "**********" at bounding box center [341, 134] width 208 height 16
type input "***"
click at [67, 150] on label "KBE4743 - FRETEIRO TOCO (C: 504,00 - P: 5500,00) (VD)" at bounding box center [139, 148] width 169 height 9
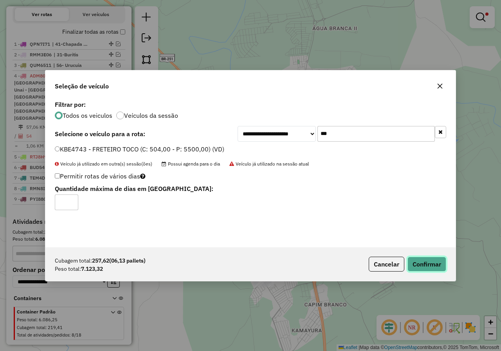
click at [423, 265] on button "Confirmar" at bounding box center [426, 264] width 39 height 15
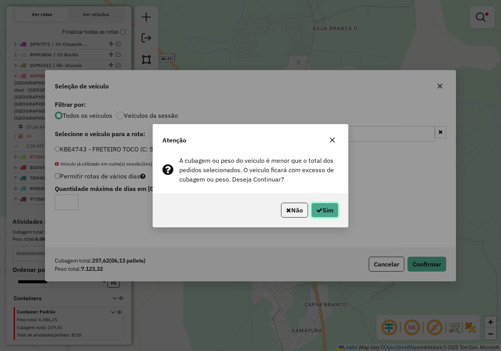
click at [330, 211] on button "Sim" at bounding box center [324, 210] width 27 height 15
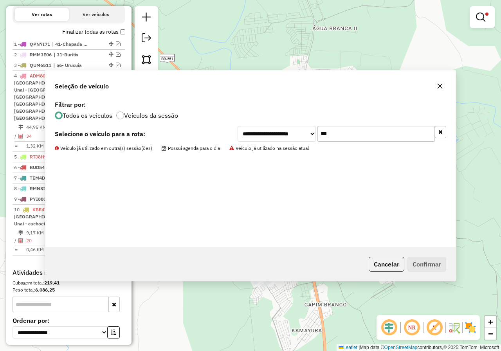
scroll to position [307, 0]
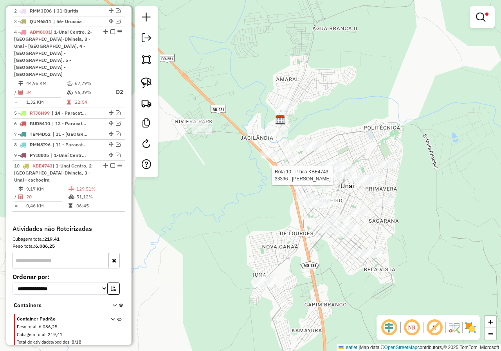
select select "*********"
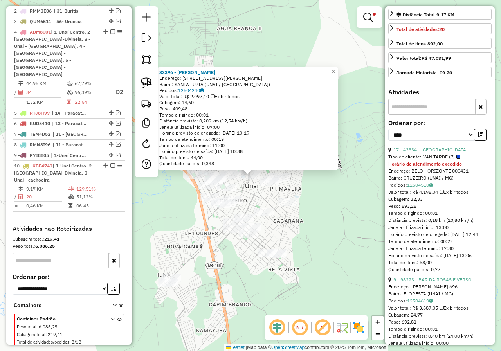
scroll to position [235, 0]
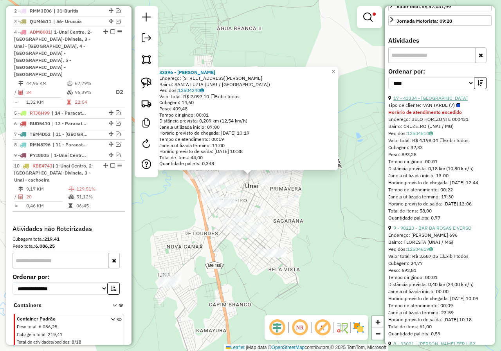
click at [441, 101] on link "17 - 43334 - [GEOGRAPHIC_DATA]" at bounding box center [430, 98] width 74 height 6
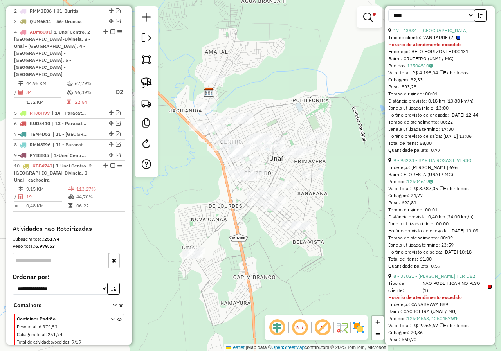
scroll to position [313, 0]
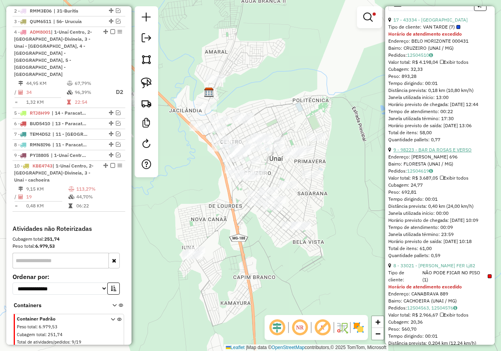
click at [459, 153] on link "9 - 98223 - BAR DA ROSAS E VERSO" at bounding box center [432, 150] width 78 height 6
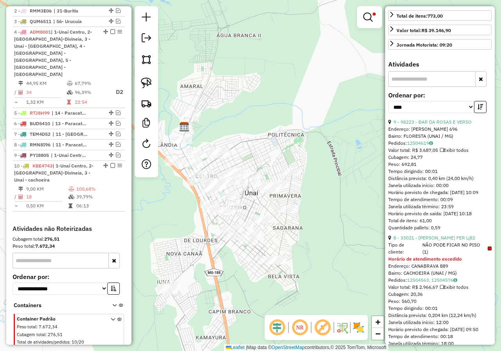
scroll to position [235, 0]
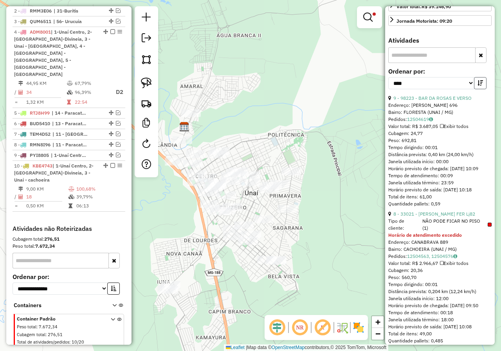
click at [478, 86] on icon "button" at bounding box center [479, 82] width 5 height 5
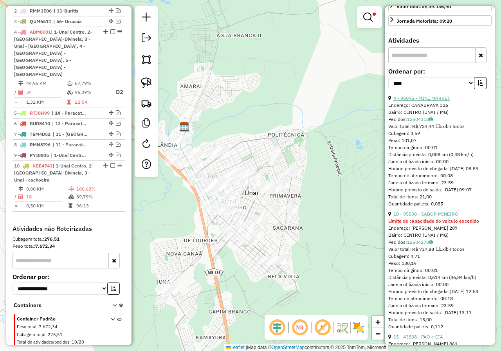
click at [445, 101] on link "4 - 96095 - MINE MARKET" at bounding box center [421, 98] width 57 height 6
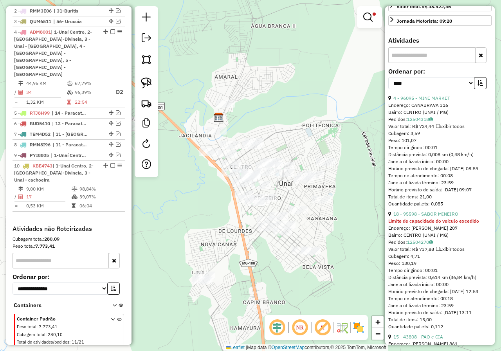
click at [343, 88] on div "Limpar filtros Janela de atendimento Grade de atendimento Capacidade Transporta…" at bounding box center [250, 175] width 501 height 351
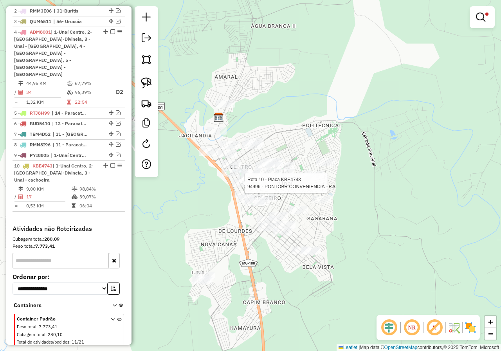
select select "*********"
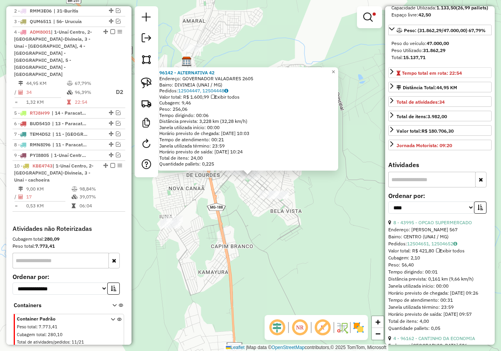
scroll to position [156, 0]
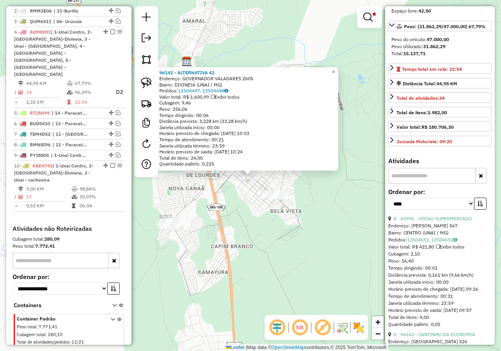
click at [240, 208] on div "96142 - ALTERNATIVA 42 Endereço: GOVERNADOR VALADARES 2605 Bairro: DIVINEIA (UN…" at bounding box center [250, 175] width 501 height 351
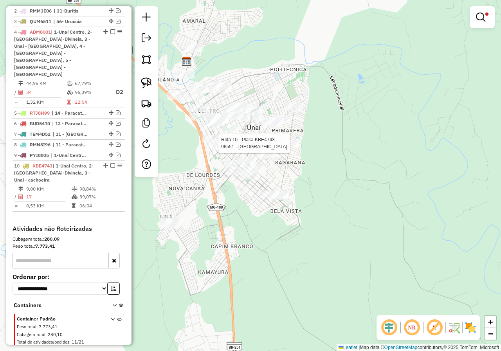
select select "*********"
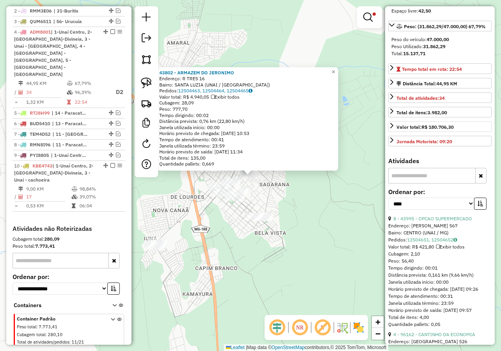
scroll to position [235, 0]
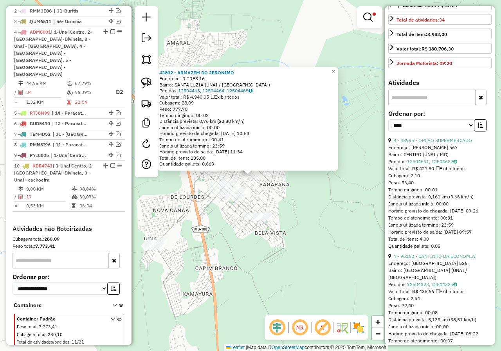
click at [330, 195] on div "43802 - ARMAZEM DO JERONIMO Endereço: R TRES 16 Bairro: [GEOGRAPHIC_DATA] (UNAI…" at bounding box center [250, 175] width 501 height 351
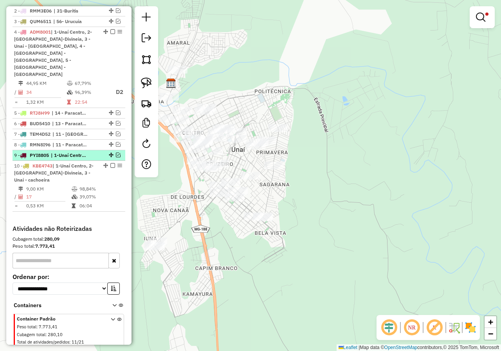
click at [116, 153] on em at bounding box center [118, 155] width 5 height 5
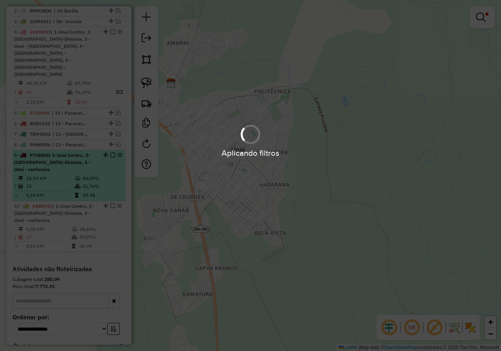
scroll to position [319, 0]
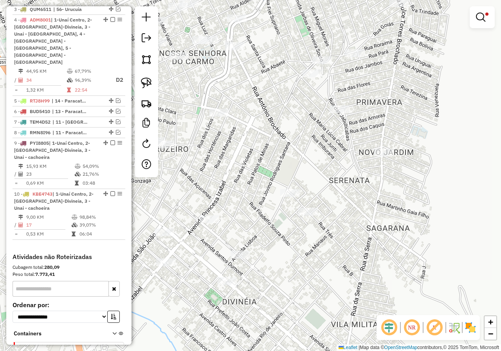
drag, startPoint x: 246, startPoint y: 169, endPoint x: 312, endPoint y: 187, distance: 68.6
click at [312, 187] on div "Limpar filtros Janela de atendimento Grade de atendimento Capacidade Transporta…" at bounding box center [250, 175] width 501 height 351
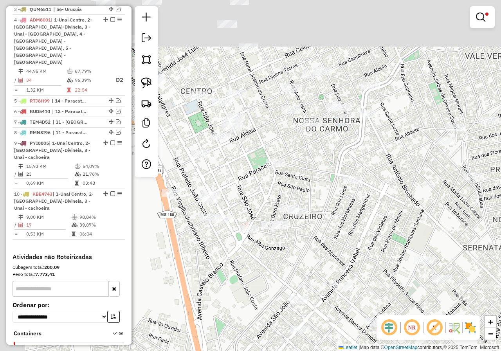
drag, startPoint x: 267, startPoint y: 158, endPoint x: 352, endPoint y: 222, distance: 106.5
click at [352, 222] on div "Limpar filtros Janela de atendimento Grade de atendimento Capacidade Transporta…" at bounding box center [250, 175] width 501 height 351
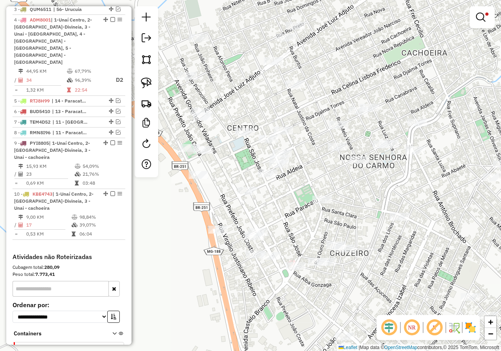
drag, startPoint x: 285, startPoint y: 138, endPoint x: 313, endPoint y: 163, distance: 37.7
click at [313, 163] on div "Limpar filtros Janela de atendimento Grade de atendimento Capacidade Transporta…" at bounding box center [250, 175] width 501 height 351
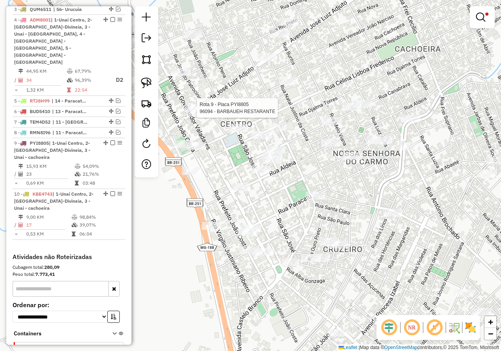
select select "*********"
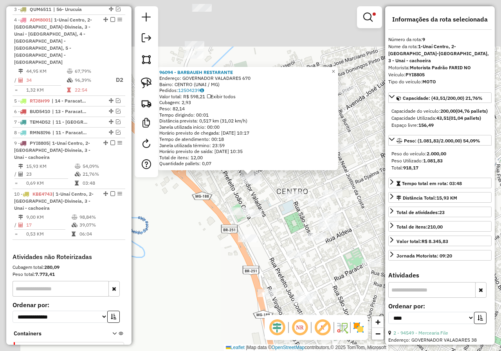
scroll to position [340, 0]
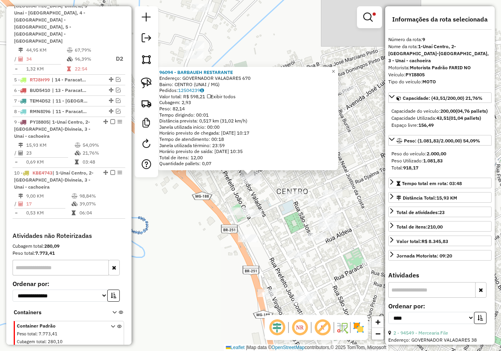
click at [294, 179] on div "96094 - BARBAUEH RESTARANTE Endereço: GOVERNADOR VALADARES 670 Bairro: CENTRO (…" at bounding box center [250, 175] width 501 height 351
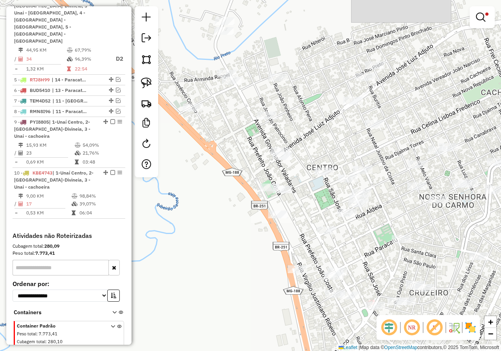
drag, startPoint x: 224, startPoint y: 174, endPoint x: 264, endPoint y: 131, distance: 58.1
click at [264, 129] on div "Limpar filtros Janela de atendimento Grade de atendimento Capacidade Transporta…" at bounding box center [250, 175] width 501 height 351
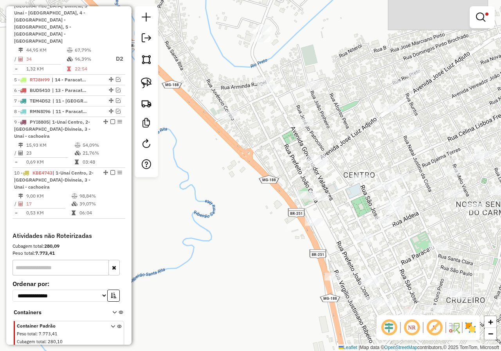
drag, startPoint x: 271, startPoint y: 149, endPoint x: 294, endPoint y: 178, distance: 37.5
click at [294, 178] on div "Limpar filtros Janela de atendimento Grade de atendimento Capacidade Transporta…" at bounding box center [250, 175] width 501 height 351
click at [305, 199] on div at bounding box center [306, 195] width 20 height 8
select select "*********"
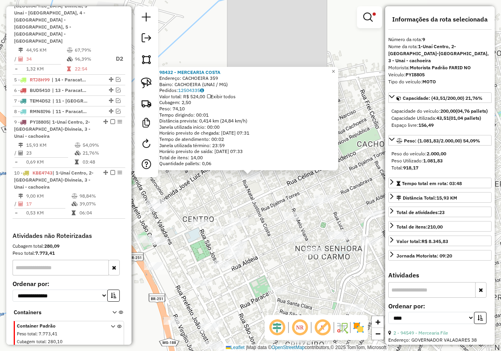
click at [290, 196] on div "98432 - MERCEARIA COSTA Endereço: CACHOEIRA 359 Bairro: [GEOGRAPHIC_DATA] (UNAI…" at bounding box center [250, 175] width 501 height 351
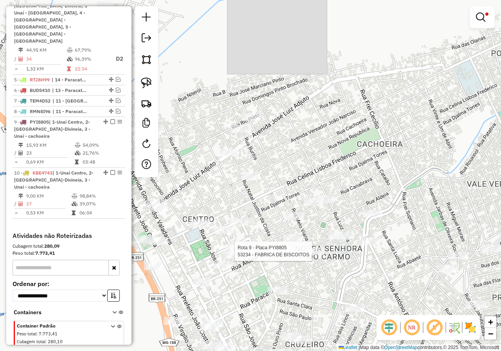
select select "*********"
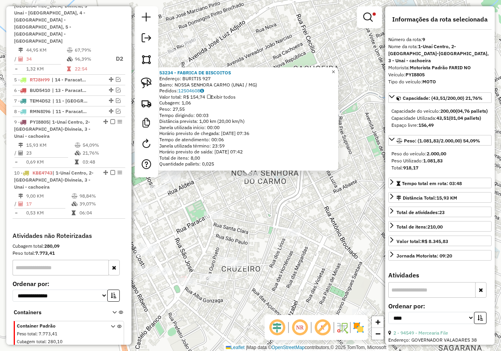
click at [335, 71] on span "×" at bounding box center [333, 71] width 4 height 7
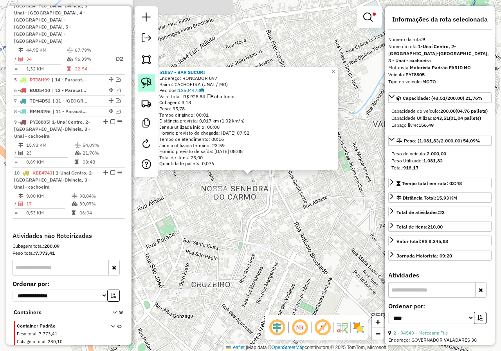
click at [141, 81] on img at bounding box center [146, 82] width 11 height 11
drag, startPoint x: 218, startPoint y: 178, endPoint x: 233, endPoint y: 193, distance: 21.3
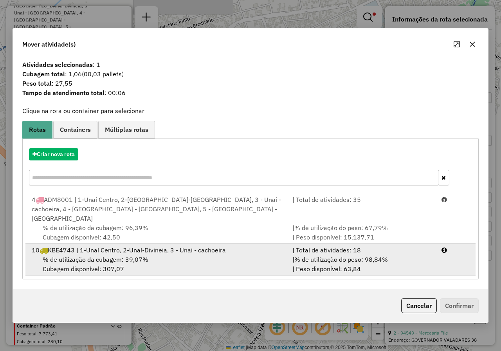
click at [149, 245] on div "10 KBE4743 | 1-Unaí Centro, 2-[GEOGRAPHIC_DATA]-[GEOGRAPHIC_DATA], 3 - Unai - c…" at bounding box center [157, 249] width 260 height 9
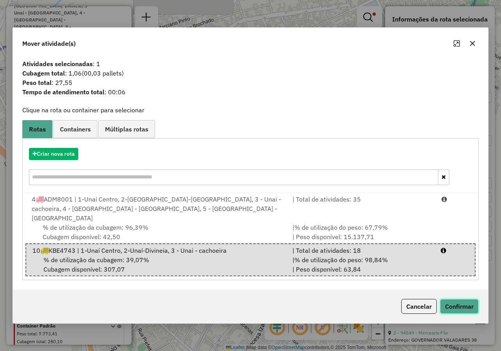
click at [447, 301] on button "Confirmar" at bounding box center [459, 306] width 39 height 15
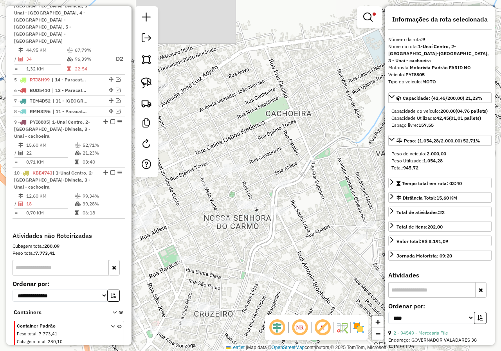
drag, startPoint x: 294, startPoint y: 167, endPoint x: 303, endPoint y: 210, distance: 44.7
click at [303, 210] on div "Limpar filtros Janela de atendimento Grade de atendimento Capacidade Transporta…" at bounding box center [250, 175] width 501 height 351
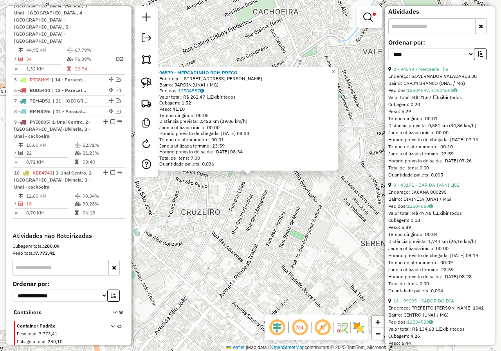
scroll to position [274, 0]
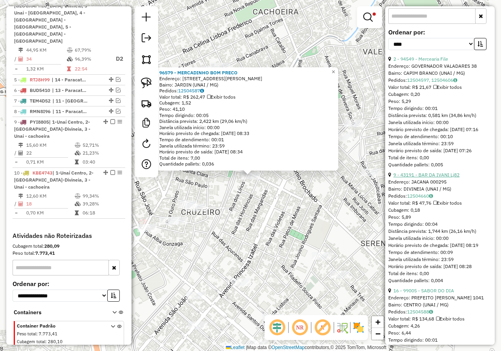
click at [448, 178] on link "9 - 43191 - BAR DA IVANI Lj82" at bounding box center [426, 175] width 66 height 6
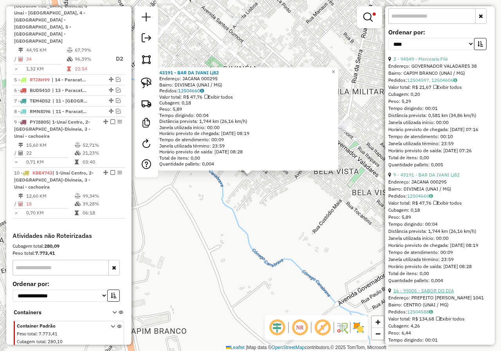
click at [425, 293] on link "16 - 99005 - SABOR DO DIA" at bounding box center [423, 290] width 61 height 6
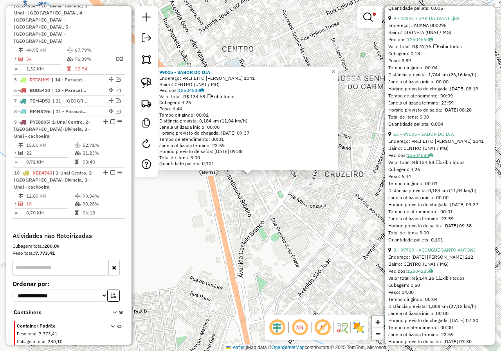
scroll to position [469, 0]
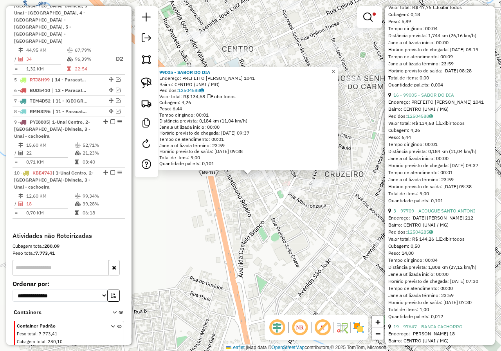
click at [335, 70] on span "×" at bounding box center [333, 71] width 4 height 7
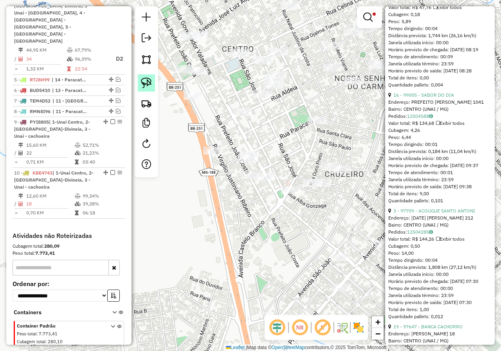
click at [150, 86] on img at bounding box center [146, 82] width 11 height 11
drag, startPoint x: 258, startPoint y: 167, endPoint x: 243, endPoint y: 167, distance: 14.5
click at [151, 85] on img at bounding box center [146, 82] width 11 height 11
click at [251, 153] on div "Rota 10 - Placa KBE4743 97767 - DIST E MERC SOUSA Limpar filtros Janela de aten…" at bounding box center [250, 175] width 501 height 351
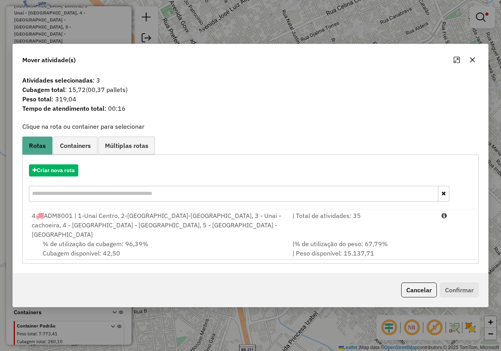
click at [472, 63] on icon "button" at bounding box center [472, 60] width 6 height 6
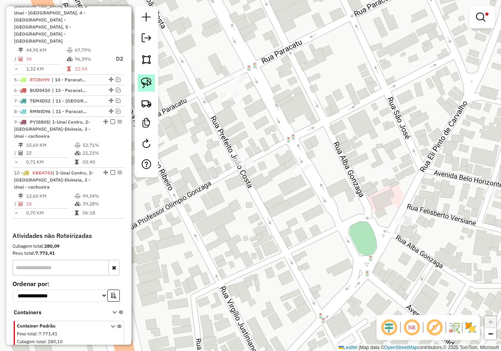
click at [145, 81] on img at bounding box center [146, 82] width 11 height 11
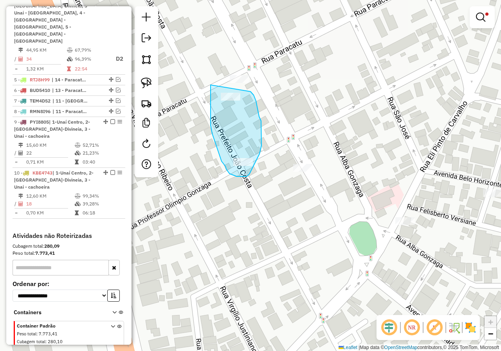
drag, startPoint x: 210, startPoint y: 85, endPoint x: 250, endPoint y: 92, distance: 40.4
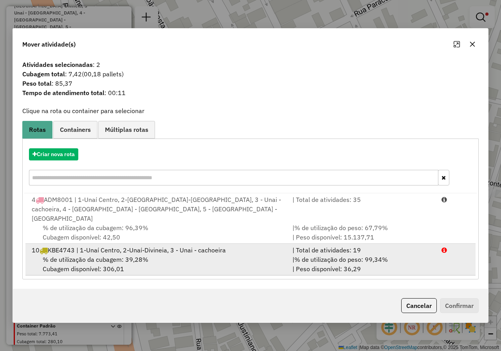
click at [170, 255] on div "% de utilização da cubagem: 39,28% Cubagem disponível: 306,01" at bounding box center [157, 264] width 260 height 19
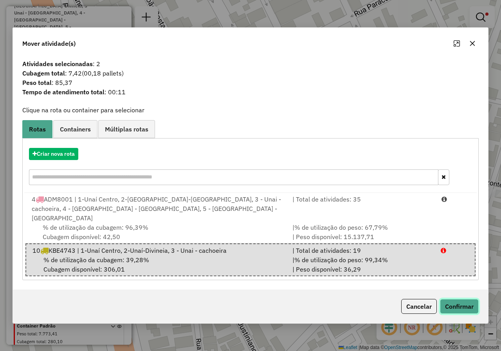
click at [457, 299] on button "Confirmar" at bounding box center [459, 306] width 39 height 15
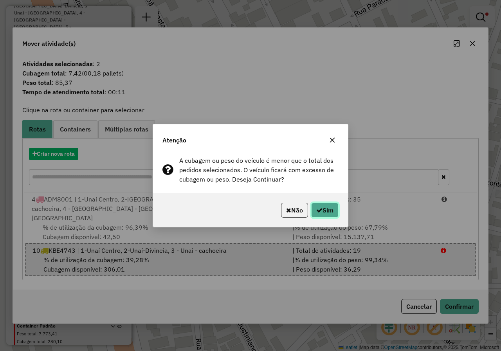
click at [324, 205] on button "Sim" at bounding box center [324, 210] width 27 height 15
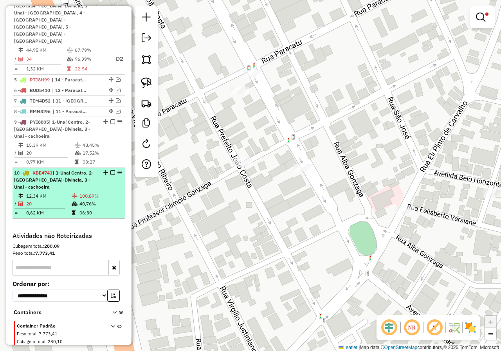
click at [56, 170] on span "| 1-Unaí Centro, 2-[GEOGRAPHIC_DATA]-Divineia, 3 - Unai - cachoeira" at bounding box center [53, 180] width 79 height 20
select select "*********"
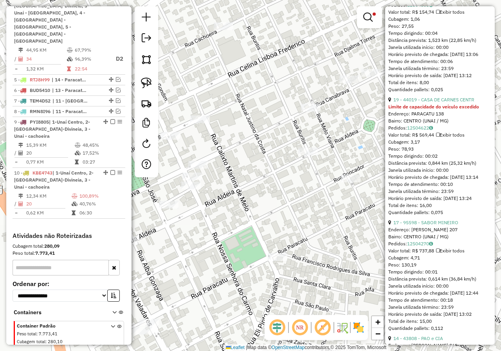
scroll to position [508, 0]
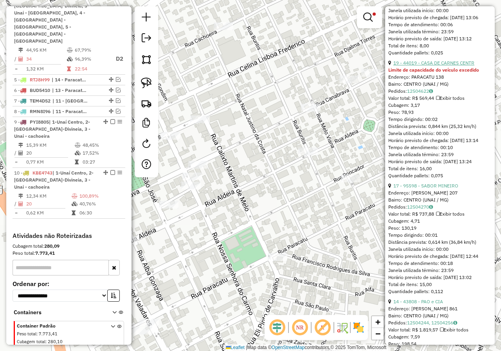
click at [450, 66] on link "19 - 44019 - CASA DE CARNES CENTR" at bounding box center [433, 63] width 81 height 6
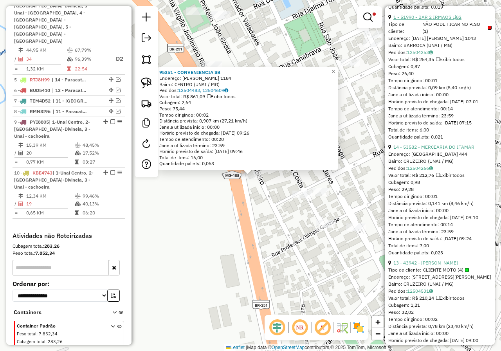
scroll to position [939, 0]
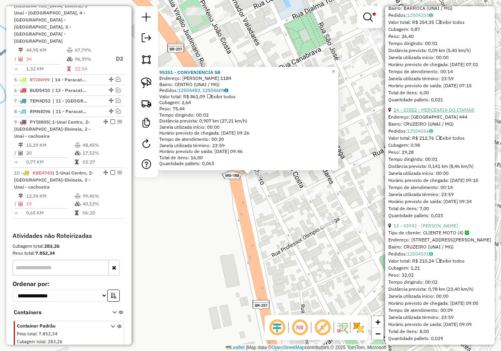
click at [456, 113] on link "14 - 53582 - MERCEARIA DO ITAMAR" at bounding box center [433, 110] width 81 height 6
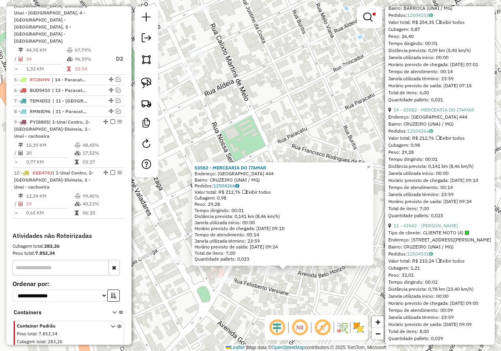
drag, startPoint x: 283, startPoint y: 182, endPoint x: 318, endPoint y: 280, distance: 104.4
click at [318, 280] on div "53582 - MERCEARIA DO [PERSON_NAME]: [GEOGRAPHIC_DATA] 444 Bairro: CRUZEIRO (UNA…" at bounding box center [250, 175] width 501 height 351
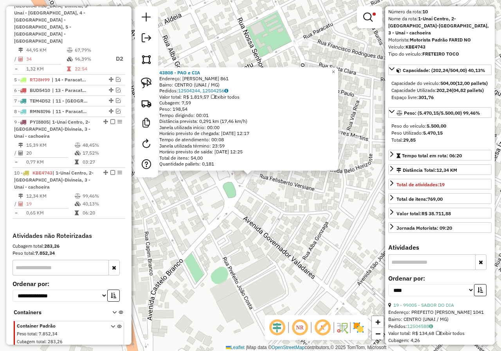
scroll to position [0, 0]
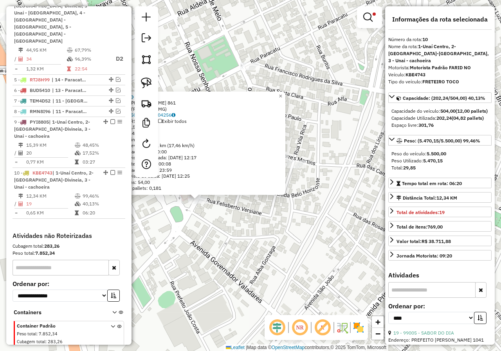
drag, startPoint x: 361, startPoint y: 196, endPoint x: 306, endPoint y: 221, distance: 60.0
click at [306, 221] on div "43808 - PAO e CIA Endereço: [PERSON_NAME] 861 Bairro: CENTRO (UNAI / MG) Pedido…" at bounding box center [250, 175] width 501 height 351
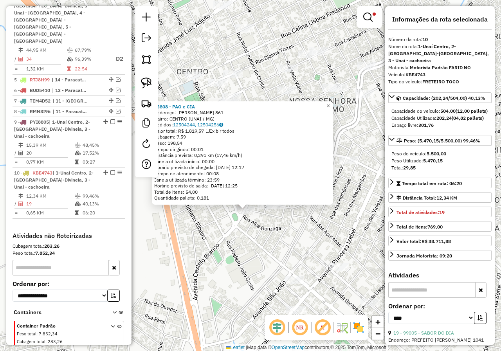
click at [350, 131] on div "43808 - PAO e CIA Endereço: [PERSON_NAME] 861 Bairro: CENTRO (UNAI / MG) Pedido…" at bounding box center [250, 175] width 501 height 351
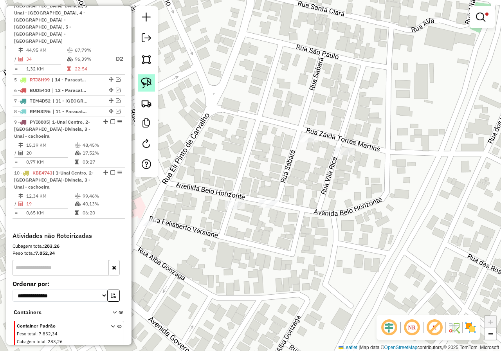
click at [144, 81] on img at bounding box center [146, 82] width 11 height 11
drag, startPoint x: 248, startPoint y: 189, endPoint x: 285, endPoint y: 201, distance: 38.3
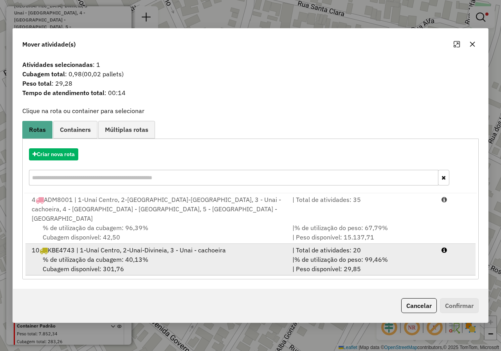
click at [182, 249] on div "10 KBE4743 | 1-Unaí Centro, 2-[GEOGRAPHIC_DATA]-[GEOGRAPHIC_DATA], 3 - Unai - c…" at bounding box center [157, 249] width 260 height 9
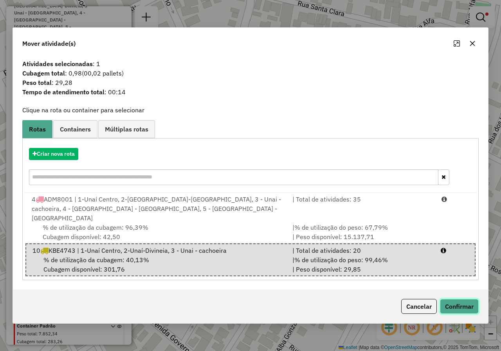
click at [466, 299] on button "Confirmar" at bounding box center [459, 306] width 39 height 15
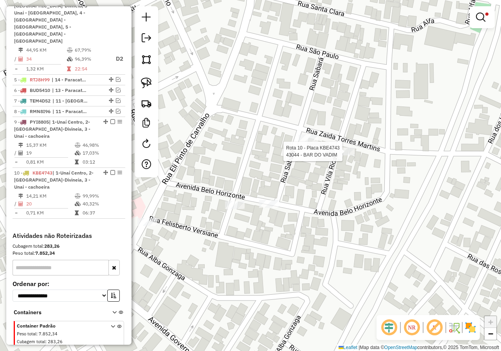
select select "*********"
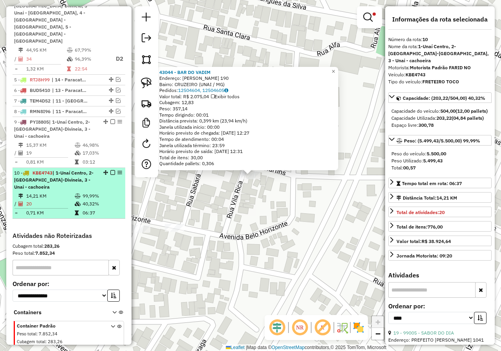
click at [110, 170] on em at bounding box center [112, 172] width 5 height 5
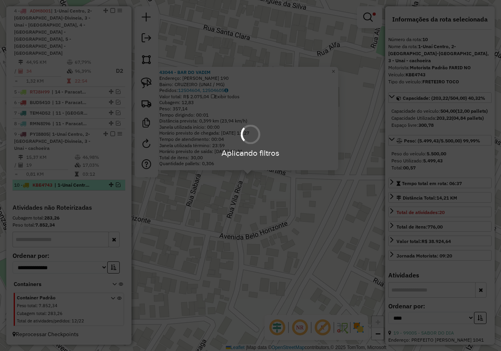
scroll to position [307, 0]
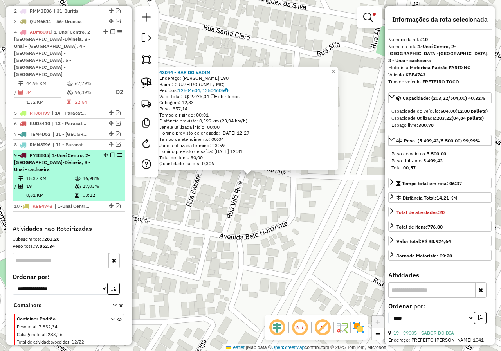
click at [65, 152] on span "| 1-Unaí Centro, 2-[GEOGRAPHIC_DATA]-Divineia, 3 - Unai - cachoeira" at bounding box center [52, 162] width 76 height 20
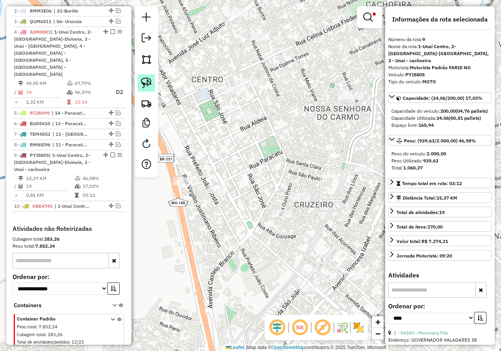
click at [147, 84] on img at bounding box center [146, 82] width 11 height 11
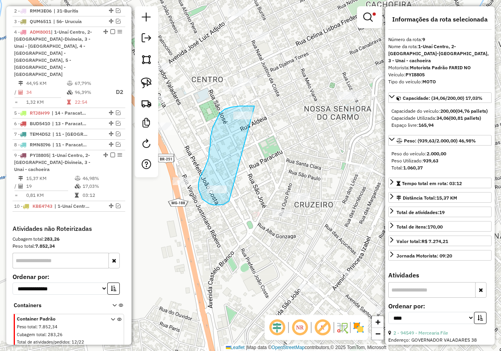
drag, startPoint x: 254, startPoint y: 106, endPoint x: 229, endPoint y: 201, distance: 98.4
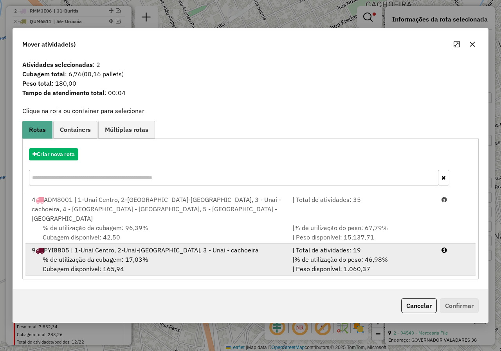
click at [165, 247] on div "9 PYI8805 | 1-Unaí Centro, 2-[GEOGRAPHIC_DATA]-[GEOGRAPHIC_DATA], 3 - Unai - ca…" at bounding box center [157, 249] width 260 height 9
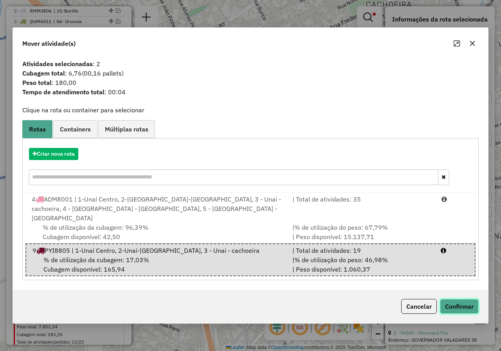
click at [452, 299] on button "Confirmar" at bounding box center [459, 306] width 39 height 15
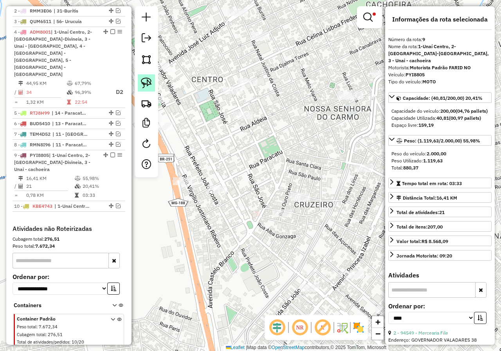
click at [146, 82] on img at bounding box center [146, 82] width 11 height 11
drag, startPoint x: 267, startPoint y: 198, endPoint x: 302, endPoint y: 207, distance: 36.6
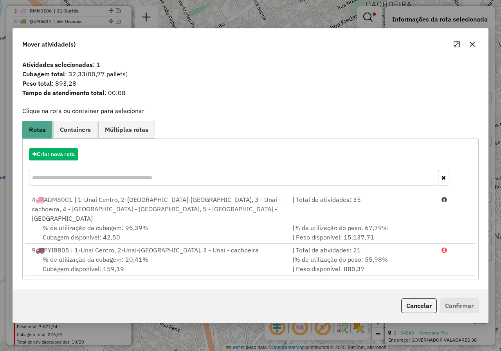
click at [473, 47] on icon "button" at bounding box center [472, 44] width 6 height 6
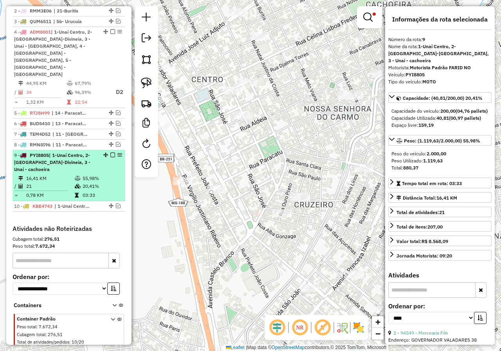
click at [110, 153] on em at bounding box center [112, 155] width 5 height 5
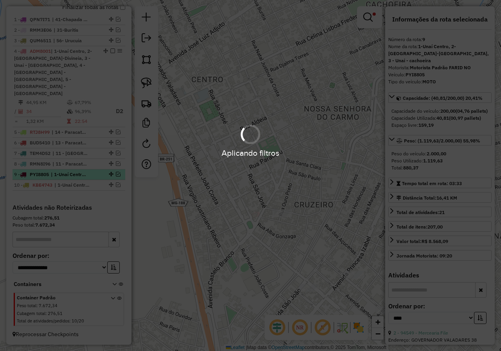
scroll to position [273, 0]
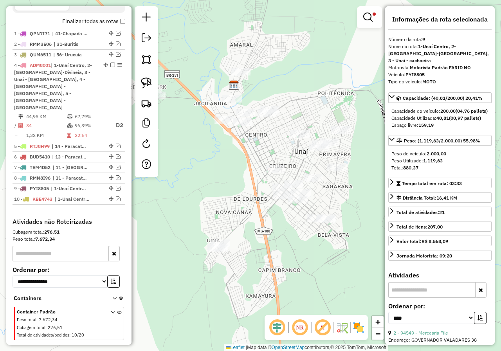
drag, startPoint x: 344, startPoint y: 165, endPoint x: 294, endPoint y: 163, distance: 49.3
click at [295, 164] on div "Limpar filtros Janela de atendimento Grade de atendimento Capacidade Transporta…" at bounding box center [250, 175] width 501 height 351
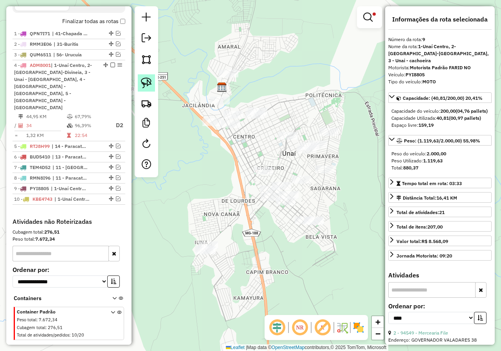
click at [144, 80] on img at bounding box center [146, 82] width 11 height 11
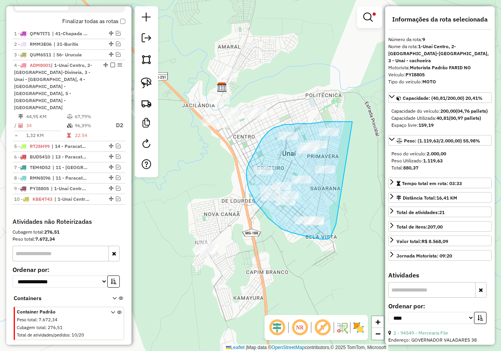
drag, startPoint x: 352, startPoint y: 122, endPoint x: 336, endPoint y: 224, distance: 104.1
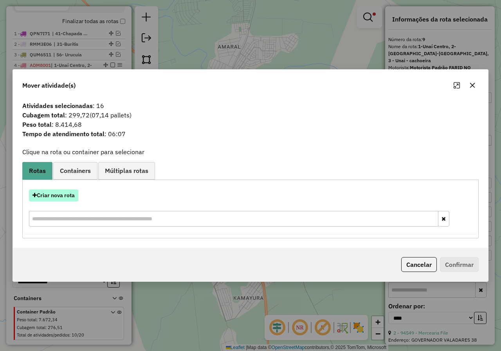
click at [65, 196] on button "Criar nova rota" at bounding box center [53, 195] width 49 height 12
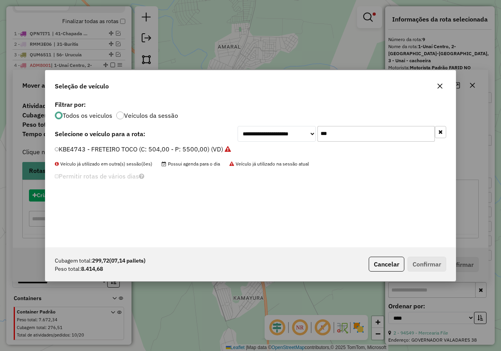
scroll to position [4, 2]
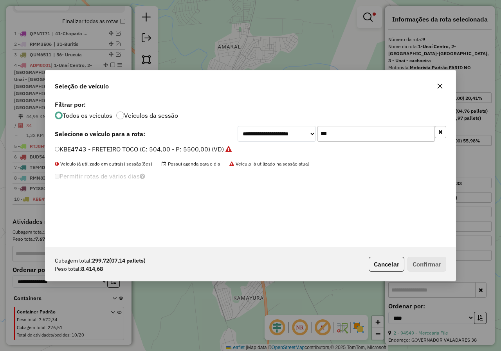
drag, startPoint x: 350, startPoint y: 133, endPoint x: 306, endPoint y: 127, distance: 44.9
click at [305, 127] on div "**********" at bounding box center [341, 134] width 208 height 16
type input "***"
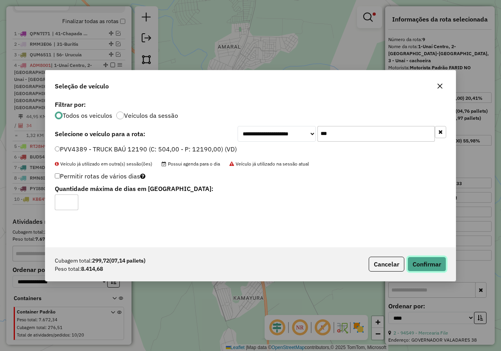
click at [420, 263] on button "Confirmar" at bounding box center [426, 264] width 39 height 15
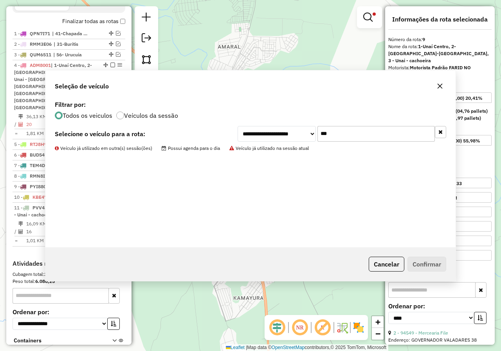
scroll to position [315, 0]
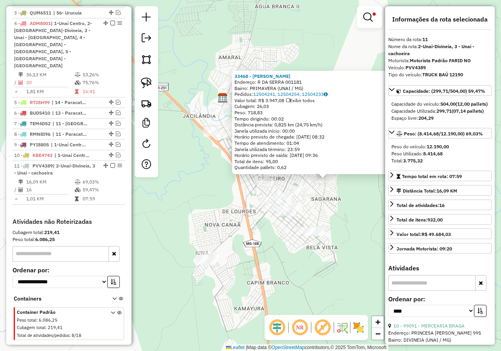
drag, startPoint x: 289, startPoint y: 197, endPoint x: 364, endPoint y: 201, distance: 75.2
click at [364, 201] on div "33468 - [PERSON_NAME] OLI Endereço: R DA SERRA 001181 Bairro: PRIMAVERA (UNAI /…" at bounding box center [250, 175] width 501 height 351
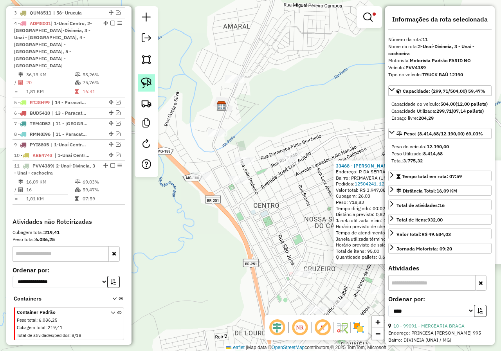
click at [150, 83] on img at bounding box center [146, 82] width 11 height 11
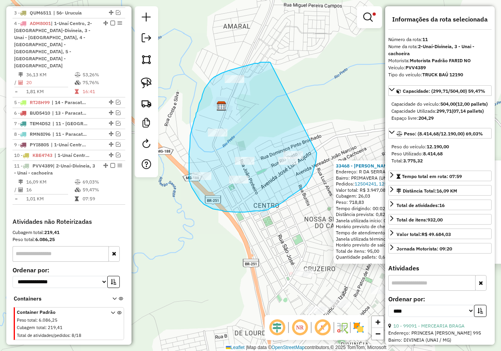
drag, startPoint x: 270, startPoint y: 62, endPoint x: 313, endPoint y: 127, distance: 78.2
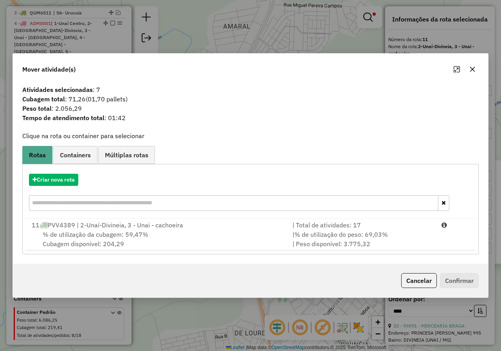
click at [472, 70] on icon "button" at bounding box center [472, 69] width 5 height 5
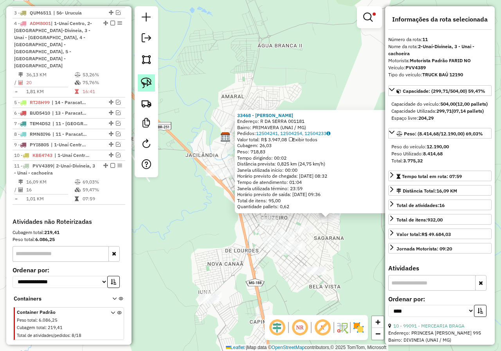
click at [150, 78] on img at bounding box center [146, 82] width 11 height 11
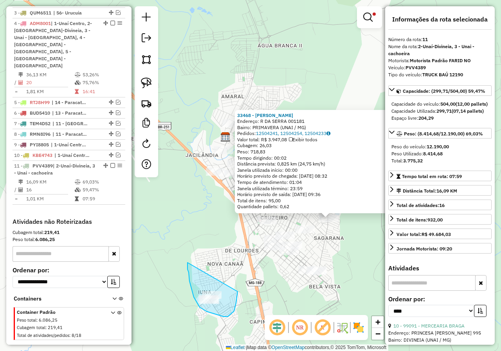
drag, startPoint x: 187, startPoint y: 266, endPoint x: 237, endPoint y: 287, distance: 54.5
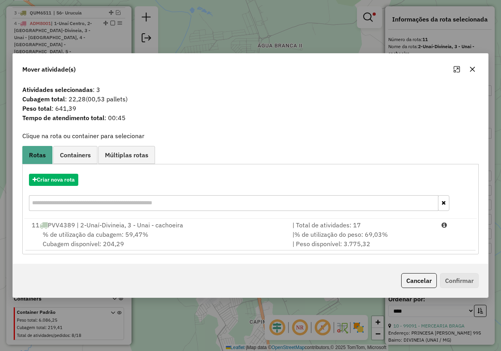
click at [474, 68] on icon "button" at bounding box center [472, 69] width 6 height 6
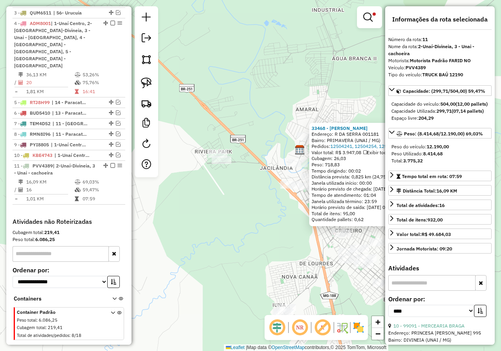
drag, startPoint x: 194, startPoint y: 123, endPoint x: 255, endPoint y: 128, distance: 60.8
click at [255, 128] on div "33468 - [PERSON_NAME] OLI Endereço: R DA SERRA 001181 Bairro: PRIMAVERA (UNAI /…" at bounding box center [250, 175] width 501 height 351
click at [145, 86] on img at bounding box center [146, 82] width 11 height 11
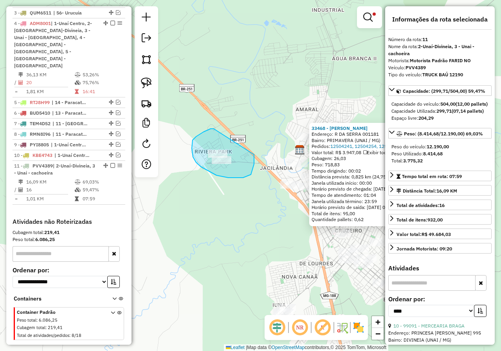
drag, startPoint x: 210, startPoint y: 129, endPoint x: 241, endPoint y: 139, distance: 32.6
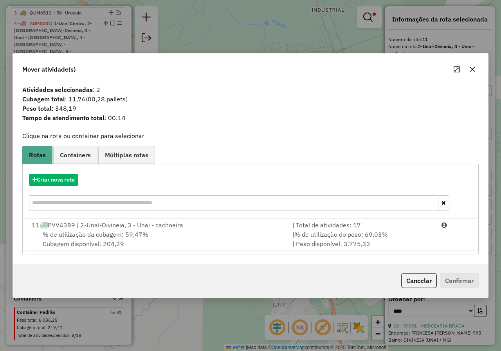
click at [476, 75] on div at bounding box center [464, 69] width 28 height 13
click at [474, 68] on icon "button" at bounding box center [472, 69] width 6 height 6
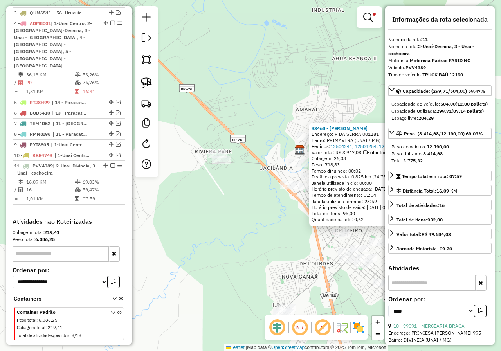
click at [312, 60] on div "33468 - [PERSON_NAME] OLI Endereço: R DA SERRA 001181 Bairro: PRIMAVERA (UNAI /…" at bounding box center [250, 175] width 501 height 351
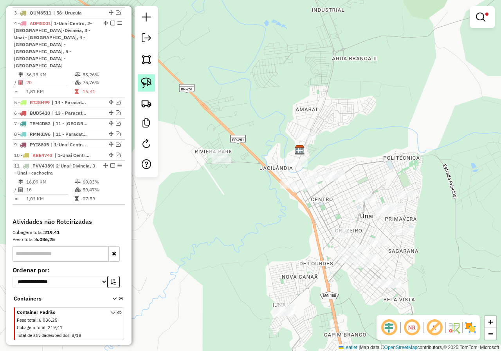
click at [151, 83] on img at bounding box center [146, 82] width 11 height 11
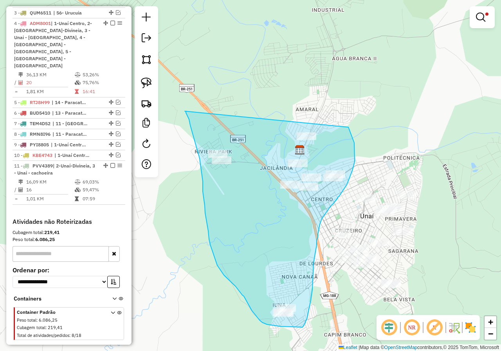
drag, startPoint x: 185, startPoint y: 111, endPoint x: 348, endPoint y: 127, distance: 164.2
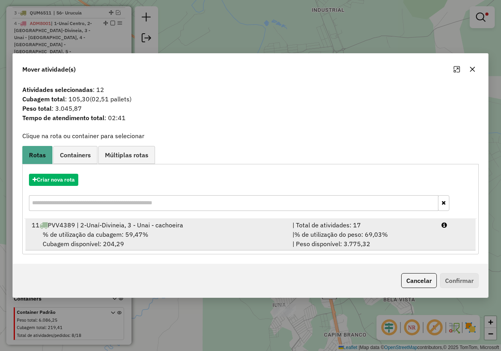
click at [145, 226] on div "11 PVV4389 | 2-Unaí-Divineia, 3 - Unai - cachoeira" at bounding box center [157, 224] width 260 height 9
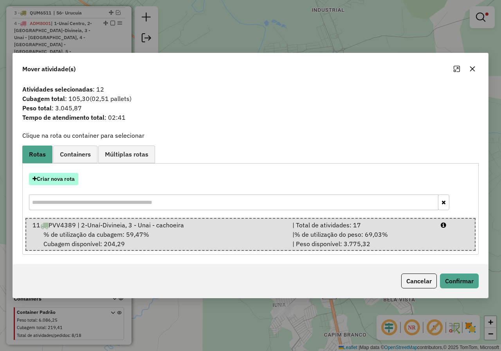
click at [52, 179] on button "Criar nova rota" at bounding box center [53, 179] width 49 height 12
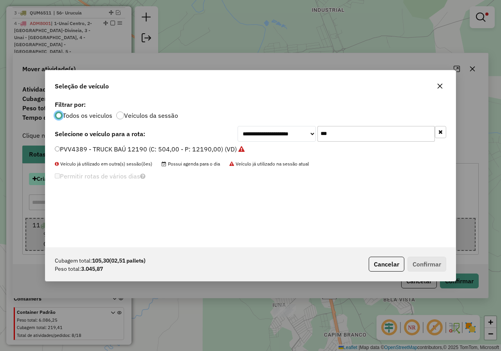
scroll to position [4, 2]
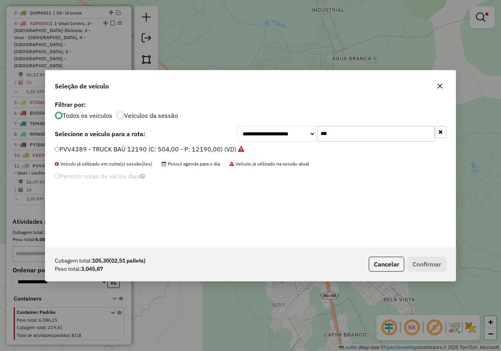
drag, startPoint x: 357, startPoint y: 133, endPoint x: 307, endPoint y: 125, distance: 50.6
click at [307, 125] on div "**********" at bounding box center [250, 173] width 410 height 149
type input "***"
click at [154, 150] on label "QXX4C66 - TOCO 6080 (C: 252,00 - P: 6080,00) (VD)" at bounding box center [133, 148] width 157 height 9
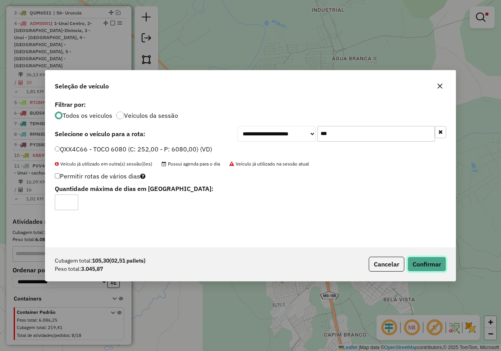
click at [432, 261] on button "Confirmar" at bounding box center [426, 264] width 39 height 15
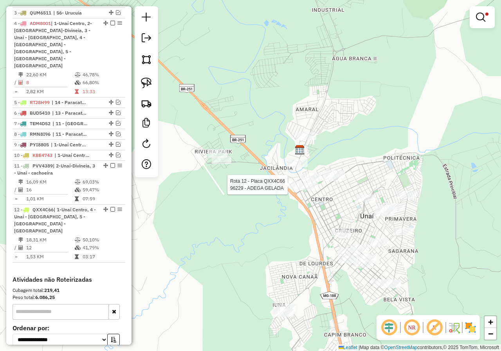
select select "*********"
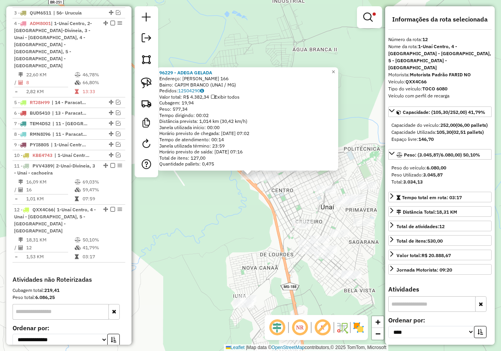
scroll to position [366, 0]
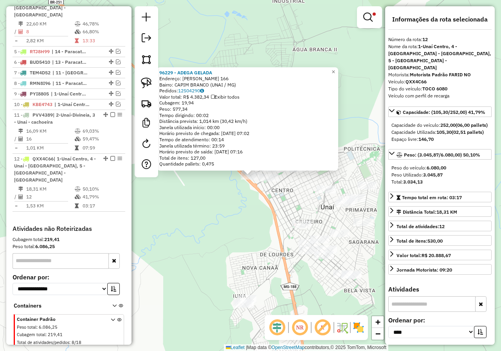
click at [255, 192] on div "Rota 12 - Placa QXX4C66 33538 - ARMAZEM ELINHO 96229 - ADEGA GELADA Endereço: J…" at bounding box center [250, 175] width 501 height 351
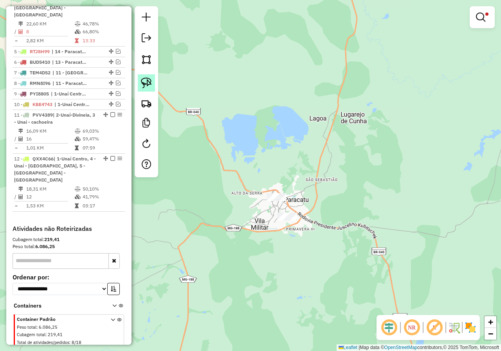
click at [150, 83] on img at bounding box center [146, 82] width 11 height 11
drag, startPoint x: 269, startPoint y: 175, endPoint x: 305, endPoint y: 183, distance: 36.1
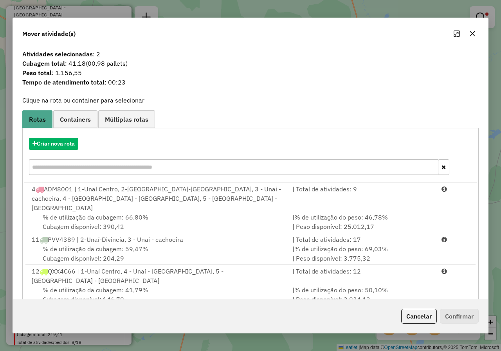
click at [473, 33] on icon "button" at bounding box center [472, 33] width 5 height 5
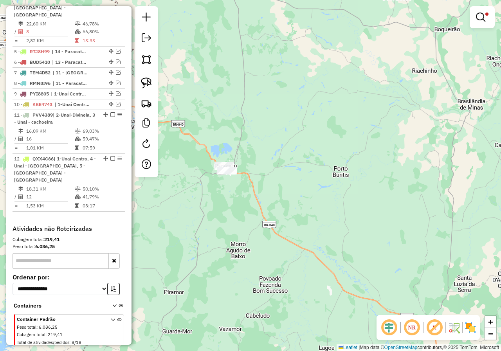
drag, startPoint x: 274, startPoint y: 81, endPoint x: 272, endPoint y: 192, distance: 110.7
click at [272, 192] on div "Limpar filtros Janela de atendimento Grade de atendimento Capacidade Transporta…" at bounding box center [250, 175] width 501 height 351
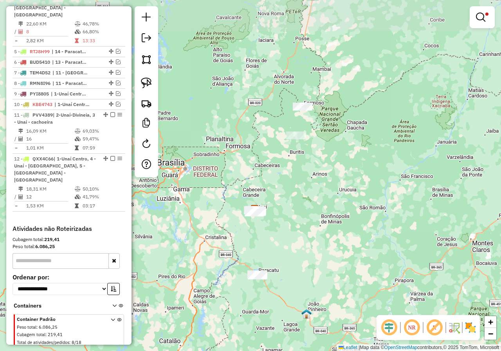
drag, startPoint x: 284, startPoint y: 54, endPoint x: 285, endPoint y: 188, distance: 134.1
click at [285, 190] on div "Limpar filtros Janela de atendimento Grade de atendimento Capacidade Transporta…" at bounding box center [250, 175] width 501 height 351
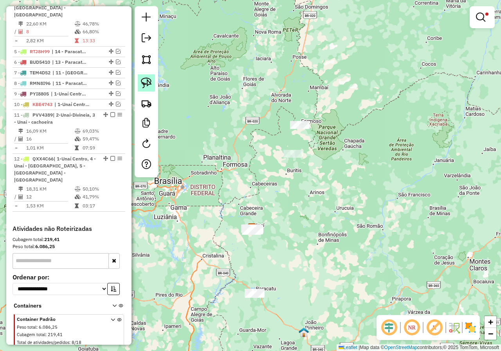
click at [142, 83] on img at bounding box center [146, 82] width 11 height 11
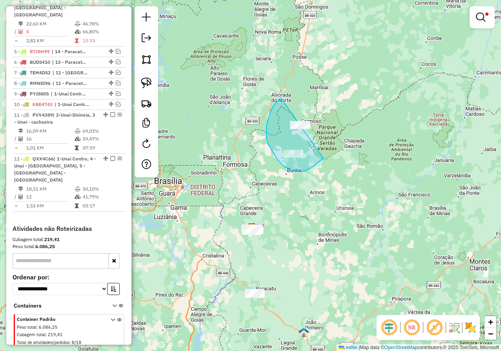
drag, startPoint x: 270, startPoint y: 111, endPoint x: 332, endPoint y: 124, distance: 63.0
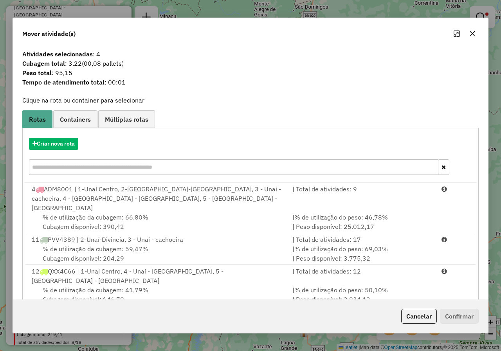
click at [474, 33] on icon "button" at bounding box center [472, 34] width 6 height 6
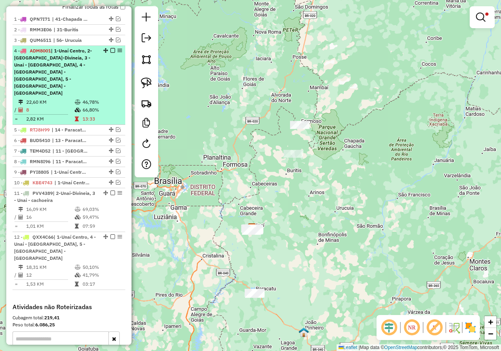
scroll to position [249, 0]
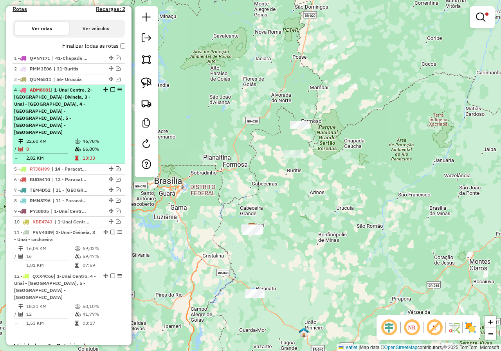
click at [71, 101] on span "| 1-Unaí Centro, 2-[GEOGRAPHIC_DATA]-Divineia, 3 - Unai - [GEOGRAPHIC_DATA], 4 …" at bounding box center [53, 111] width 78 height 48
select select "*********"
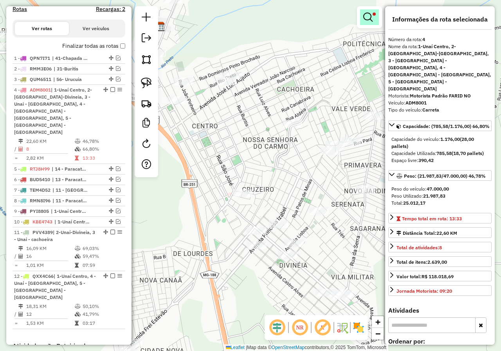
click at [368, 19] on em at bounding box center [367, 17] width 9 height 9
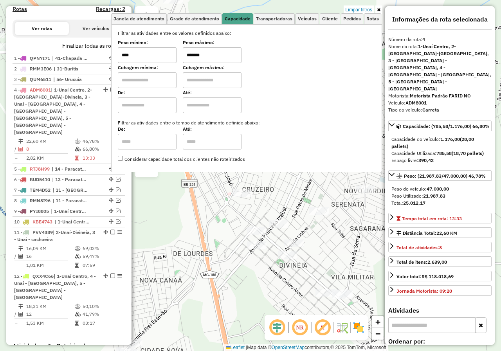
drag, startPoint x: 224, startPoint y: 60, endPoint x: 176, endPoint y: 57, distance: 47.8
click at [176, 57] on div "Peso mínimo: **** Peso máximo: *******" at bounding box center [246, 52] width 257 height 22
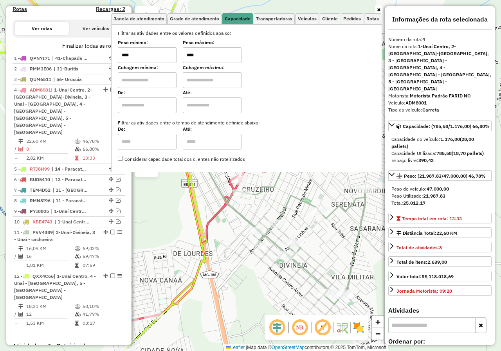
type input "****"
click at [377, 8] on icon at bounding box center [379, 9] width 4 height 5
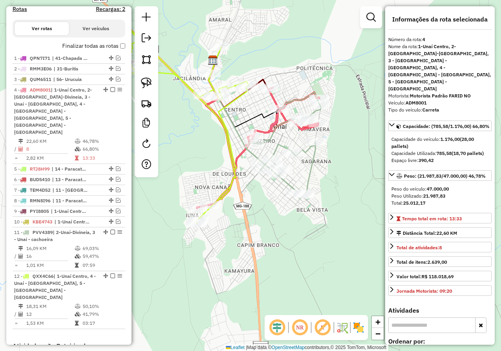
click at [278, 53] on div "Rota 12 - Placa QXX4C66 98592 - COMERCIAL RIO PRETO Janela de atendimento Grade…" at bounding box center [250, 175] width 501 height 351
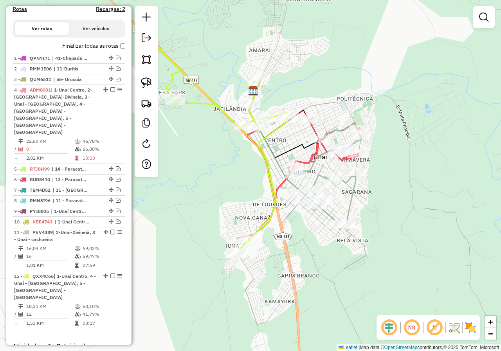
drag, startPoint x: 275, startPoint y: 204, endPoint x: 312, endPoint y: 235, distance: 47.8
click at [312, 235] on div "Janela de atendimento Grade de atendimento Capacidade Transportadoras Veículos …" at bounding box center [250, 175] width 501 height 351
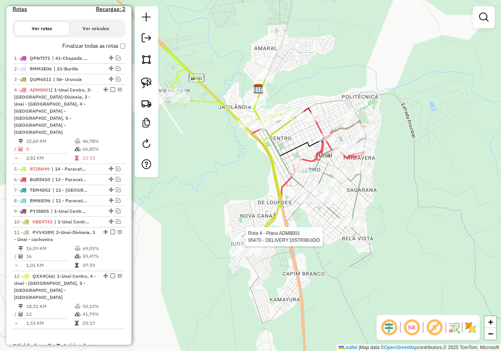
select select "*********"
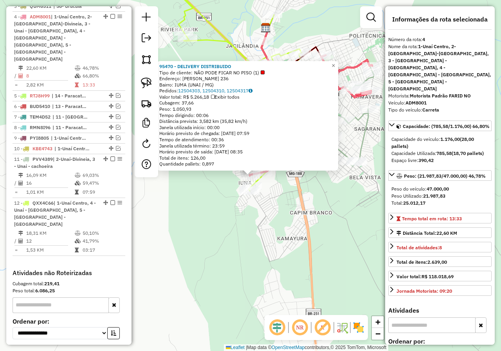
scroll to position [334, 0]
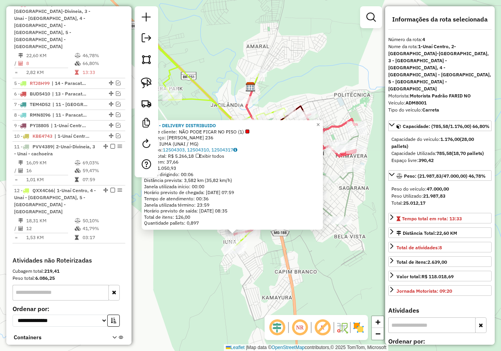
drag, startPoint x: 367, startPoint y: 226, endPoint x: 352, endPoint y: 285, distance: 61.0
click at [352, 285] on div "95470 - DELIVERY DISTRIBUIDO Tipo de cliente: NÃO PODE FICAR NO PISO (1) Endere…" at bounding box center [250, 175] width 501 height 351
click at [303, 255] on div "95470 - DELIVERY DISTRIBUIDO Tipo de cliente: NÃO PODE FICAR NO PISO (1) Endere…" at bounding box center [250, 175] width 501 height 351
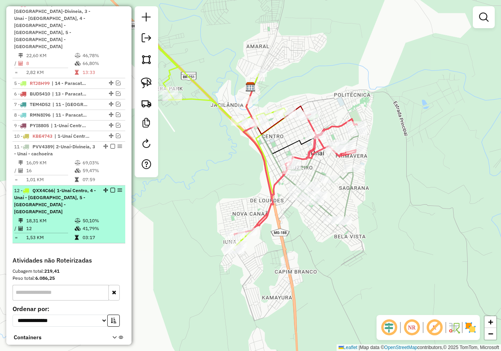
select select "*********"
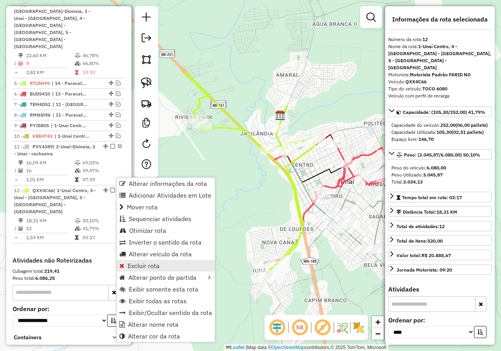
click at [153, 265] on span "Excluir rota" at bounding box center [143, 265] width 32 height 6
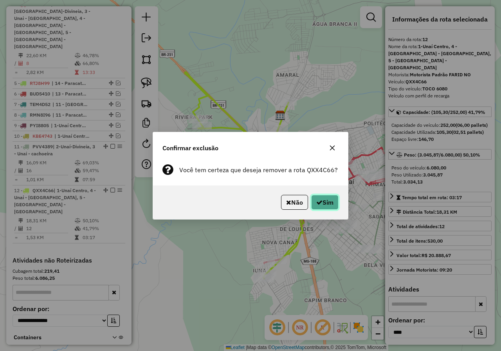
click at [321, 202] on button "Sim" at bounding box center [324, 202] width 27 height 15
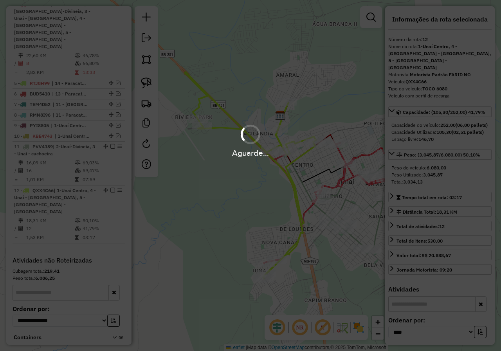
scroll to position [315, 0]
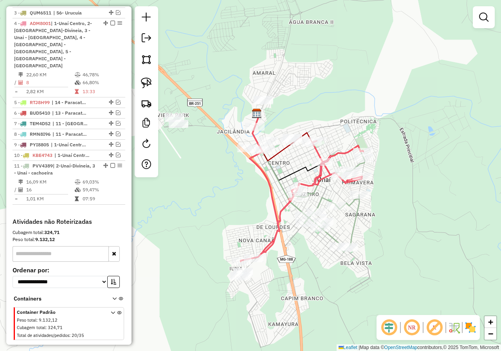
drag, startPoint x: 238, startPoint y: 182, endPoint x: 245, endPoint y: 189, distance: 9.7
click at [245, 189] on div "Janela de atendimento Grade de atendimento Capacidade Transportadoras Veículos …" at bounding box center [250, 175] width 501 height 351
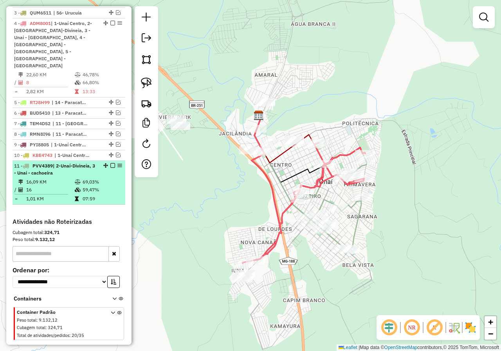
click at [68, 163] on span "| 2-Unaí-Divineia, 3 - Unai - cachoeira" at bounding box center [54, 169] width 81 height 13
select select "*********"
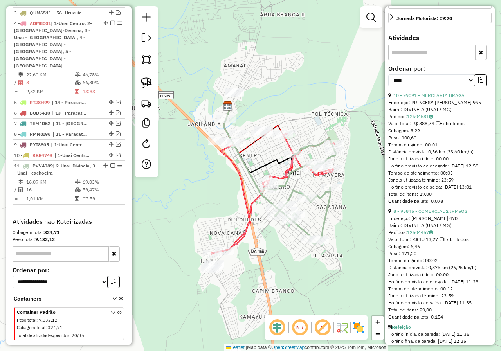
scroll to position [235, 0]
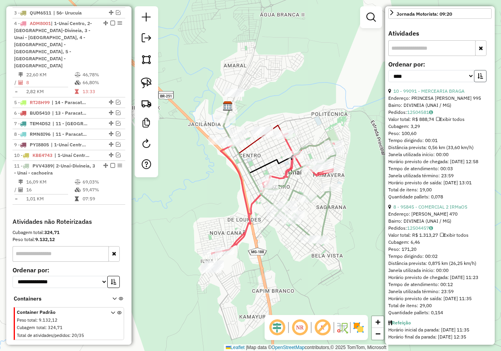
click at [478, 79] on icon "button" at bounding box center [479, 75] width 5 height 5
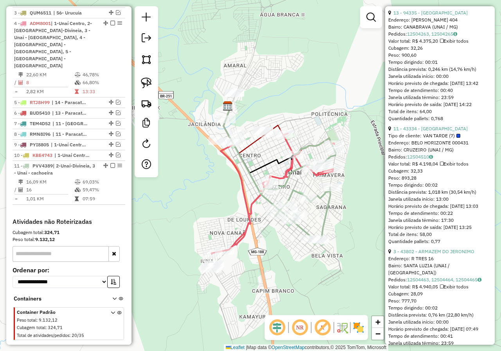
scroll to position [352, 0]
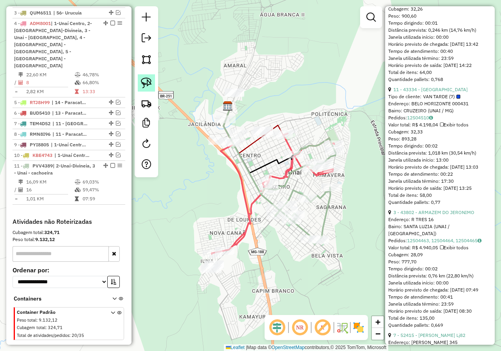
click at [151, 82] on img at bounding box center [146, 82] width 11 height 11
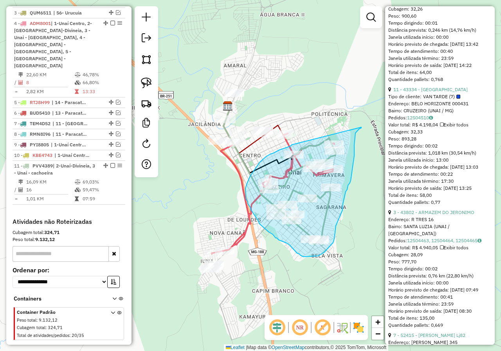
drag, startPoint x: 361, startPoint y: 127, endPoint x: 309, endPoint y: 141, distance: 53.9
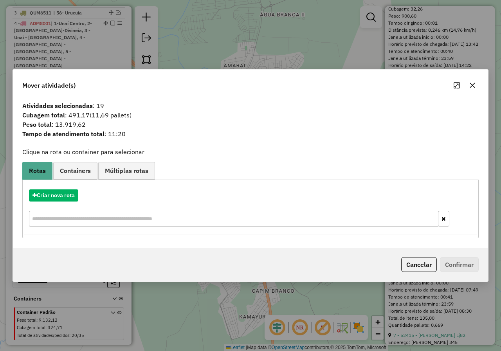
click at [474, 87] on icon "button" at bounding box center [472, 85] width 6 height 6
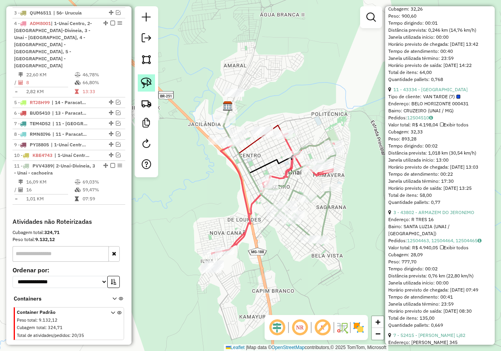
click at [153, 80] on link at bounding box center [146, 82] width 17 height 17
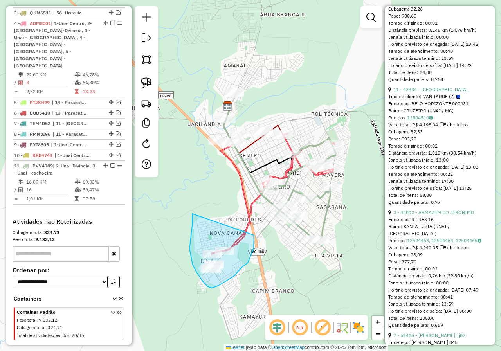
drag, startPoint x: 190, startPoint y: 238, endPoint x: 253, endPoint y: 235, distance: 63.0
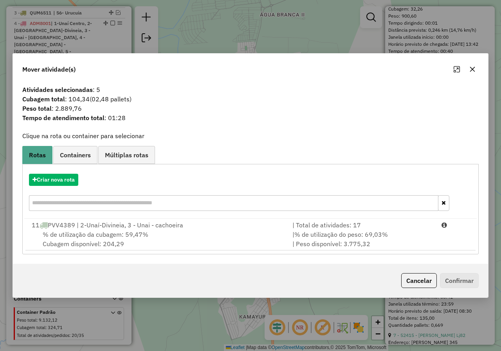
click at [472, 65] on button "button" at bounding box center [472, 69] width 13 height 13
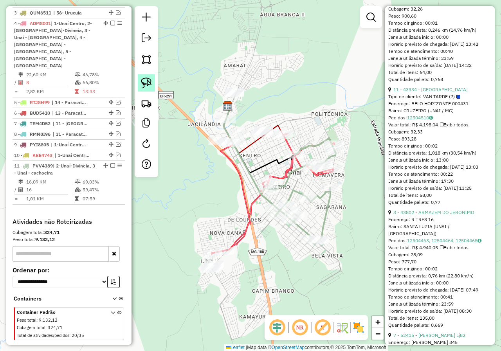
click at [149, 82] on img at bounding box center [146, 82] width 11 height 11
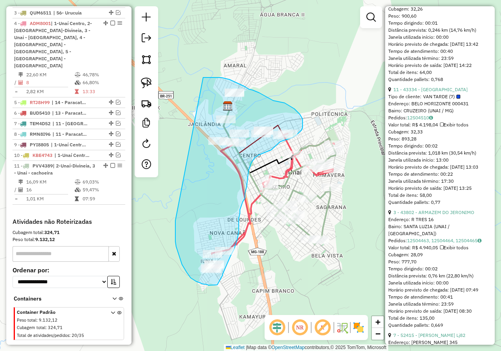
drag, startPoint x: 175, startPoint y: 221, endPoint x: 203, endPoint y: 77, distance: 145.8
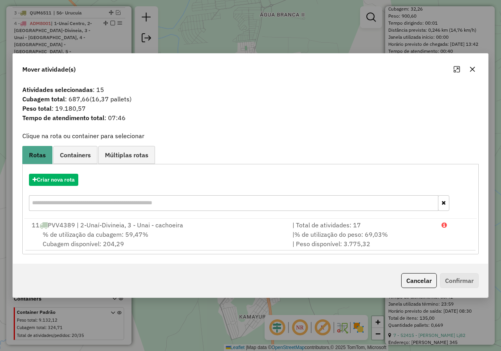
click at [473, 70] on icon "button" at bounding box center [472, 69] width 6 height 6
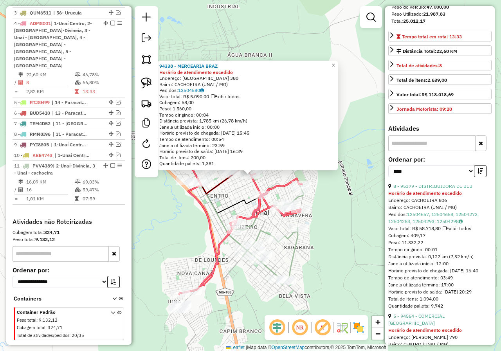
scroll to position [196, 0]
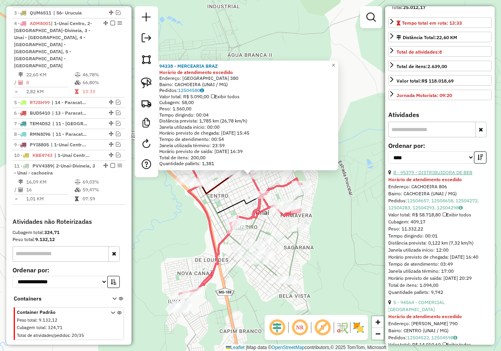
click at [449, 169] on link "8 - 95379 - DISTRIBUIDORA DE BEB" at bounding box center [432, 172] width 79 height 6
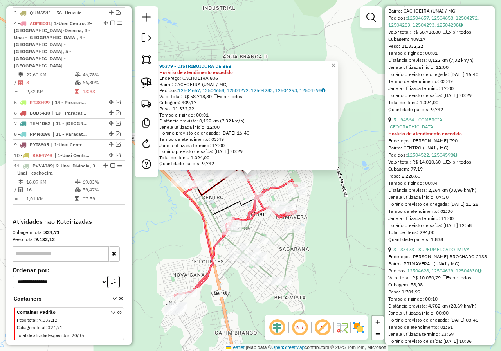
scroll to position [391, 0]
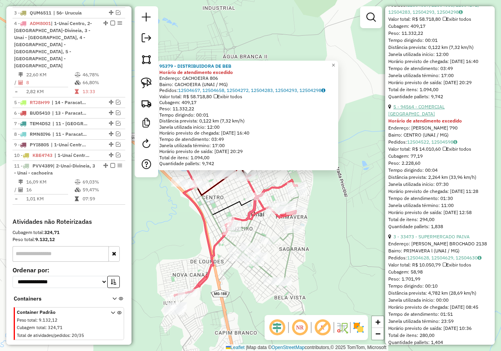
click at [444, 104] on link "5 - 94564 - COMERCIAL [GEOGRAPHIC_DATA]" at bounding box center [416, 110] width 56 height 13
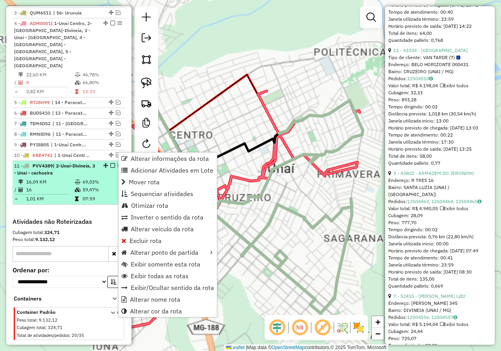
scroll to position [377, 0]
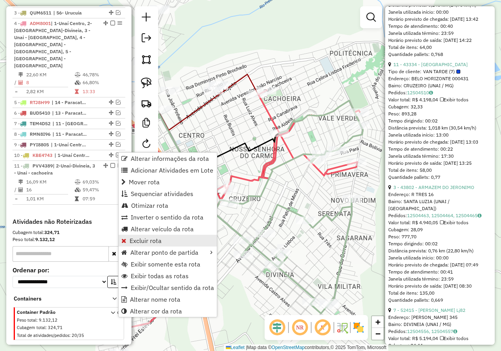
click at [158, 243] on span "Excluir rota" at bounding box center [145, 240] width 32 height 6
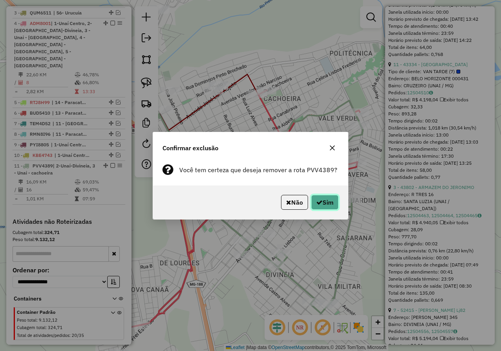
click at [320, 203] on icon "button" at bounding box center [319, 202] width 6 height 6
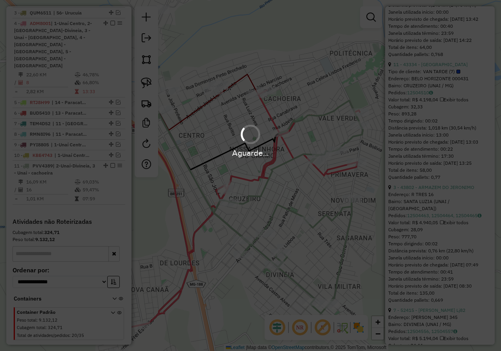
scroll to position [271, 0]
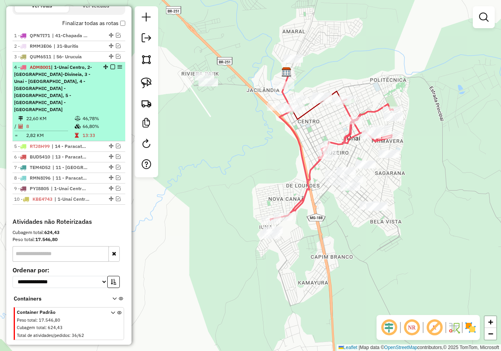
select select "*********"
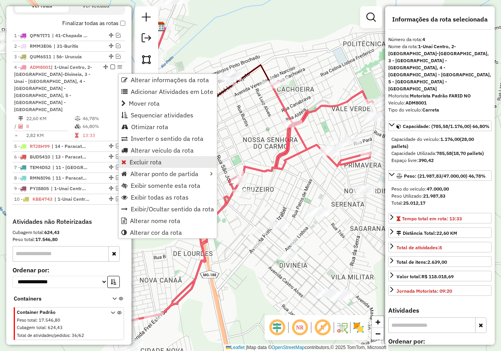
click at [147, 165] on span "Excluir rota" at bounding box center [145, 162] width 32 height 6
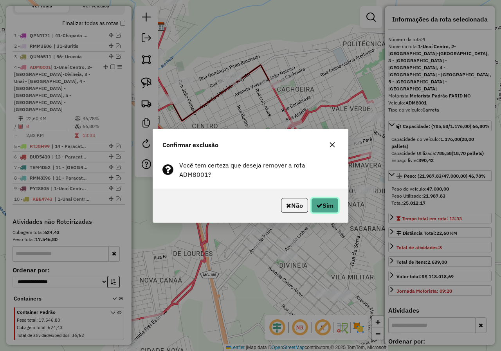
click at [335, 201] on button "Sim" at bounding box center [324, 205] width 27 height 15
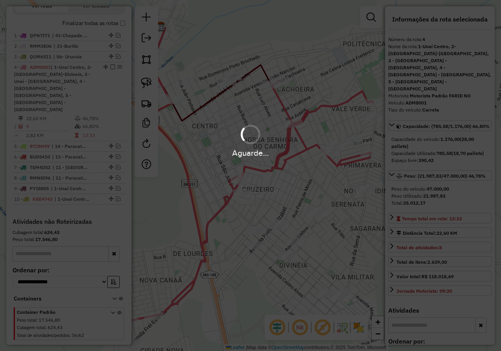
scroll to position [214, 0]
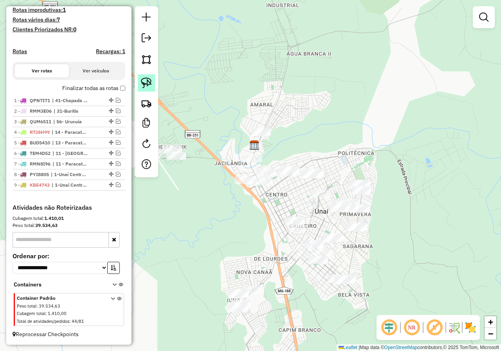
click at [140, 84] on link at bounding box center [146, 82] width 17 height 17
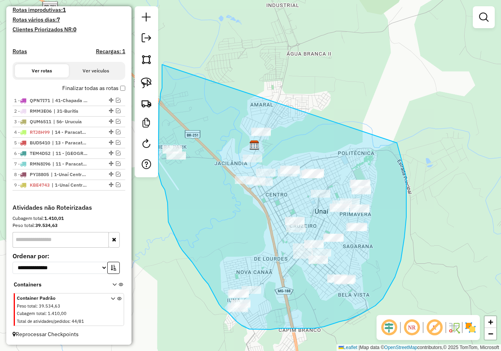
drag, startPoint x: 162, startPoint y: 65, endPoint x: 396, endPoint y: 141, distance: 246.1
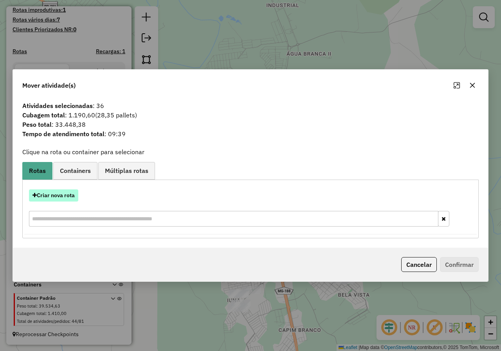
click at [66, 193] on button "Criar nova rota" at bounding box center [53, 195] width 49 height 12
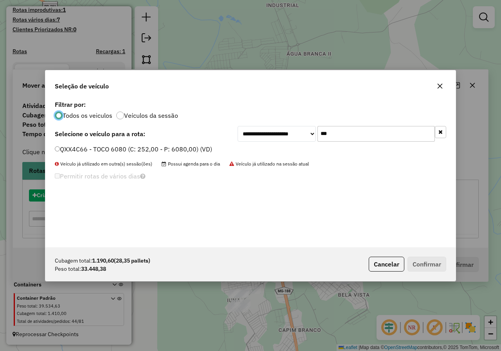
scroll to position [4, 2]
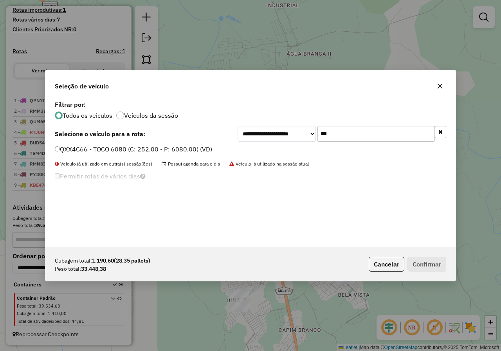
drag, startPoint x: 337, startPoint y: 135, endPoint x: 300, endPoint y: 126, distance: 37.8
click at [305, 126] on div "**********" at bounding box center [341, 134] width 208 height 16
type input "***"
drag, startPoint x: 101, startPoint y: 142, endPoint x: 99, endPoint y: 146, distance: 4.6
click at [101, 142] on div "**********" at bounding box center [250, 173] width 410 height 149
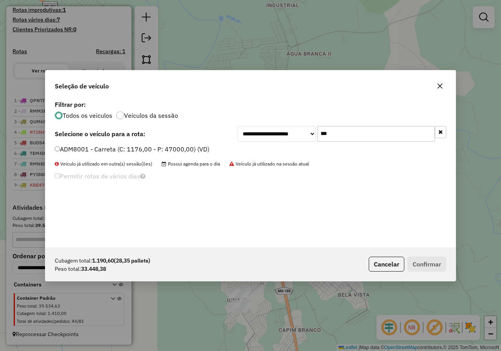
click at [96, 148] on label "ADM8001 - Carreta (C: 1176,00 - P: 47000,00) (VD)" at bounding box center [132, 148] width 154 height 9
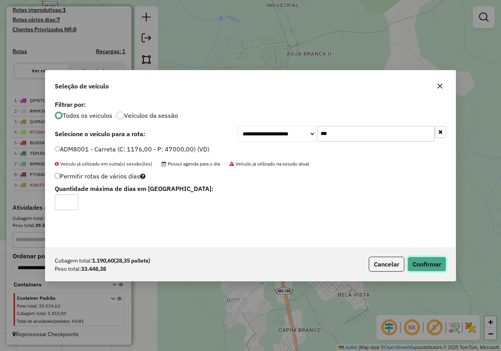
click at [426, 265] on button "Confirmar" at bounding box center [426, 264] width 39 height 15
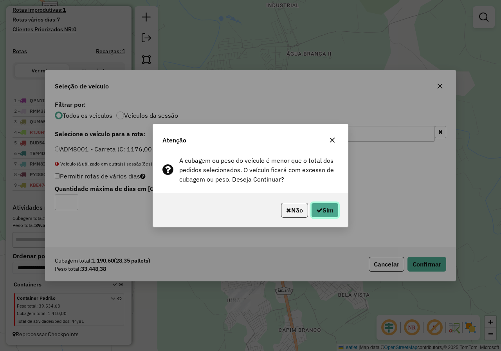
click at [329, 207] on button "Sim" at bounding box center [324, 210] width 27 height 15
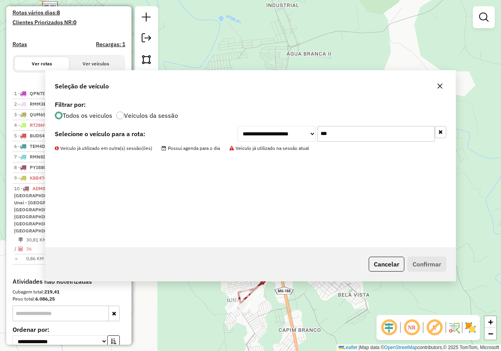
scroll to position [273, 0]
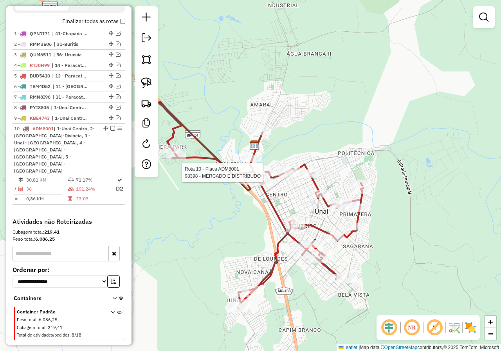
select select "*********"
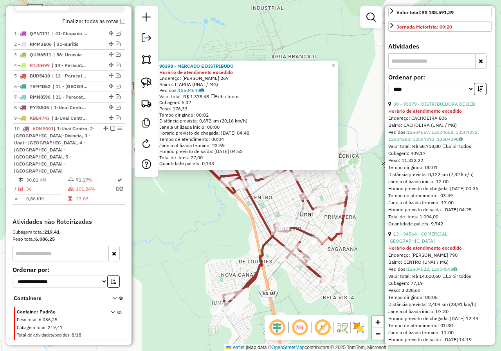
scroll to position [274, 0]
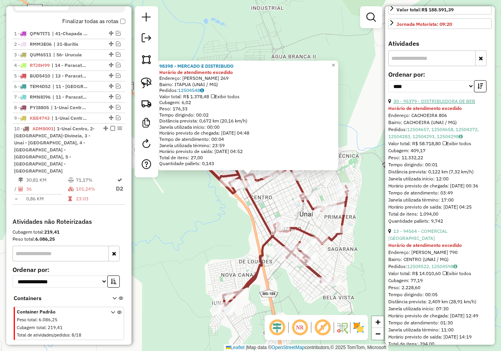
click at [452, 98] on link "30 - 95379 - DISTRIBUIDORA DE BEB" at bounding box center [434, 101] width 82 height 6
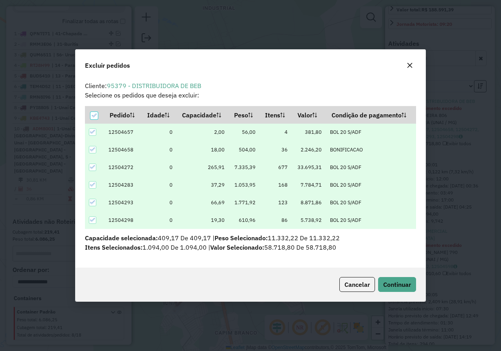
scroll to position [5, 2]
click at [396, 278] on button "Continuar" at bounding box center [397, 284] width 38 height 15
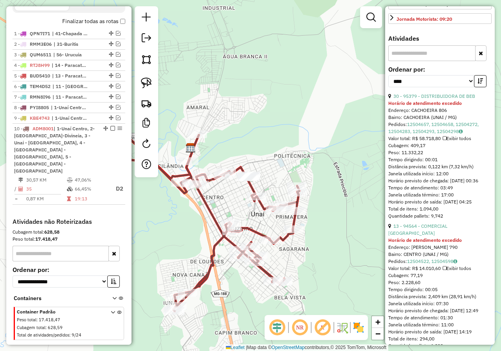
scroll to position [313, 0]
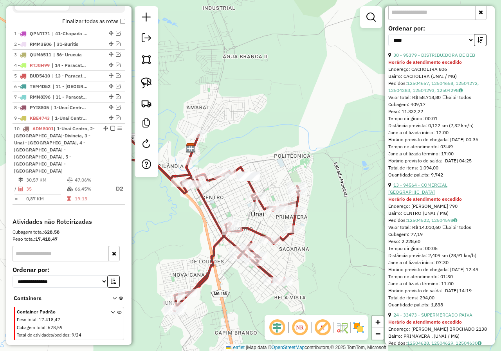
click at [447, 182] on link "13 - 94564 - COMERCIAL [GEOGRAPHIC_DATA]" at bounding box center [417, 188] width 59 height 13
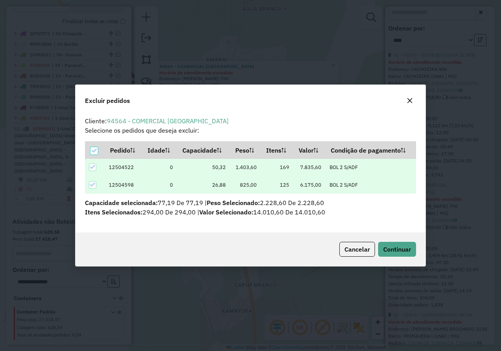
scroll to position [0, 0]
click at [404, 250] on span "Continuar" at bounding box center [397, 249] width 28 height 8
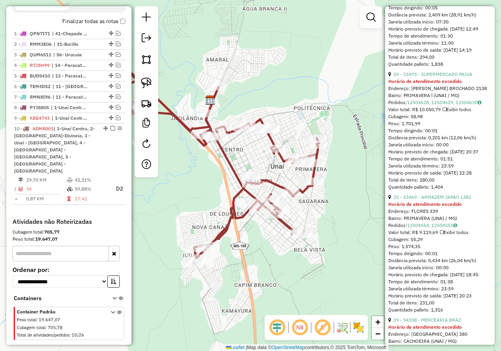
scroll to position [430, 0]
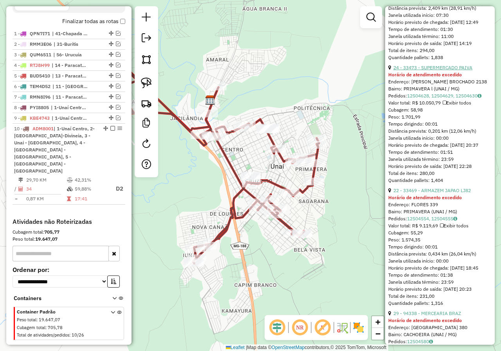
click at [461, 65] on link "24 - 33473 - SUPERMERCADO PAIVA" at bounding box center [432, 68] width 79 height 6
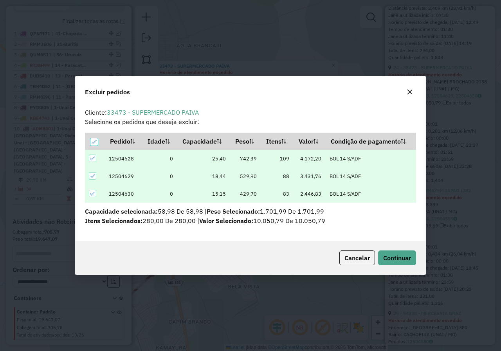
scroll to position [0, 0]
click at [400, 258] on span "Continuar" at bounding box center [397, 258] width 28 height 8
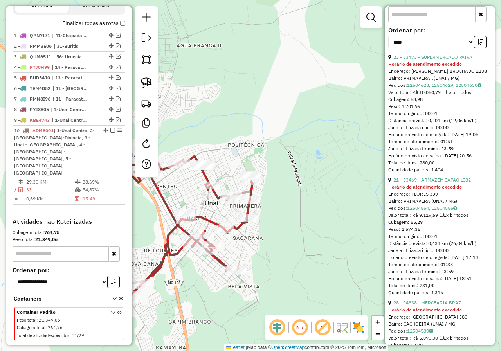
scroll to position [300, 0]
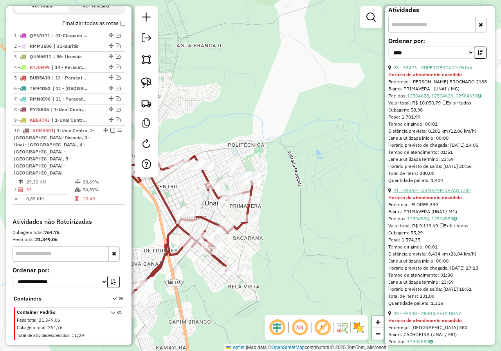
click at [447, 187] on link "21 - 33469 - ARMAZEM JAPAO LJ82" at bounding box center [431, 190] width 77 height 6
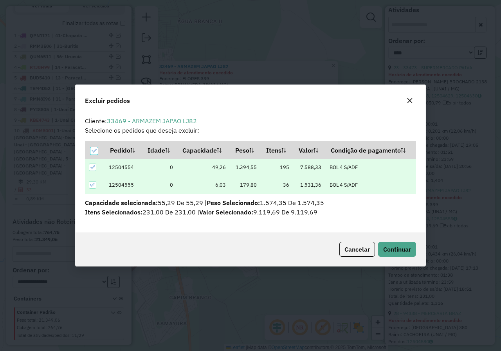
scroll to position [0, 0]
click at [403, 244] on button "Continuar" at bounding box center [397, 249] width 38 height 15
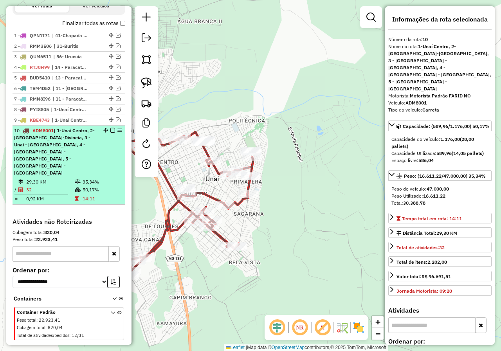
click at [118, 133] on em at bounding box center [119, 130] width 5 height 5
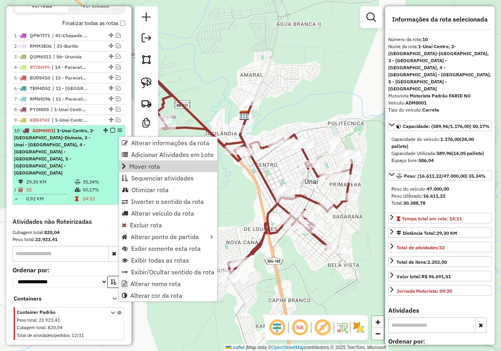
click at [110, 133] on em at bounding box center [112, 130] width 5 height 5
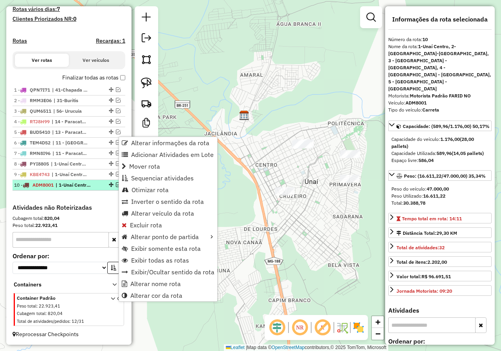
scroll to position [224, 0]
click at [282, 225] on div "Janela de atendimento Grade de atendimento Capacidade Transportadoras Veículos …" at bounding box center [250, 175] width 501 height 351
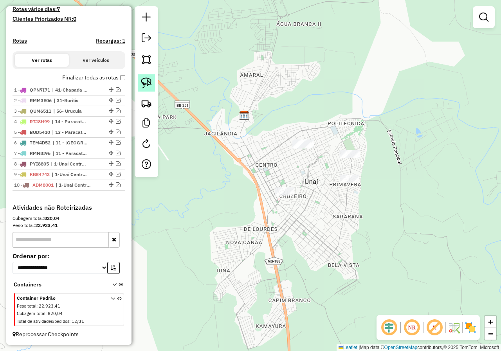
click at [149, 84] on img at bounding box center [146, 82] width 11 height 11
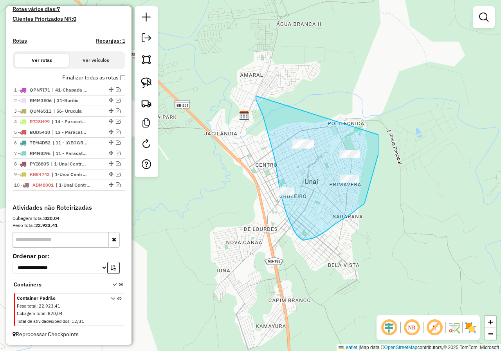
drag, startPoint x: 256, startPoint y: 96, endPoint x: 378, endPoint y: 135, distance: 128.0
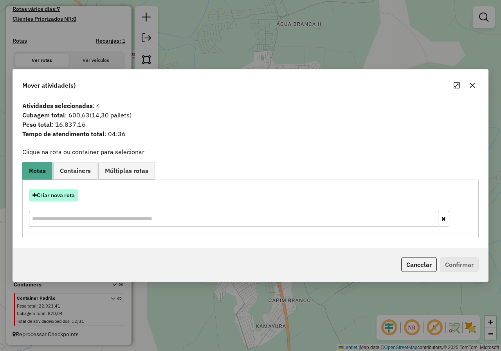
click at [61, 190] on button "Criar nova rota" at bounding box center [53, 195] width 49 height 12
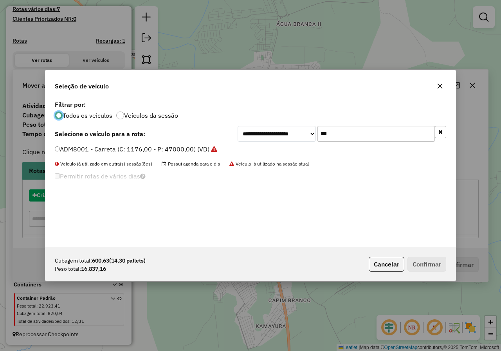
scroll to position [4, 2]
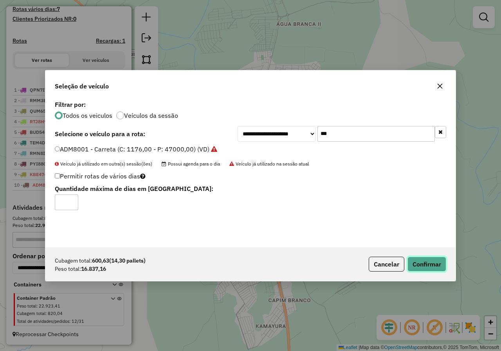
click at [426, 263] on button "Confirmar" at bounding box center [426, 264] width 39 height 15
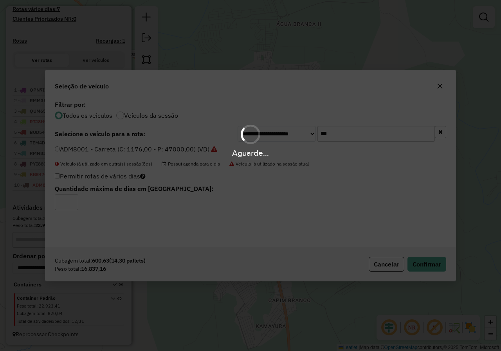
scroll to position [268, 0]
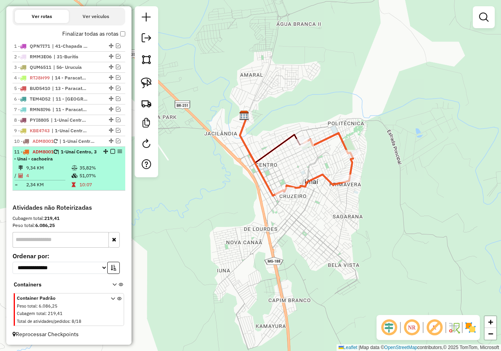
click at [111, 151] on em at bounding box center [112, 151] width 5 height 5
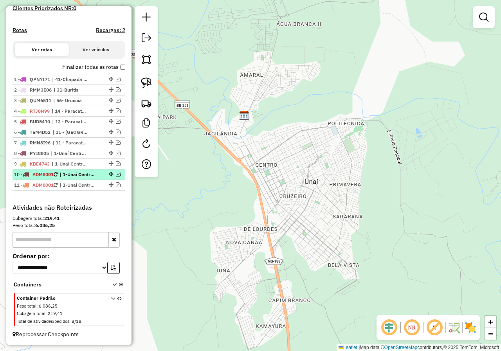
click at [116, 174] on em at bounding box center [118, 174] width 5 height 5
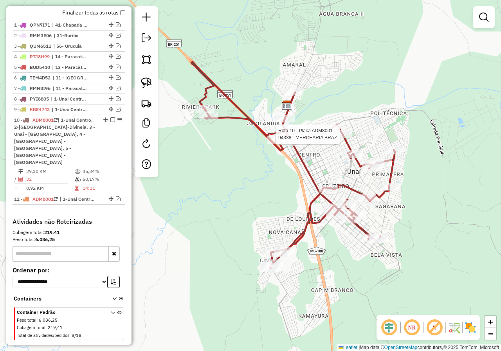
select select "*********"
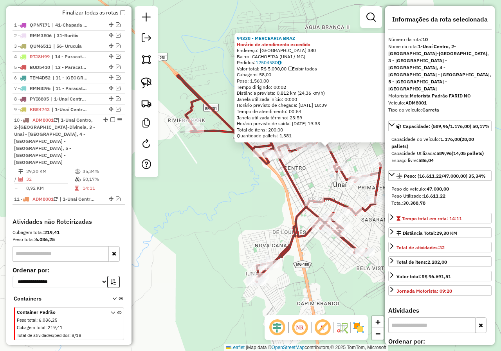
click at [328, 261] on div "94338 - MERCEARIA BRAZ Horário de atendimento excedido Endereço: [GEOGRAPHIC_DA…" at bounding box center [250, 175] width 501 height 351
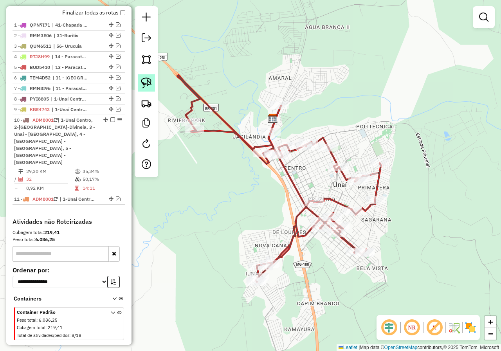
click at [148, 80] on img at bounding box center [146, 82] width 11 height 11
drag, startPoint x: 188, startPoint y: 190, endPoint x: 323, endPoint y: 165, distance: 136.9
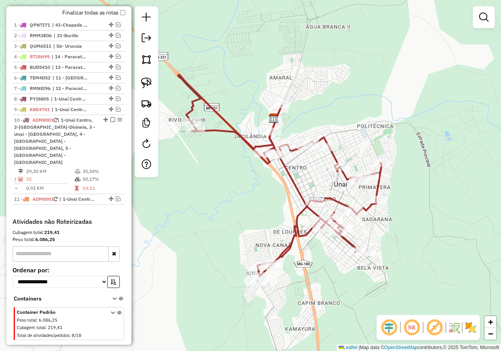
click at [325, 164] on div "Janela de atendimento Grade de atendimento Capacidade Transportadoras Veículos …" at bounding box center [250, 175] width 501 height 351
click at [145, 80] on img at bounding box center [146, 82] width 11 height 11
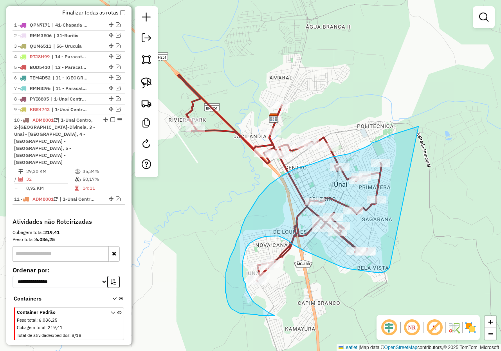
drag, startPoint x: 418, startPoint y: 126, endPoint x: 389, endPoint y: 267, distance: 144.1
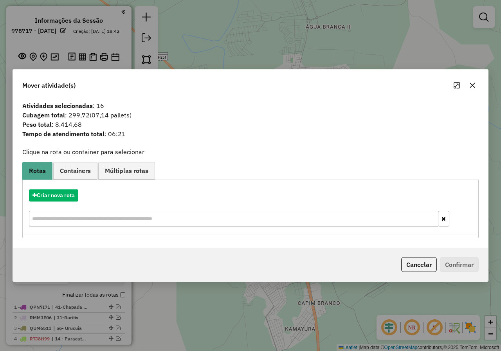
scroll to position [282, 0]
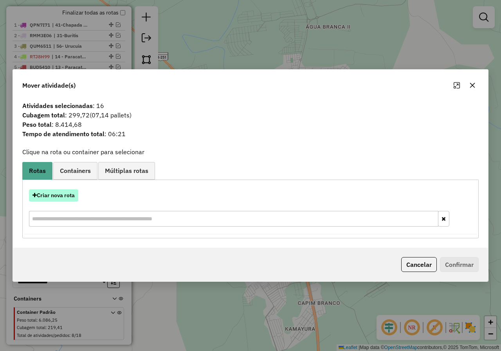
click at [50, 198] on button "Criar nova rota" at bounding box center [53, 195] width 49 height 12
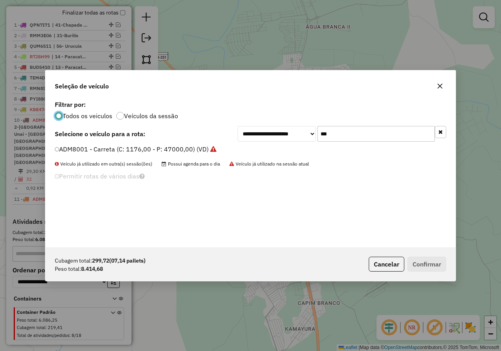
scroll to position [4, 2]
drag, startPoint x: 366, startPoint y: 133, endPoint x: 304, endPoint y: 136, distance: 61.9
click at [304, 136] on div "**********" at bounding box center [341, 134] width 208 height 16
type input "***"
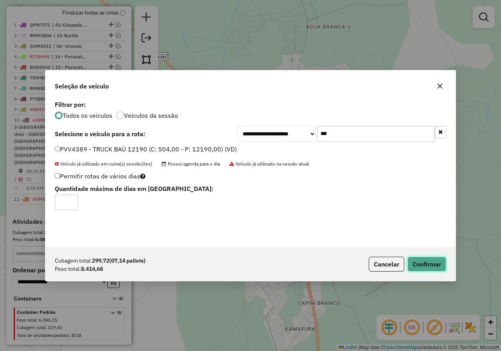
click at [431, 263] on button "Confirmar" at bounding box center [426, 264] width 39 height 15
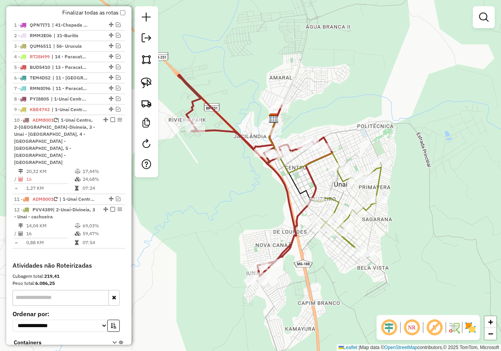
scroll to position [326, 0]
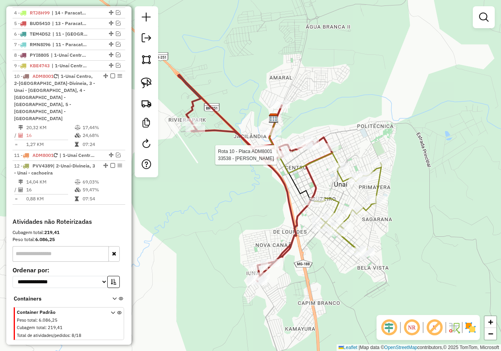
select select "*********"
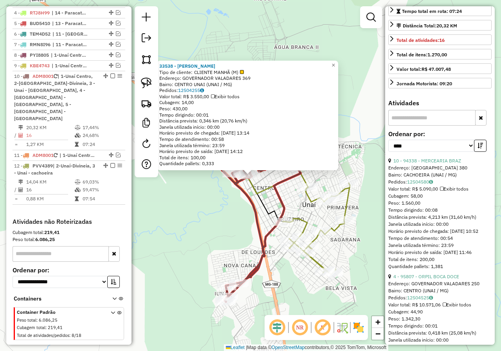
scroll to position [274, 0]
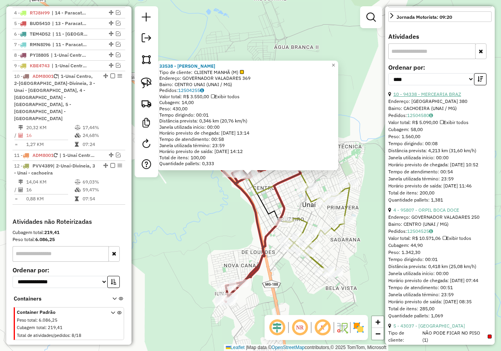
click at [433, 91] on link "10 - 94338 - MERCEARIA BRAZ" at bounding box center [427, 94] width 68 height 6
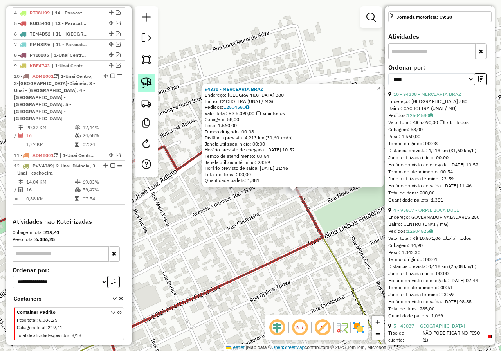
click at [147, 83] on img at bounding box center [146, 82] width 11 height 11
drag, startPoint x: 317, startPoint y: 201, endPoint x: 310, endPoint y: 187, distance: 15.2
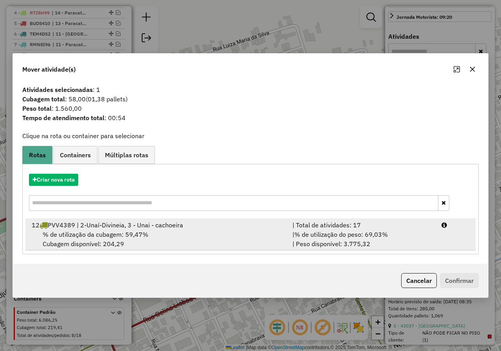
click at [176, 231] on div "% de utilização da cubagem: 59,47% Cubagem disponível: 204,29" at bounding box center [157, 239] width 260 height 19
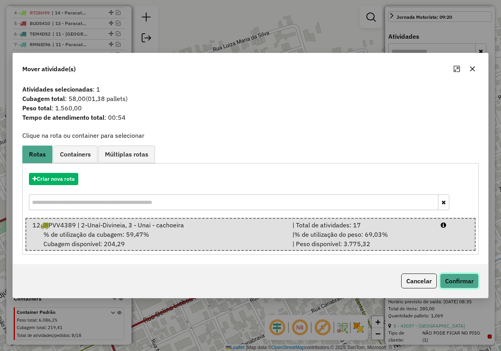
click at [465, 278] on button "Confirmar" at bounding box center [459, 280] width 39 height 15
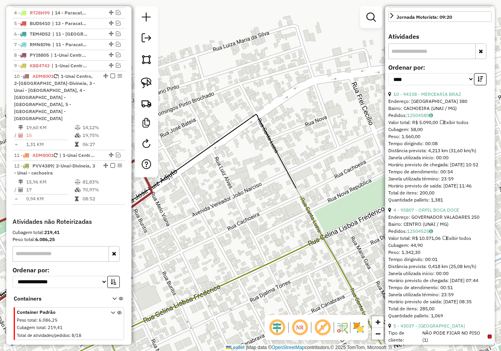
click at [312, 151] on div "Janela de atendimento Grade de atendimento Capacidade Transportadoras Veículos …" at bounding box center [250, 175] width 501 height 351
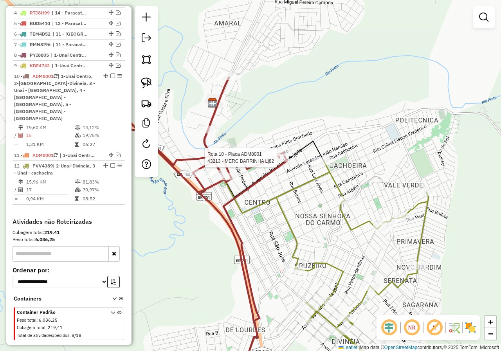
select select "*********"
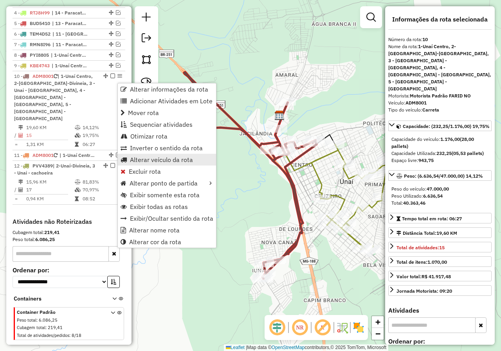
click at [162, 160] on span "Alterar veículo da rota" at bounding box center [161, 159] width 63 height 6
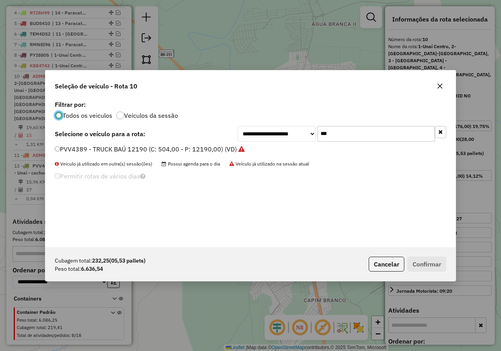
scroll to position [4, 2]
drag, startPoint x: 354, startPoint y: 133, endPoint x: 288, endPoint y: 137, distance: 66.2
click at [288, 137] on div "**********" at bounding box center [341, 134] width 208 height 16
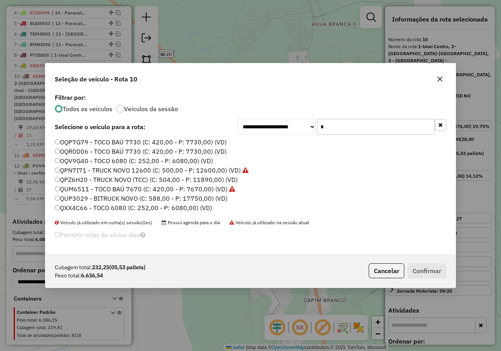
type input "***"
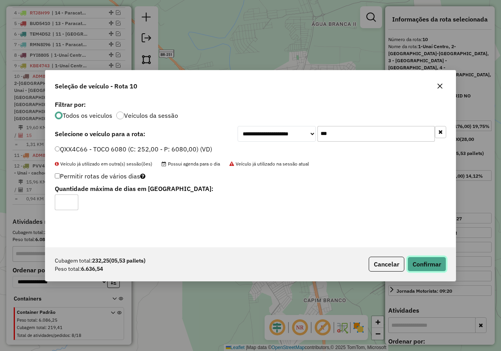
click at [415, 264] on button "Confirmar" at bounding box center [426, 264] width 39 height 15
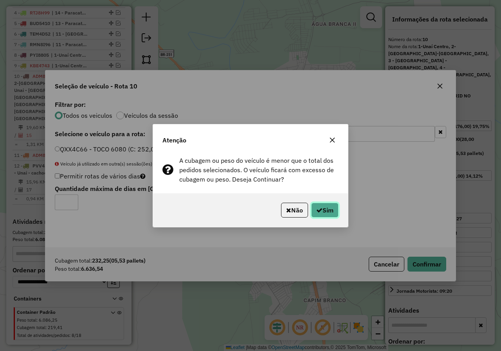
click at [324, 210] on button "Sim" at bounding box center [324, 210] width 27 height 15
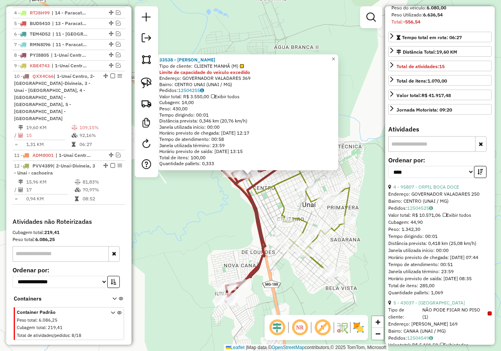
scroll to position [196, 0]
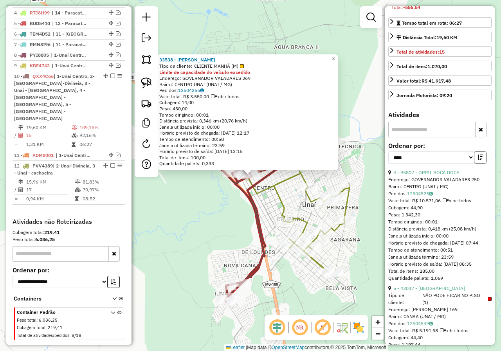
click at [478, 154] on icon "button" at bounding box center [479, 156] width 5 height 5
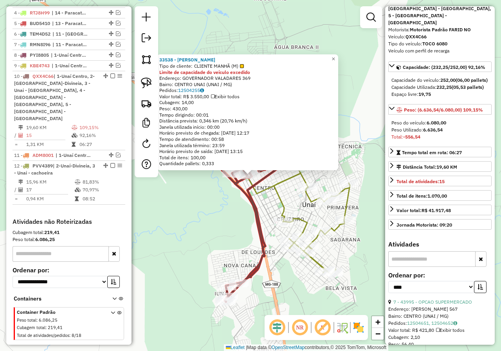
scroll to position [117, 0]
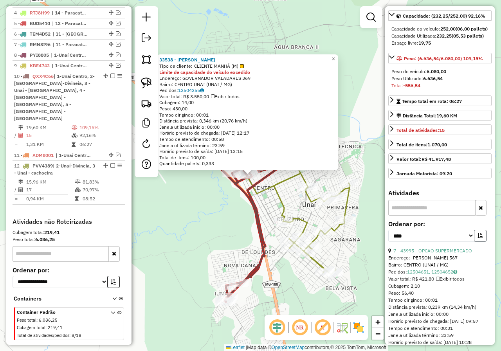
click at [474, 230] on button "button" at bounding box center [480, 236] width 13 height 12
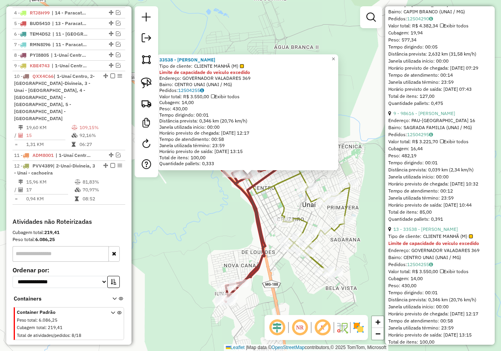
scroll to position [665, 0]
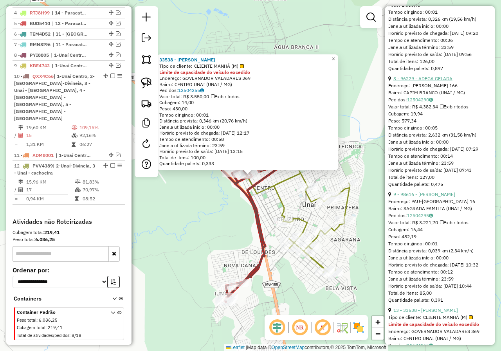
click at [441, 81] on link "3 - 96229 - ADEGA GELADA" at bounding box center [422, 78] width 59 height 6
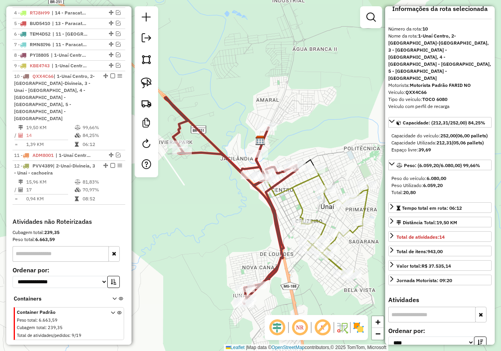
scroll to position [0, 0]
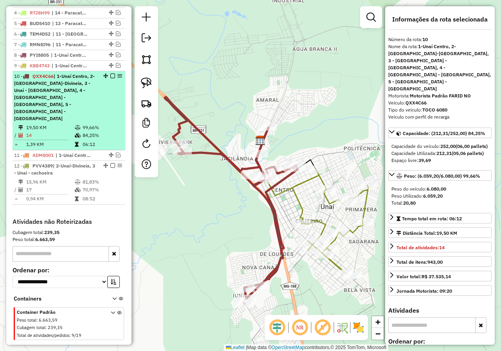
click at [110, 78] on em at bounding box center [112, 76] width 5 height 5
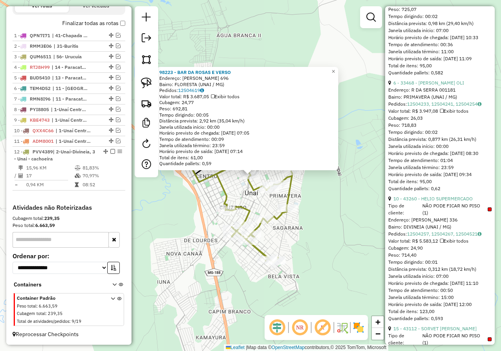
scroll to position [860, 0]
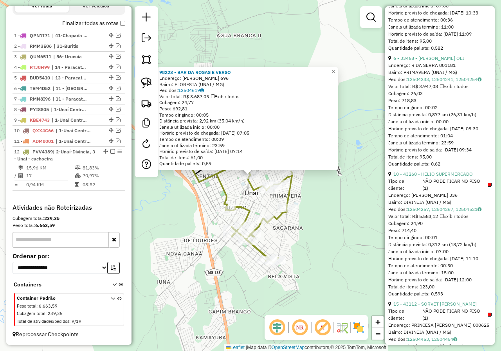
click at [330, 221] on div "98223 - BAR DA ROSAS E VERSO Endereço: ANTONIO GONCALVES 696 Bairro: FLORESTA (…" at bounding box center [250, 175] width 501 height 351
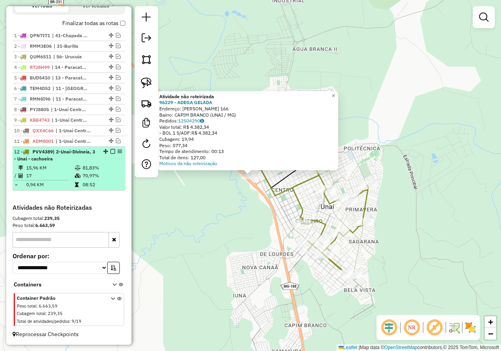
click at [64, 156] on div "12 - PVV4389 | 2-Unaí-Divineia, 3 - Unai - cachoeira" at bounding box center [55, 155] width 83 height 14
select select "*********"
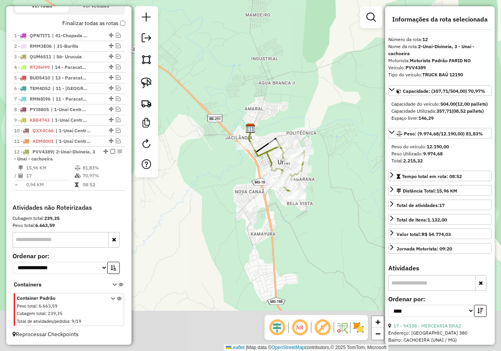
drag, startPoint x: 237, startPoint y: 264, endPoint x: 249, endPoint y: 221, distance: 44.3
click at [249, 221] on div "Janela de atendimento Grade de atendimento Capacidade Transportadoras Veículos …" at bounding box center [250, 175] width 501 height 351
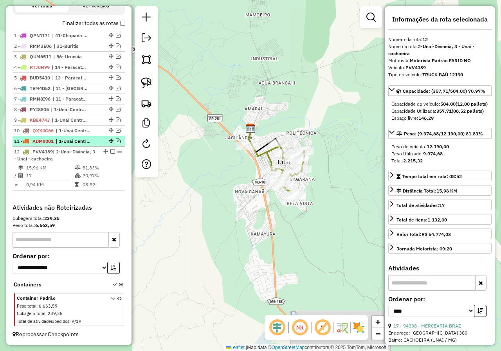
click at [117, 140] on em at bounding box center [118, 140] width 5 height 5
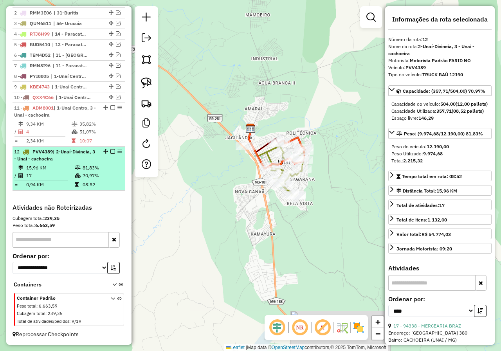
click at [110, 151] on em at bounding box center [112, 151] width 5 height 5
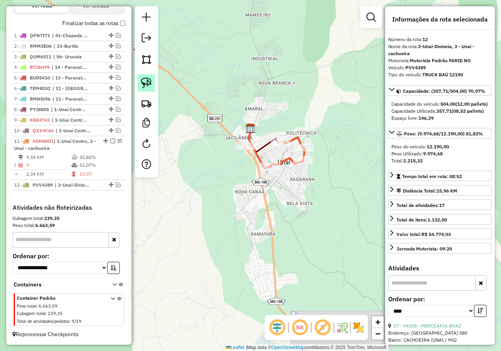
click at [143, 91] on link at bounding box center [146, 82] width 17 height 17
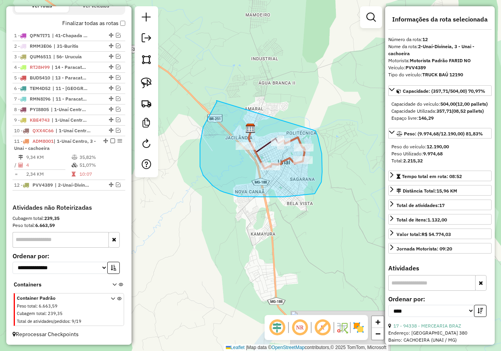
drag, startPoint x: 216, startPoint y: 100, endPoint x: 315, endPoint y: 131, distance: 103.4
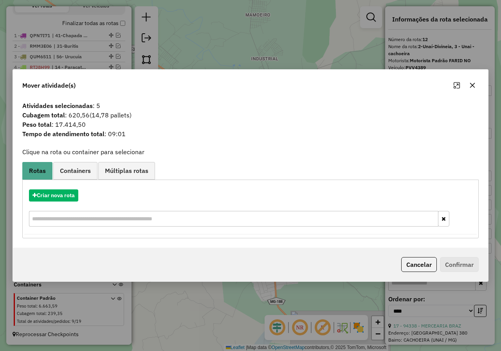
click at [471, 84] on icon "button" at bounding box center [472, 85] width 5 height 5
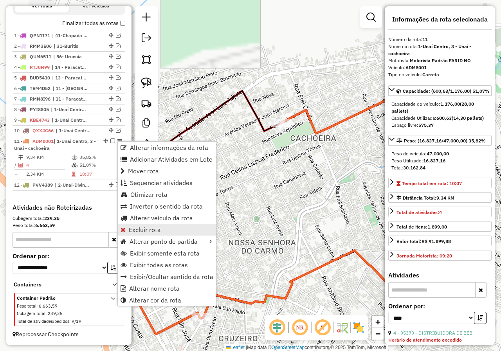
click at [148, 231] on span "Excluir rota" at bounding box center [145, 229] width 32 height 6
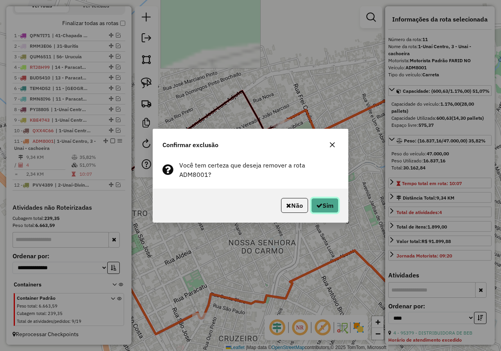
click at [328, 205] on button "Sim" at bounding box center [324, 205] width 27 height 15
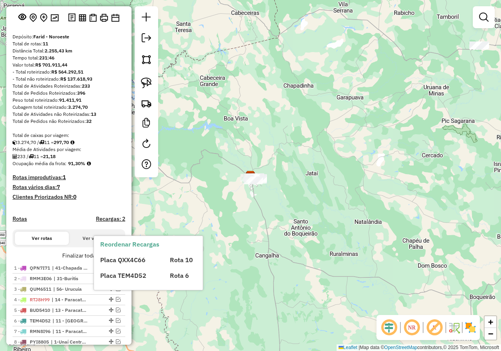
scroll to position [0, 0]
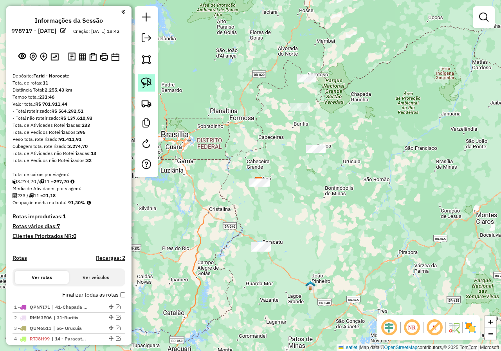
click at [149, 81] on img at bounding box center [146, 82] width 11 height 11
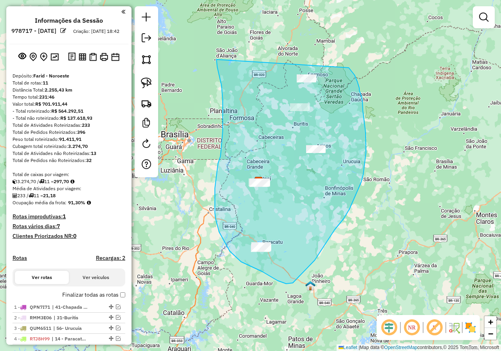
drag, startPoint x: 216, startPoint y: 59, endPoint x: 333, endPoint y: 61, distance: 116.9
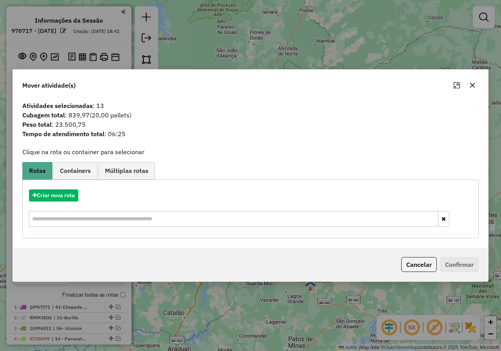
click at [467, 86] on button "button" at bounding box center [472, 85] width 13 height 13
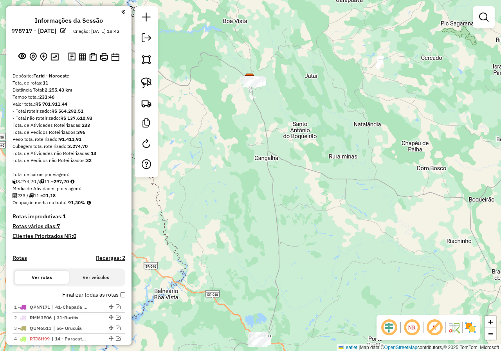
drag, startPoint x: 255, startPoint y: 253, endPoint x: 265, endPoint y: 230, distance: 25.0
click at [273, 265] on div "Janela de atendimento Grade de atendimento Capacidade Transportadoras Veículos …" at bounding box center [250, 175] width 501 height 351
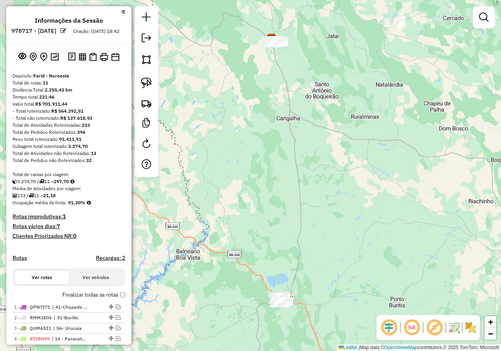
drag, startPoint x: 267, startPoint y: 223, endPoint x: 208, endPoint y: 144, distance: 97.8
click at [287, 198] on div "Janela de atendimento Grade de atendimento Capacidade Transportadoras Veículos …" at bounding box center [250, 175] width 501 height 351
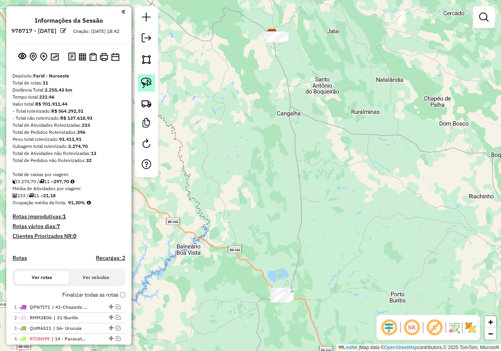
click at [147, 86] on img at bounding box center [146, 82] width 11 height 11
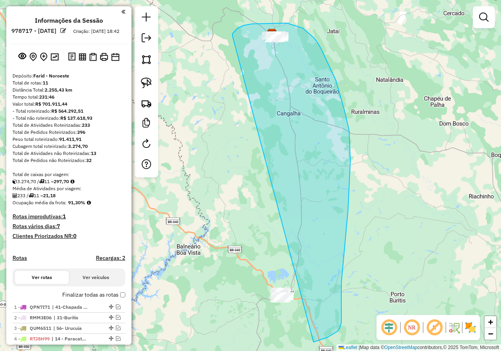
drag, startPoint x: 232, startPoint y: 36, endPoint x: 246, endPoint y: 320, distance: 284.2
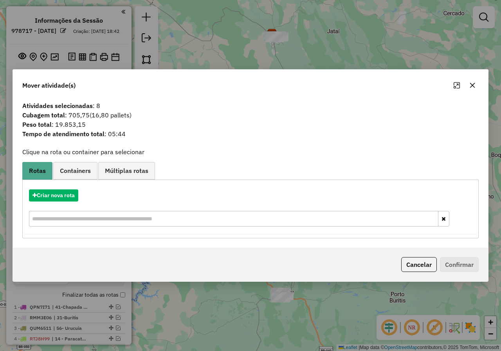
click at [476, 86] on button "button" at bounding box center [472, 85] width 13 height 13
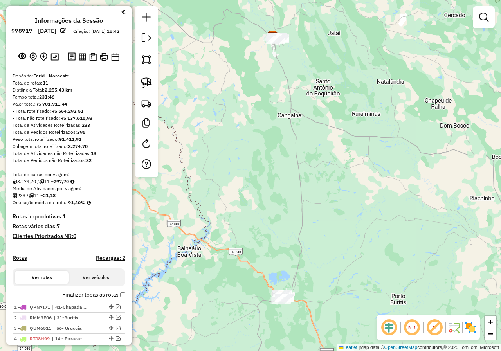
click at [276, 147] on div "Janela de atendimento Grade de atendimento Capacidade Transportadoras Veículos …" at bounding box center [250, 175] width 501 height 351
drag, startPoint x: 56, startPoint y: 186, endPoint x: 50, endPoint y: 183, distance: 6.5
click at [51, 183] on div "Depósito: Farid - Noroeste Total de rotas: 11 Distância Total: 2.255,43 km Temp…" at bounding box center [68, 251] width 119 height 359
click at [74, 184] on icon at bounding box center [72, 181] width 4 height 5
drag, startPoint x: 75, startPoint y: 187, endPoint x: 59, endPoint y: 187, distance: 16.0
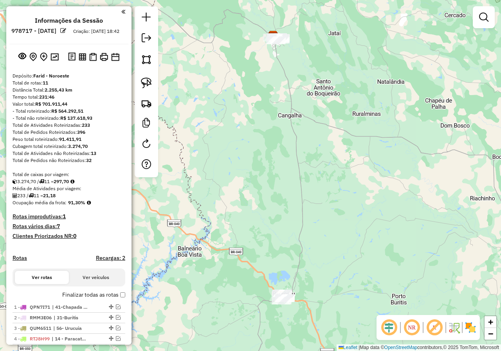
click at [59, 185] on div "3.274,70 / 11 = 297,70" at bounding box center [69, 181] width 113 height 7
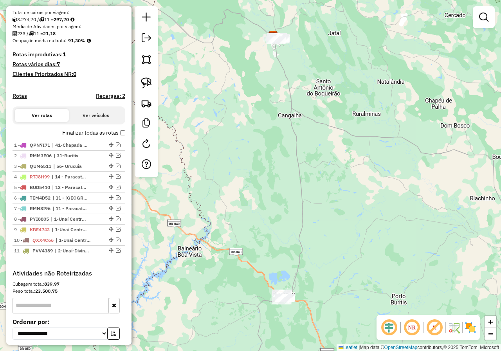
scroll to position [196, 0]
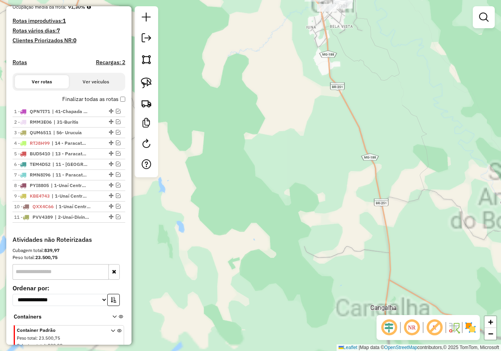
drag, startPoint x: 301, startPoint y: 65, endPoint x: 269, endPoint y: 192, distance: 131.1
click at [269, 199] on div "Janela de atendimento Grade de atendimento Capacidade Transportadoras Veículos …" at bounding box center [250, 175] width 501 height 351
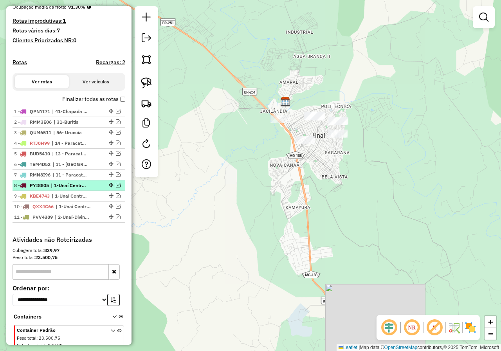
click at [118, 187] on div at bounding box center [110, 185] width 23 height 5
select select "*********"
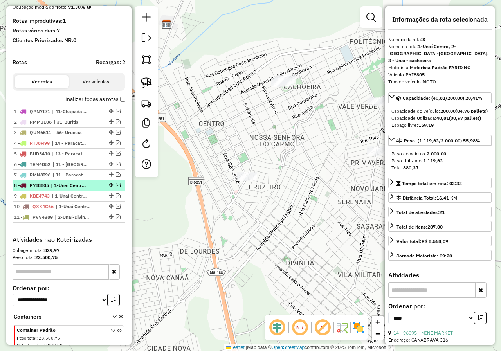
click at [117, 187] on em at bounding box center [118, 185] width 5 height 5
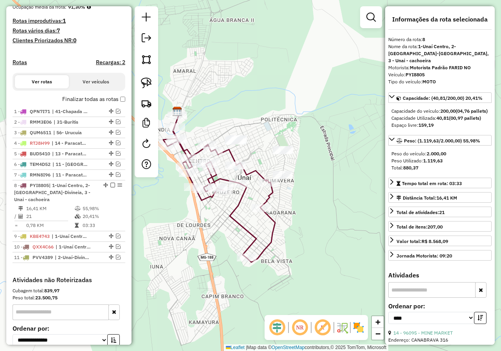
drag, startPoint x: 188, startPoint y: 219, endPoint x: 230, endPoint y: 222, distance: 41.2
click at [230, 222] on div "Janela de atendimento Grade de atendimento Capacidade Transportadoras Veículos …" at bounding box center [250, 175] width 501 height 351
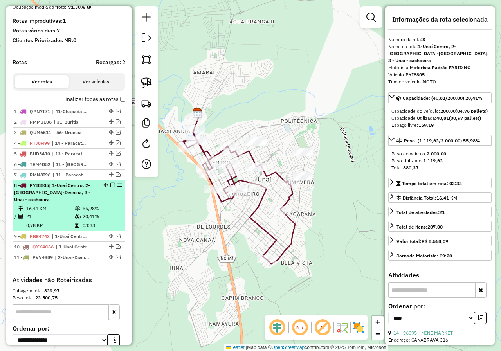
click at [122, 192] on div "Depósito: Farid - Noroeste Total de rotas: 11 Distância Total: 2.255,43 km Temp…" at bounding box center [68, 76] width 119 height 399
click at [118, 187] on em at bounding box center [119, 185] width 5 height 5
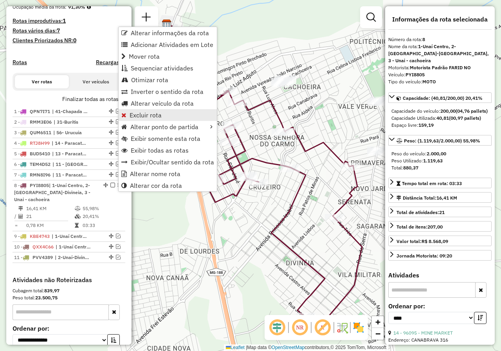
click at [152, 117] on span "Excluir rota" at bounding box center [145, 115] width 32 height 6
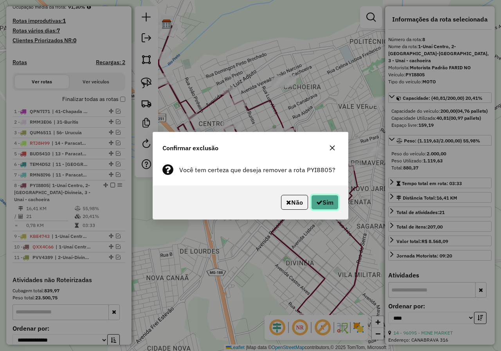
click at [332, 202] on button "Sim" at bounding box center [324, 202] width 27 height 15
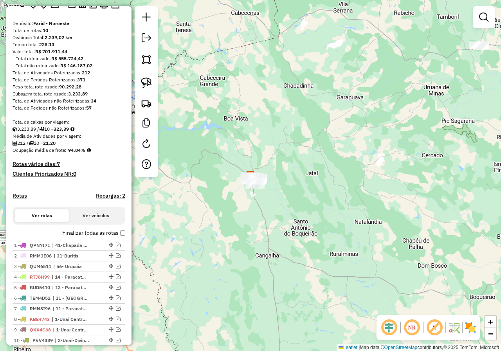
scroll to position [39, 0]
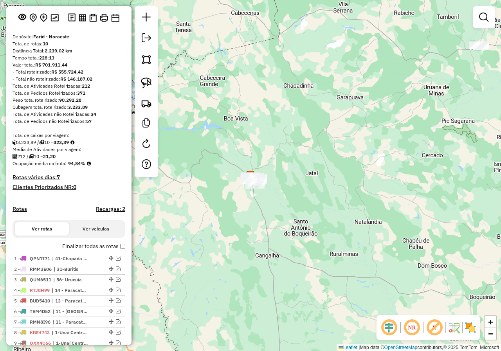
drag, startPoint x: 71, startPoint y: 147, endPoint x: 54, endPoint y: 147, distance: 17.2
click at [54, 146] on div "3.233,89 / 10 = 323,39" at bounding box center [69, 142] width 113 height 7
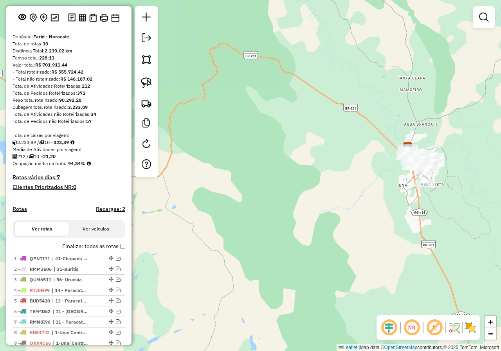
drag, startPoint x: 373, startPoint y: 199, endPoint x: 319, endPoint y: 210, distance: 54.2
click at [319, 210] on div "Janela de atendimento Grade de atendimento Capacidade Transportadoras Veículos …" at bounding box center [250, 175] width 501 height 351
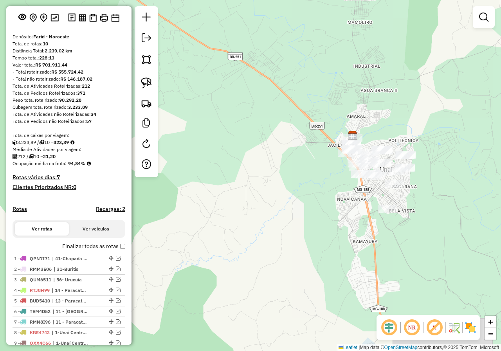
click at [477, 25] on div at bounding box center [483, 17] width 22 height 22
click at [483, 20] on em at bounding box center [483, 17] width 9 height 9
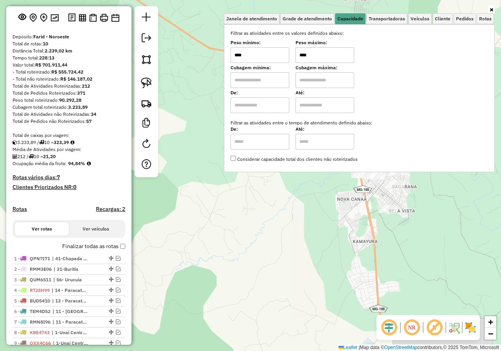
drag, startPoint x: 327, startPoint y: 52, endPoint x: 285, endPoint y: 52, distance: 41.8
click at [286, 52] on div "Peso mínimo: **** Peso máximo: ****" at bounding box center [358, 52] width 257 height 22
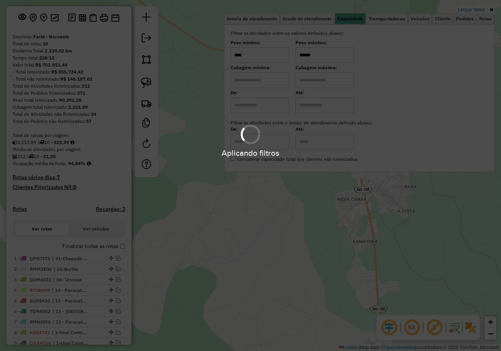
type input "******"
click at [419, 221] on div "Aplicando filtros" at bounding box center [250, 175] width 501 height 351
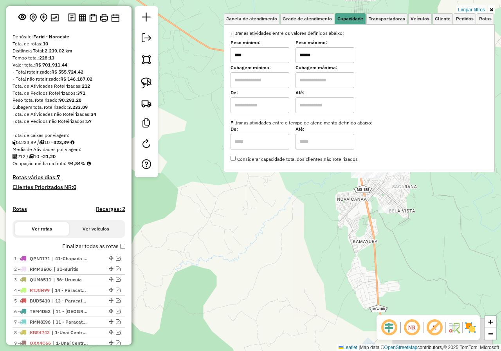
drag, startPoint x: 431, startPoint y: 213, endPoint x: 418, endPoint y: 223, distance: 16.5
click at [418, 223] on div "Limpar filtros Janela de atendimento Grade de atendimento Capacidade Transporta…" at bounding box center [250, 175] width 501 height 351
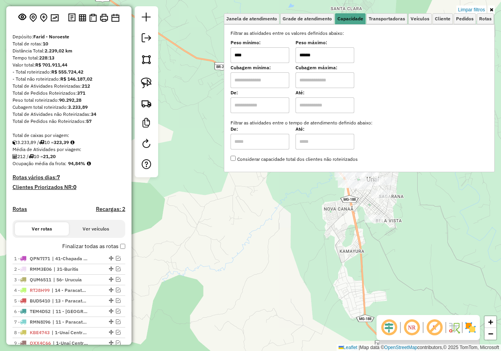
click at [418, 223] on div "Limpar filtros Janela de atendimento Grade de atendimento Capacidade Transporta…" at bounding box center [250, 175] width 501 height 351
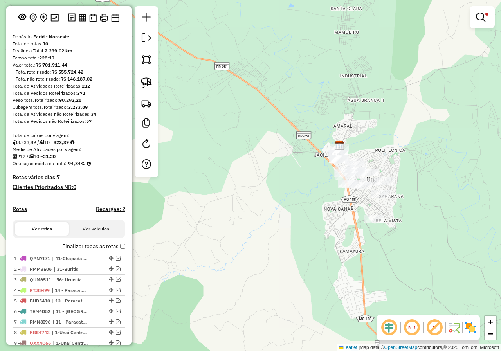
drag, startPoint x: 429, startPoint y: 219, endPoint x: 389, endPoint y: 226, distance: 41.2
click at [389, 226] on div "Limpar filtros Janela de atendimento Grade de atendimento Capacidade Transporta…" at bounding box center [250, 175] width 501 height 351
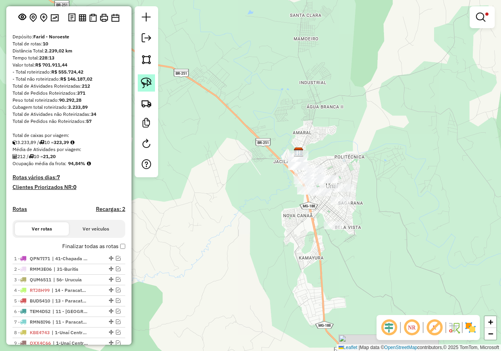
click at [147, 82] on img at bounding box center [146, 82] width 11 height 11
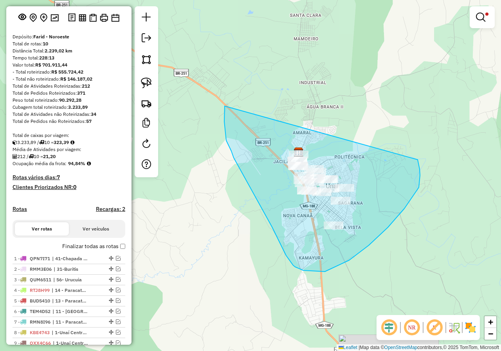
drag, startPoint x: 231, startPoint y: 151, endPoint x: 405, endPoint y: 133, distance: 174.9
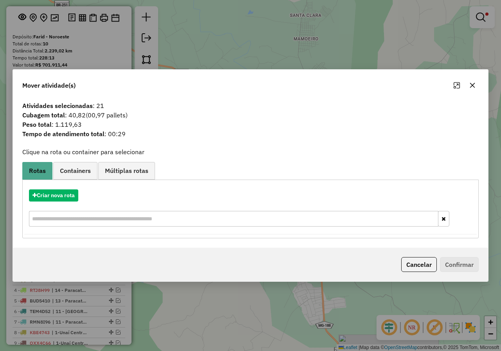
click at [81, 194] on div "Criar nova rota" at bounding box center [250, 195] width 452 height 12
click at [72, 194] on button "Criar nova rota" at bounding box center [53, 195] width 49 height 12
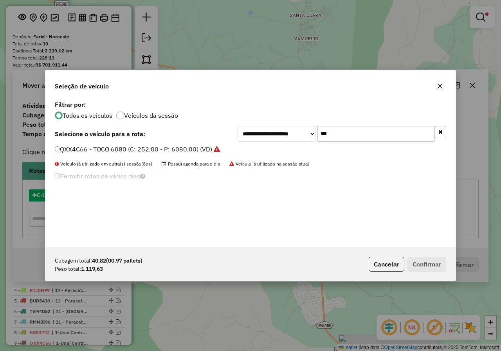
scroll to position [4, 2]
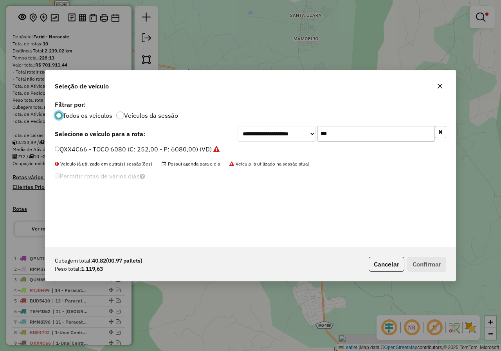
click at [366, 142] on div "**********" at bounding box center [250, 173] width 410 height 149
click at [362, 136] on input "***" at bounding box center [375, 134] width 117 height 16
type input "**"
click at [57, 152] on label "PYI8805 - MOTO (C: 200,00 - P: 2000,00) (VD)" at bounding box center [124, 148] width 139 height 9
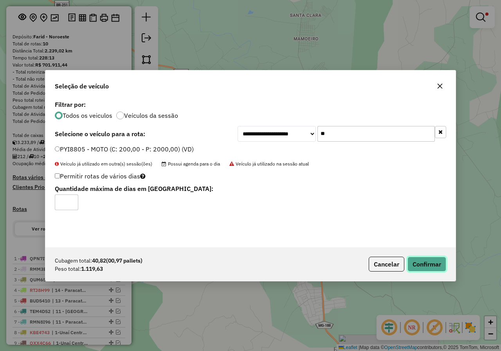
click at [426, 267] on button "Confirmar" at bounding box center [426, 264] width 39 height 15
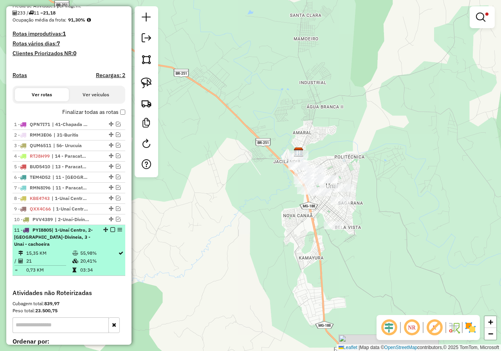
scroll to position [196, 0]
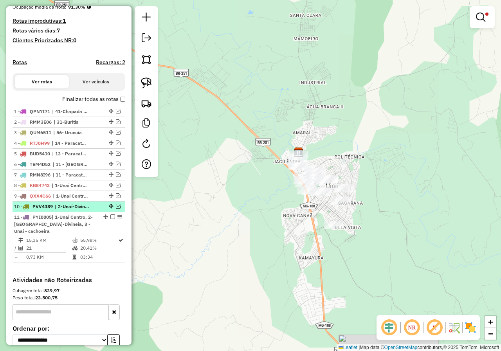
click at [117, 208] on em at bounding box center [118, 206] width 5 height 5
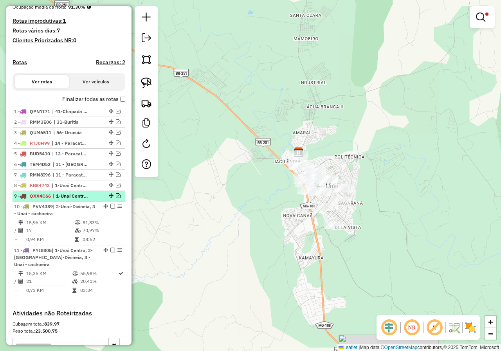
click at [117, 198] on em at bounding box center [118, 195] width 5 height 5
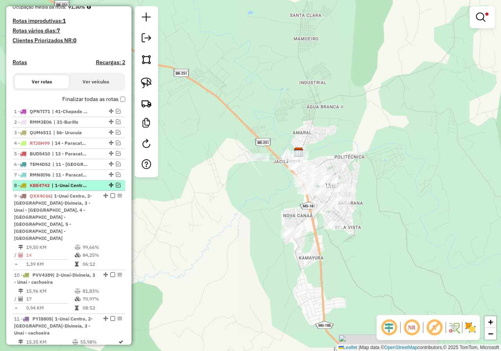
click at [117, 187] on em at bounding box center [118, 185] width 5 height 5
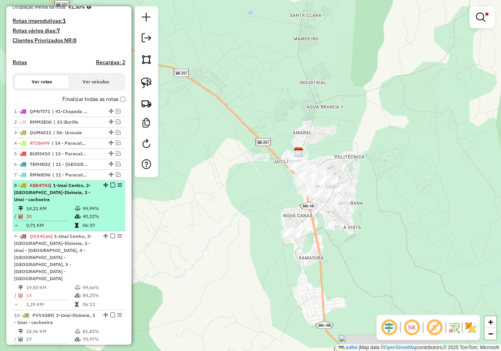
click at [111, 187] on em at bounding box center [112, 185] width 5 height 5
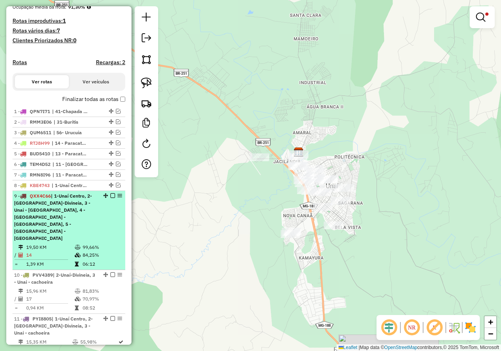
click at [111, 198] on em at bounding box center [112, 195] width 5 height 5
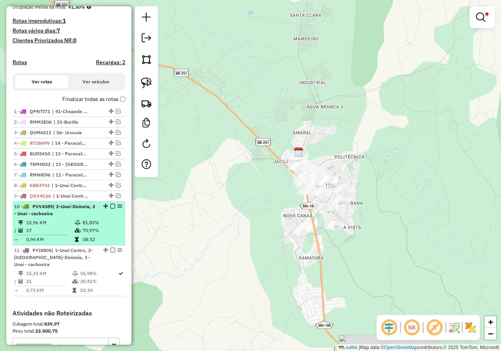
click at [110, 208] on em at bounding box center [112, 206] width 5 height 5
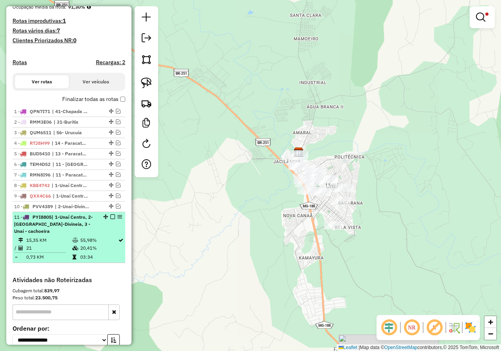
click at [110, 219] on em at bounding box center [112, 216] width 5 height 5
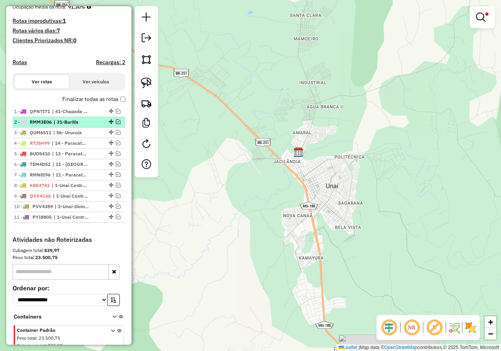
drag, startPoint x: 79, startPoint y: 140, endPoint x: 80, endPoint y: 127, distance: 12.5
click at [80, 127] on ul "1 - QPN7I71 | 41-Chapada Gaúcha 2 - RMM3E06 | 31-Buritis 3 - QUM6511 | 56- Uruc…" at bounding box center [69, 164] width 113 height 116
drag, startPoint x: 109, startPoint y: 139, endPoint x: 109, endPoint y: 128, distance: 10.9
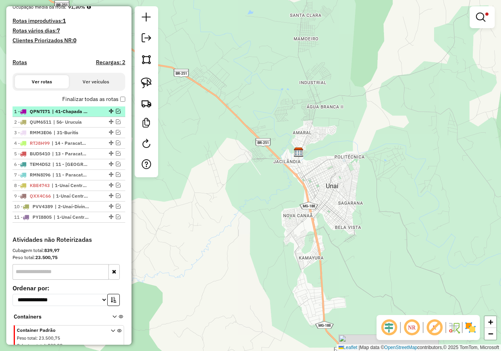
click at [116, 113] on em at bounding box center [118, 111] width 5 height 5
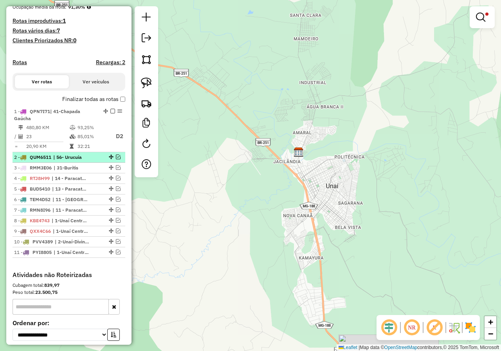
click at [116, 159] on em at bounding box center [118, 156] width 5 height 5
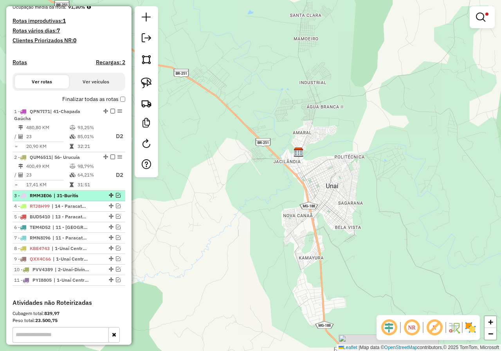
click at [116, 197] on em at bounding box center [118, 195] width 5 height 5
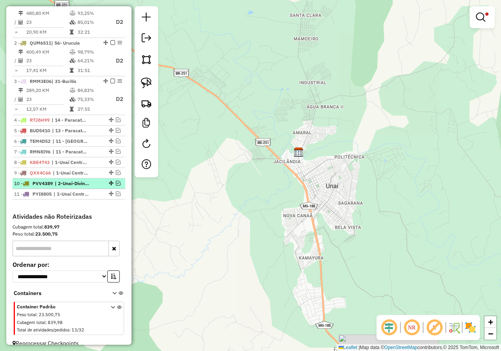
scroll to position [313, 0]
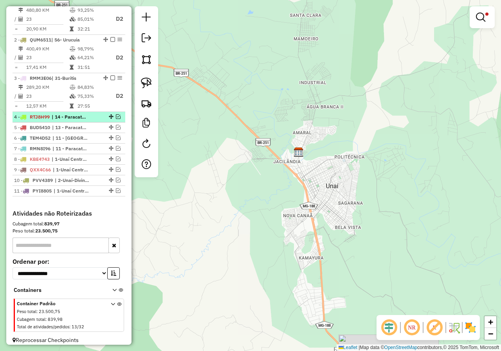
click at [117, 119] on em at bounding box center [118, 116] width 5 height 5
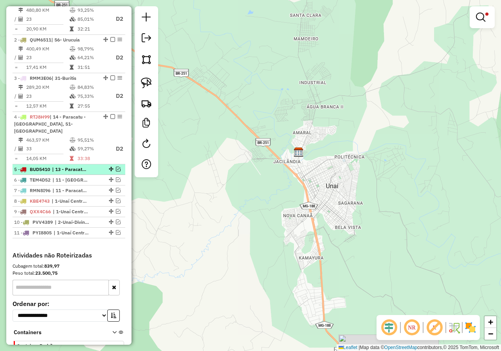
click at [116, 171] on em at bounding box center [118, 169] width 5 height 5
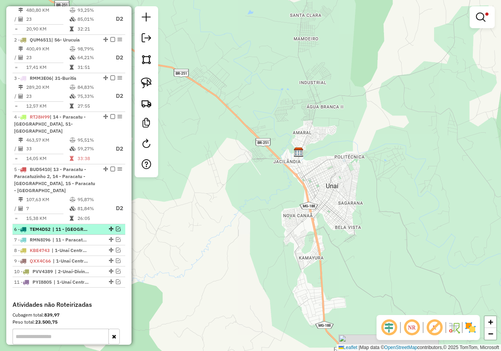
click at [117, 231] on em at bounding box center [118, 228] width 5 height 5
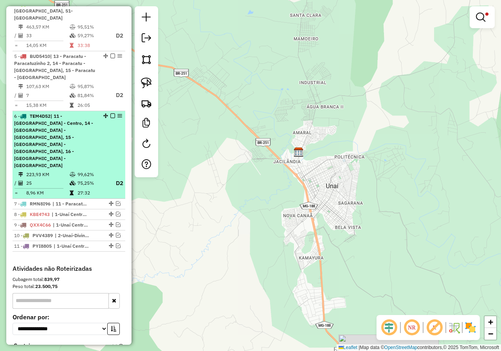
scroll to position [473, 0]
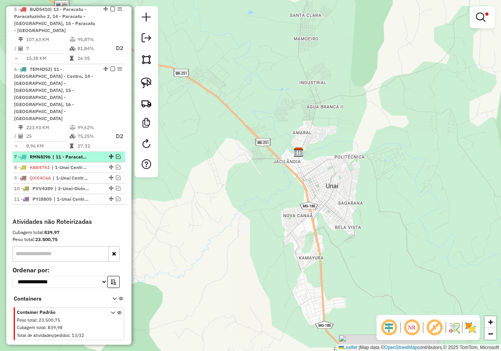
click at [116, 154] on em at bounding box center [118, 156] width 5 height 5
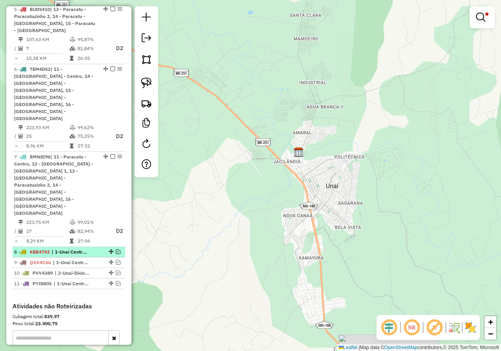
click at [116, 249] on em at bounding box center [118, 251] width 5 height 5
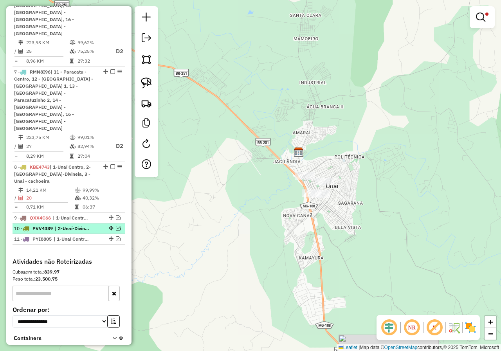
scroll to position [569, 0]
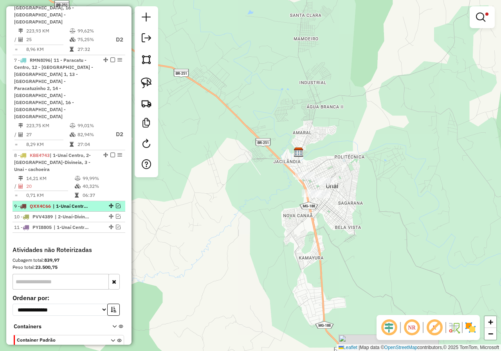
click at [116, 203] on em at bounding box center [118, 205] width 5 height 5
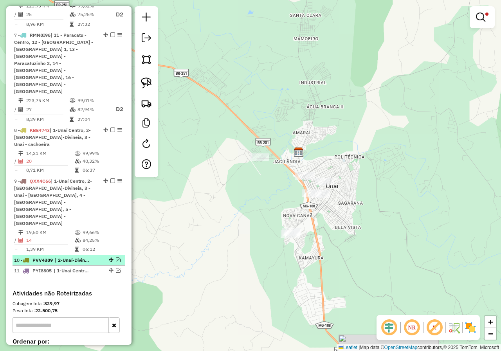
scroll to position [617, 0]
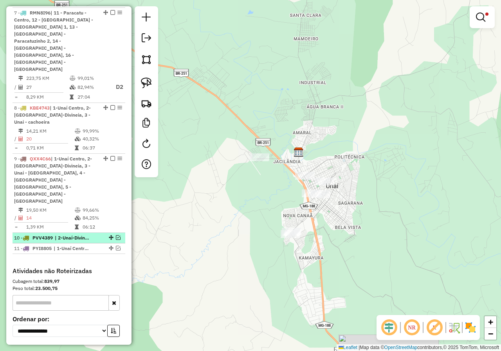
click at [116, 235] on em at bounding box center [118, 237] width 5 height 5
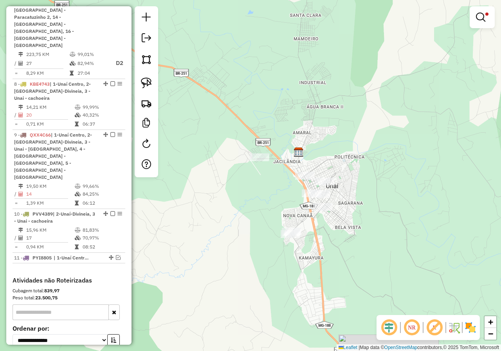
scroll to position [650, 0]
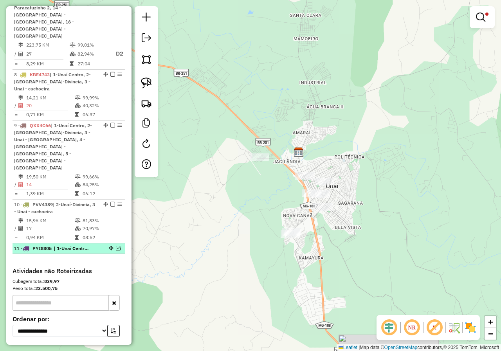
click at [116, 246] on em at bounding box center [118, 248] width 5 height 5
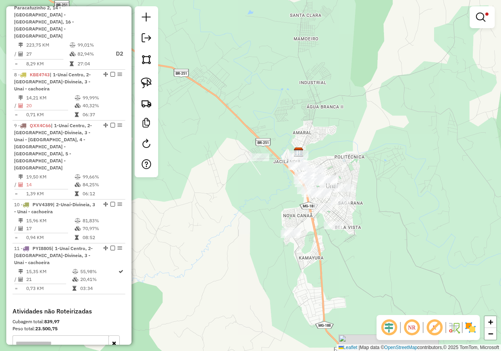
click at [298, 110] on div "Limpar filtros Janela de atendimento Grade de atendimento Capacidade Transporta…" at bounding box center [250, 175] width 501 height 351
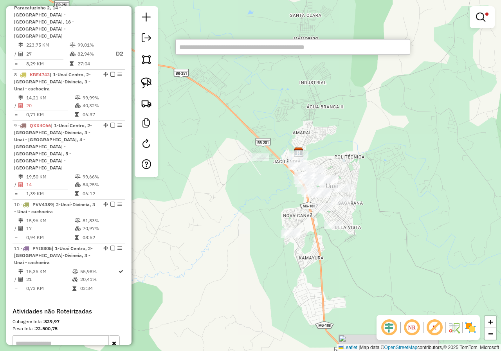
click at [267, 48] on input "text" at bounding box center [292, 47] width 235 height 16
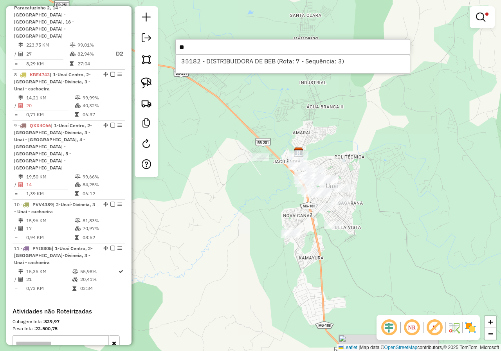
type input "*"
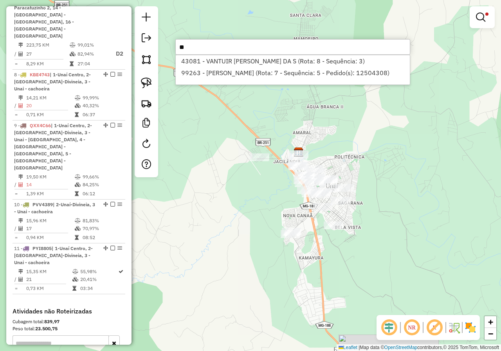
type input "*"
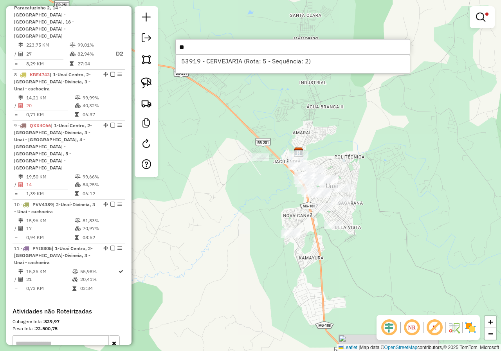
type input "*"
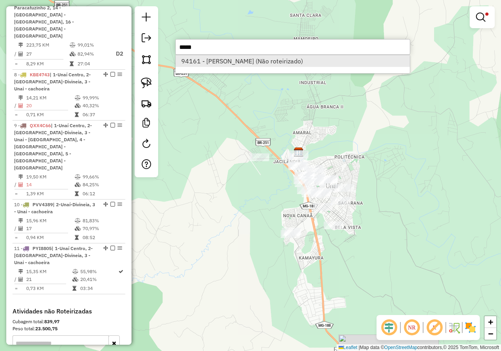
type input "*****"
click at [258, 62] on li "94161 - PAULO BARBOSA BRITO (Não roteirizado)" at bounding box center [293, 61] width 234 height 12
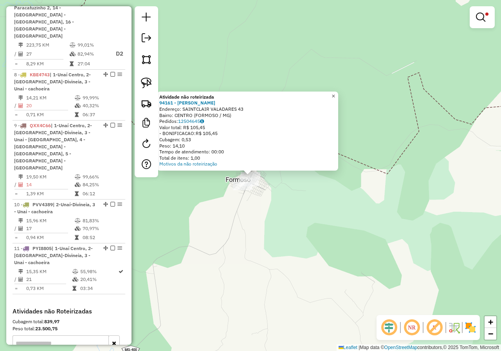
click at [335, 94] on span "×" at bounding box center [333, 96] width 4 height 7
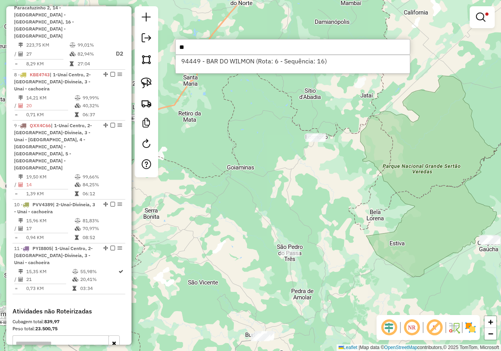
type input "*"
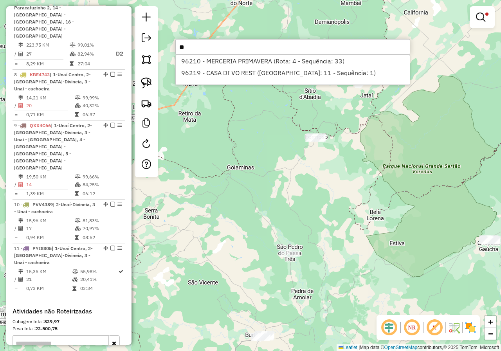
type input "*"
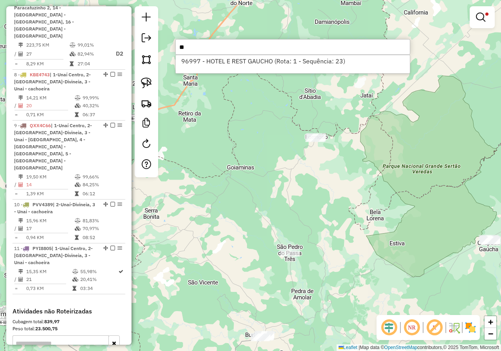
type input "*"
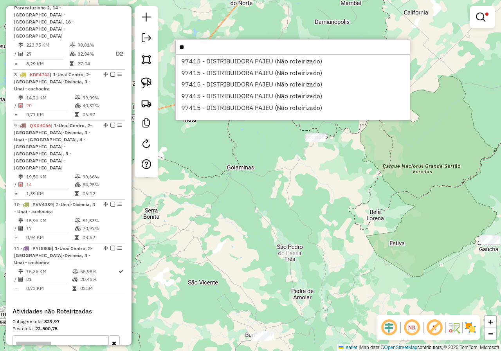
type input "*"
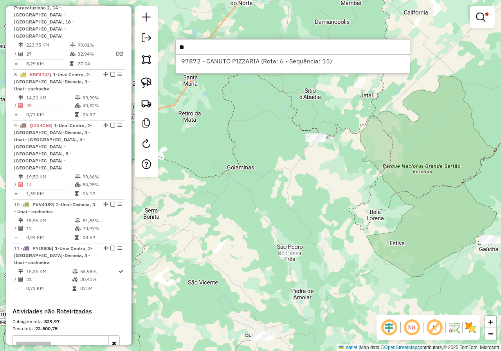
type input "*"
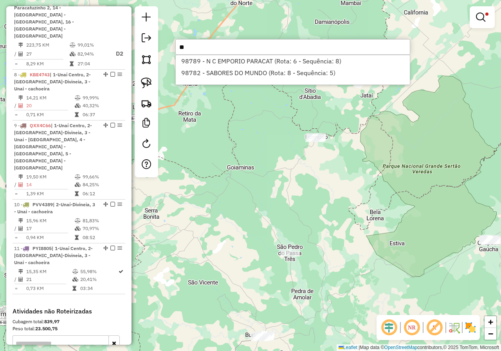
type input "*"
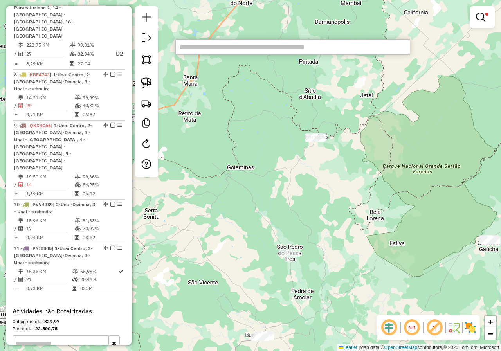
click at [263, 48] on input "text" at bounding box center [292, 47] width 235 height 16
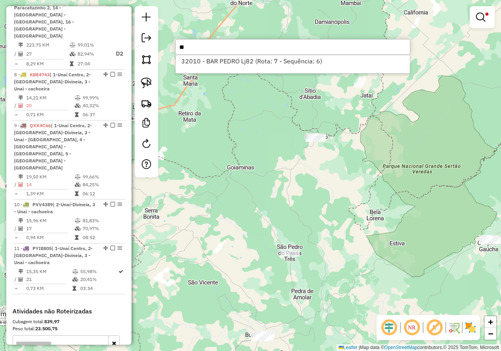
type input "*"
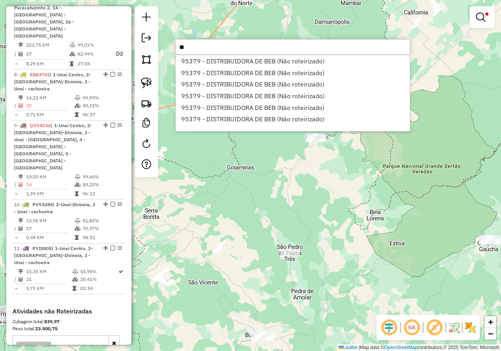
type input "*"
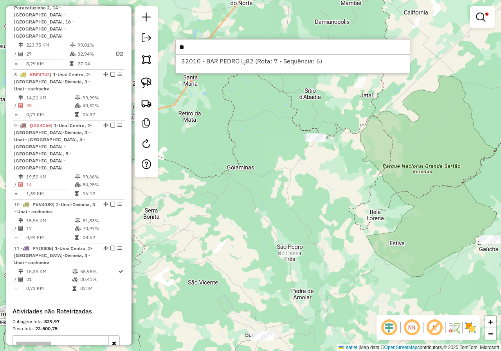
type input "*"
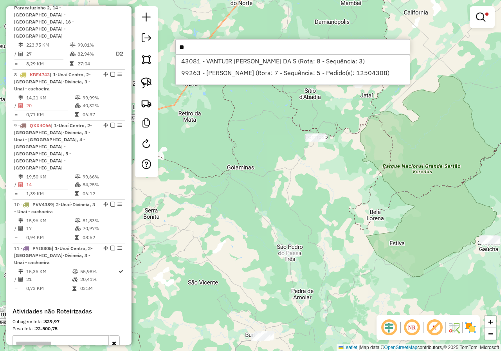
type input "*"
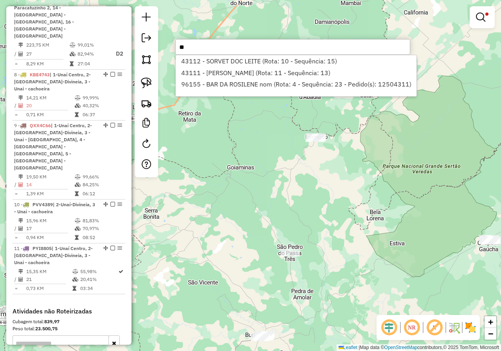
type input "*"
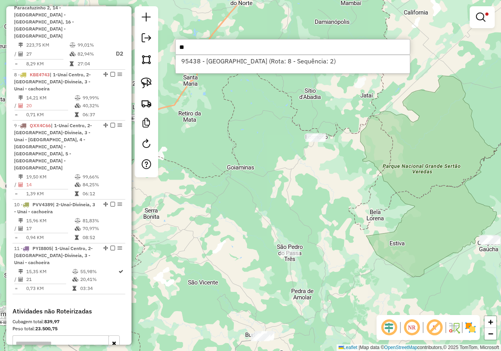
type input "*"
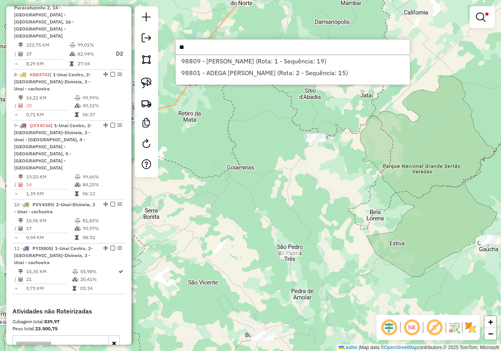
type input "*"
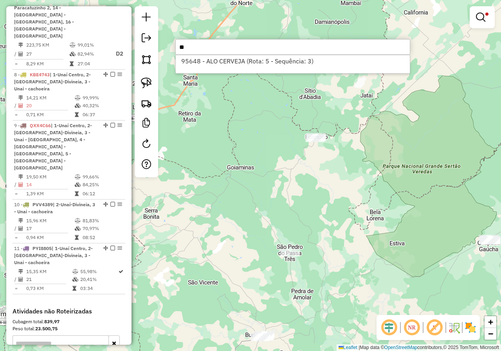
type input "*"
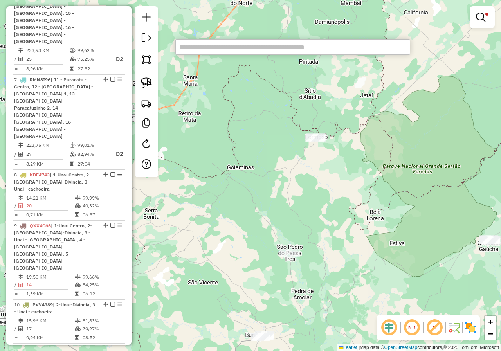
scroll to position [587, 0]
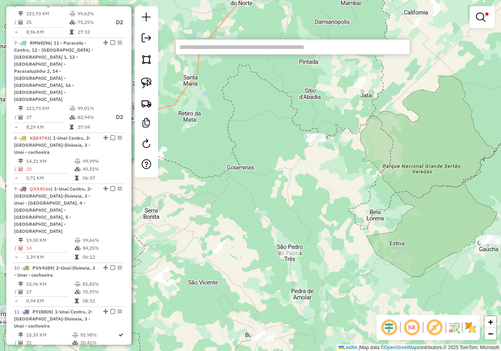
click at [236, 204] on div "Limpar filtros Janela de atendimento Grade de atendimento Capacidade Transporta…" at bounding box center [250, 175] width 501 height 351
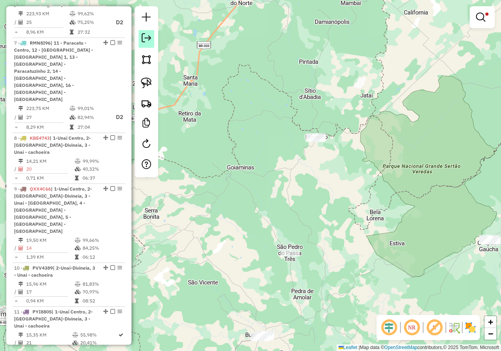
click at [147, 38] on em at bounding box center [146, 37] width 9 height 9
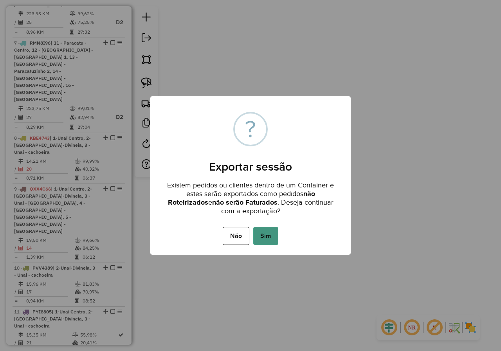
click at [266, 237] on button "Sim" at bounding box center [265, 236] width 25 height 18
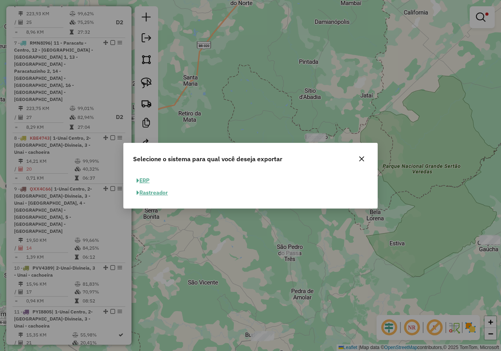
click at [148, 178] on button "ERP" at bounding box center [143, 180] width 20 height 12
select select "**"
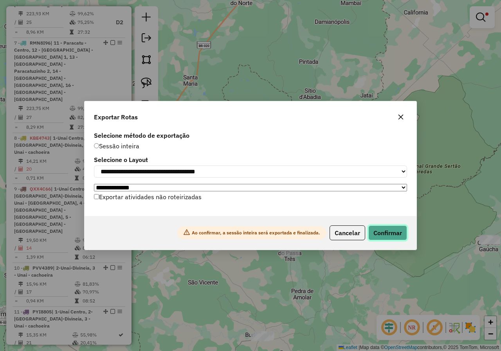
click at [389, 232] on button "Confirmar" at bounding box center [387, 232] width 39 height 15
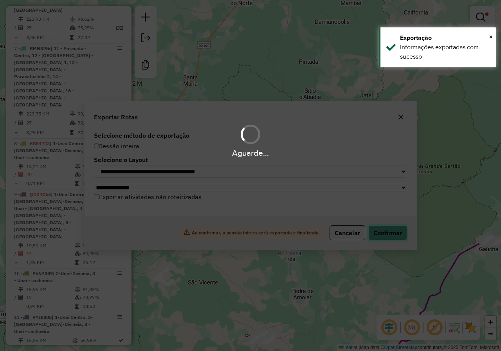
scroll to position [592, 0]
